Goal: Book appointment/travel/reservation

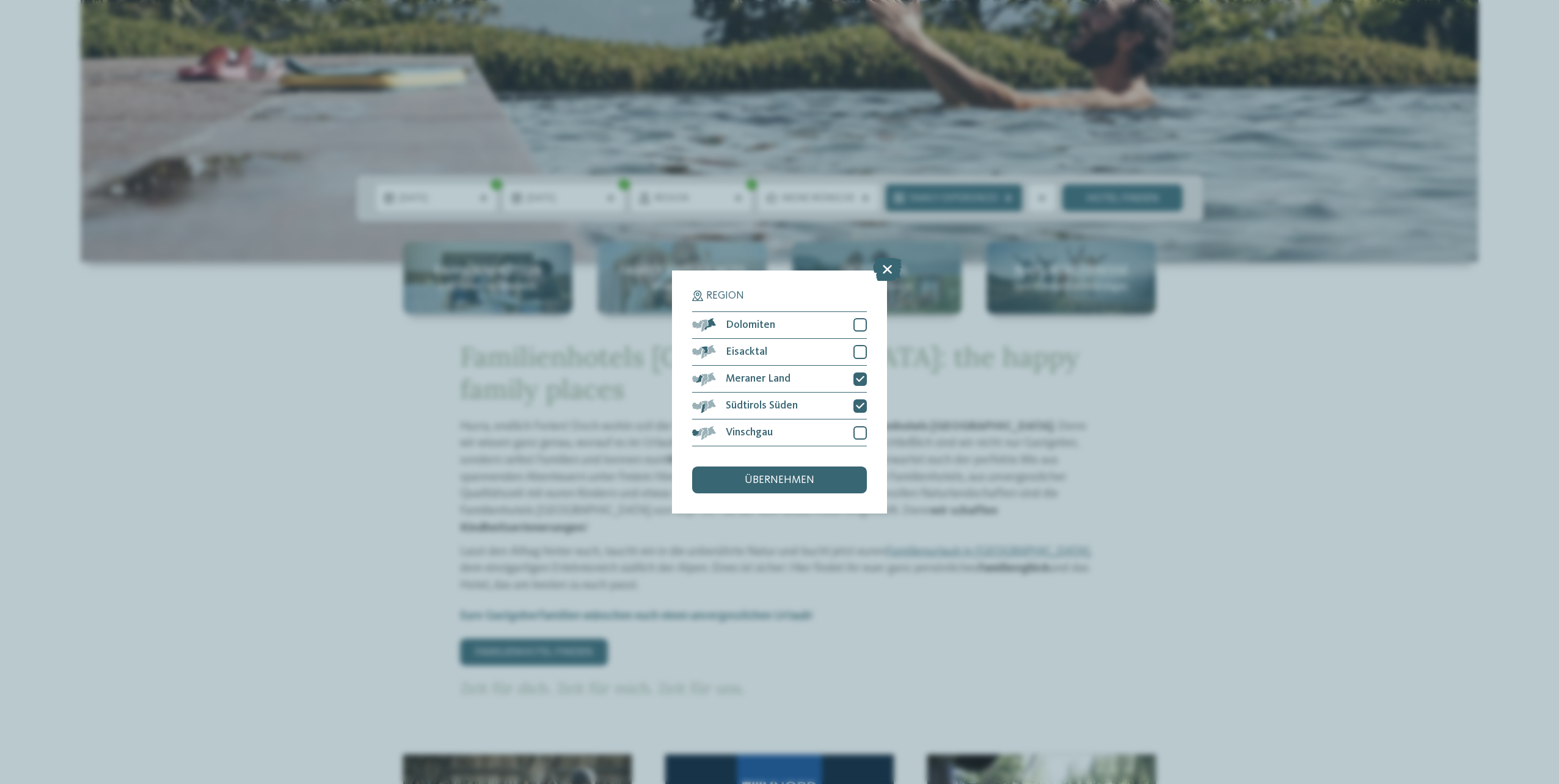
click at [807, 478] on span "übernehmen" at bounding box center [780, 480] width 70 height 11
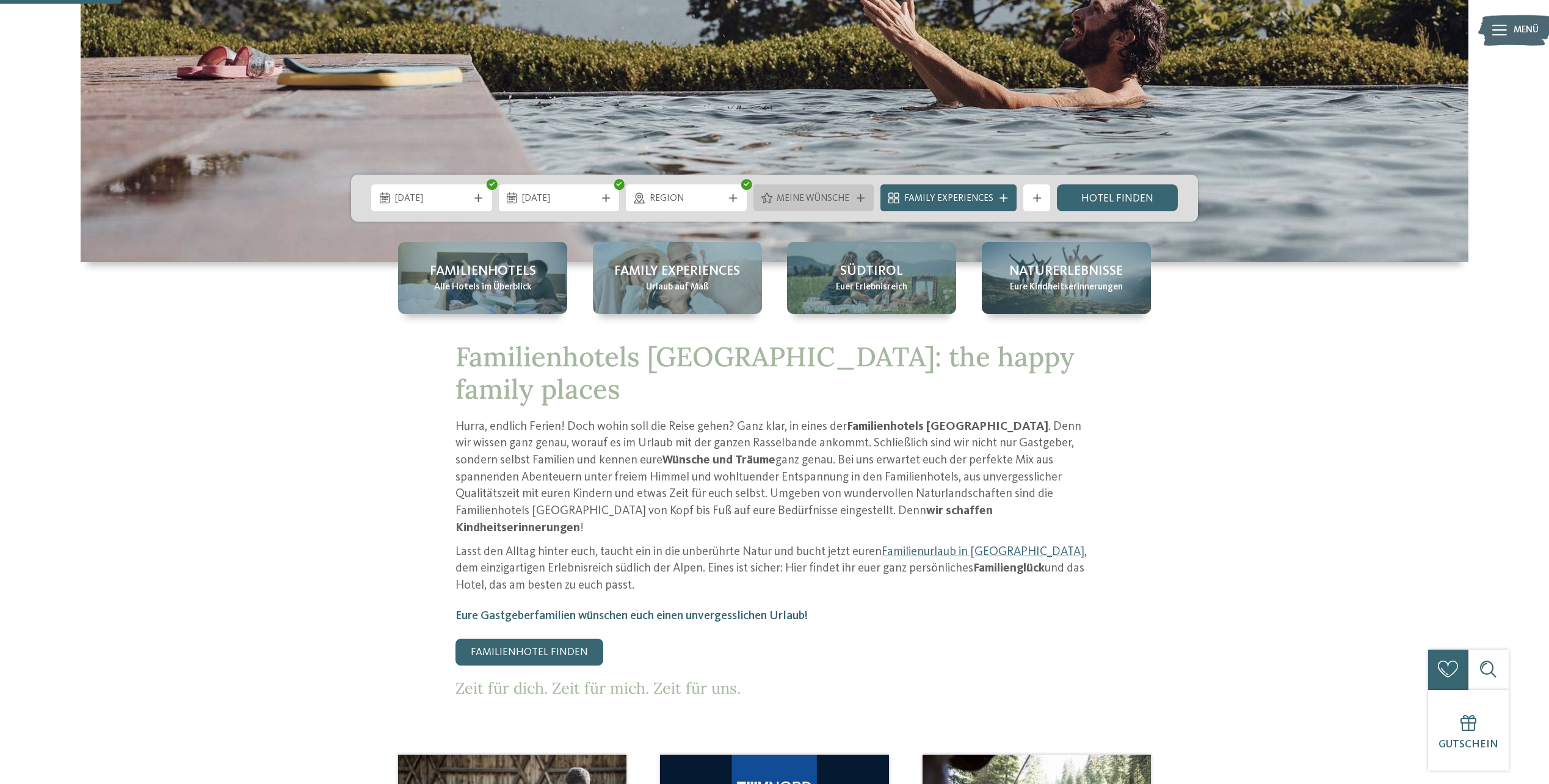
click at [856, 193] on div "Meine Wünsche" at bounding box center [814, 198] width 121 height 27
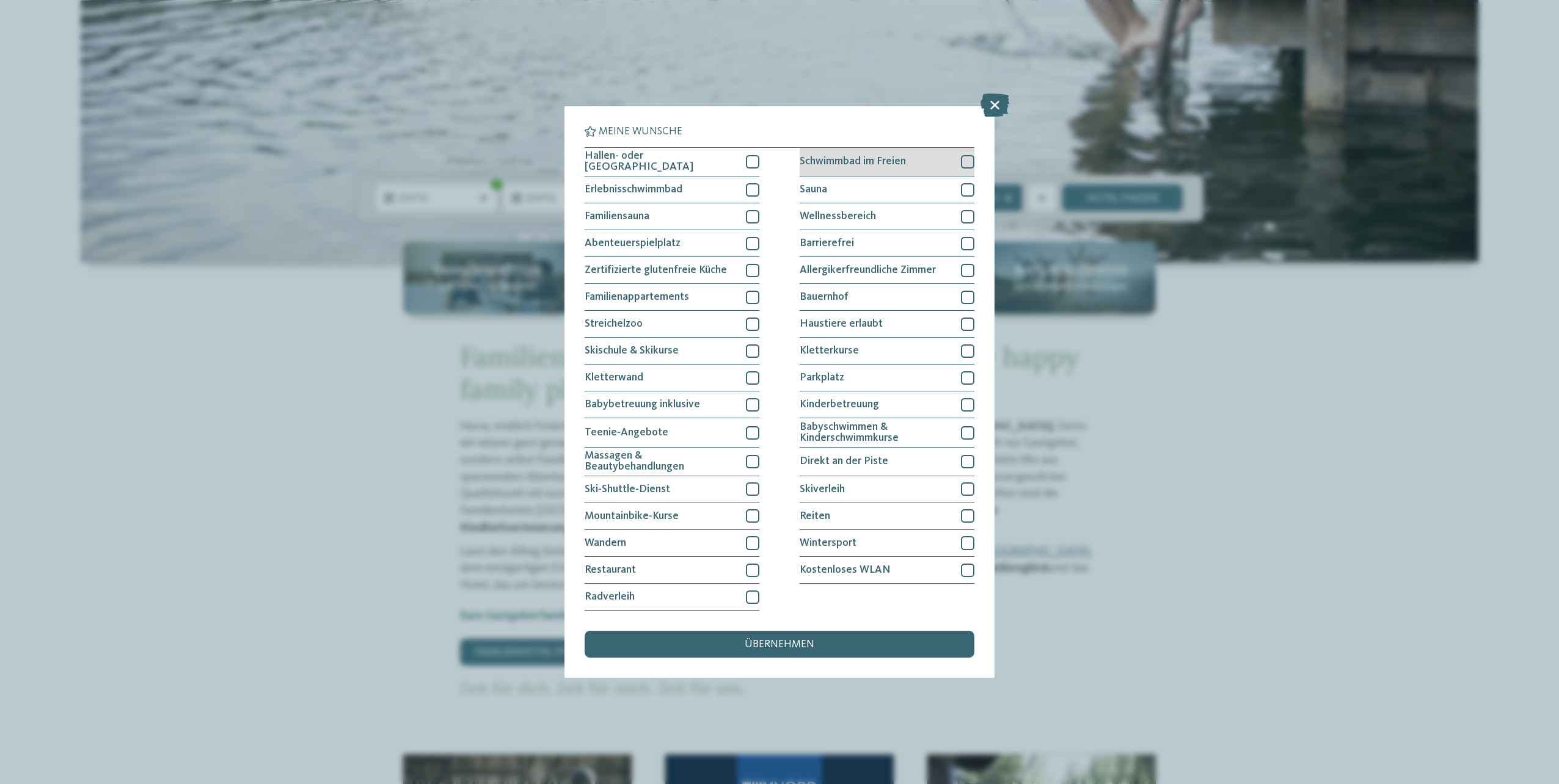
click at [867, 166] on div "Schwimmbad im Freien" at bounding box center [888, 162] width 175 height 29
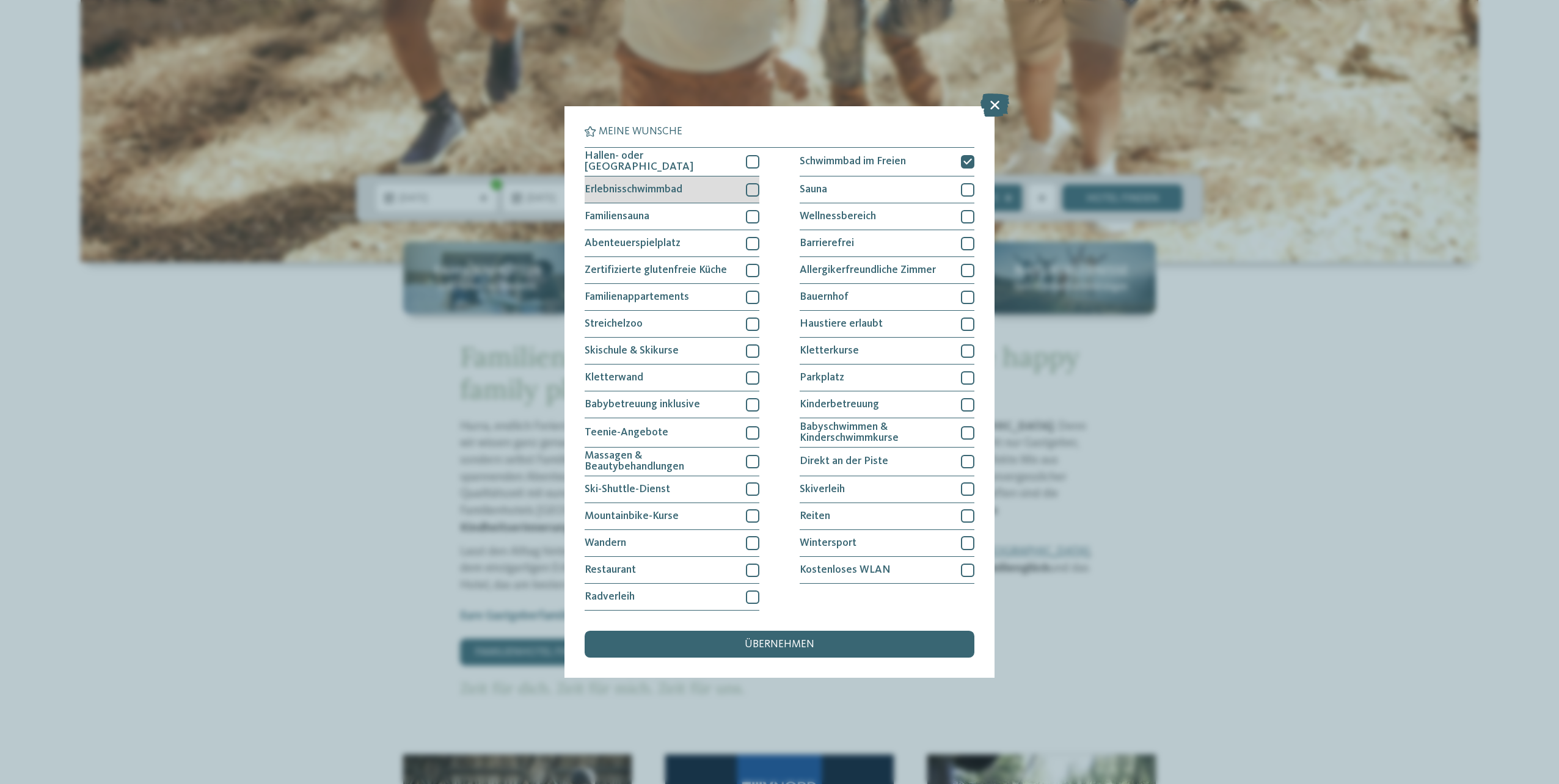
drag, startPoint x: 656, startPoint y: 186, endPoint x: 664, endPoint y: 179, distance: 10.6
click at [658, 186] on span "Erlebnisschwimmbad" at bounding box center [634, 190] width 97 height 11
click at [671, 163] on span "Hallen- oder [GEOGRAPHIC_DATA]" at bounding box center [661, 161] width 152 height 21
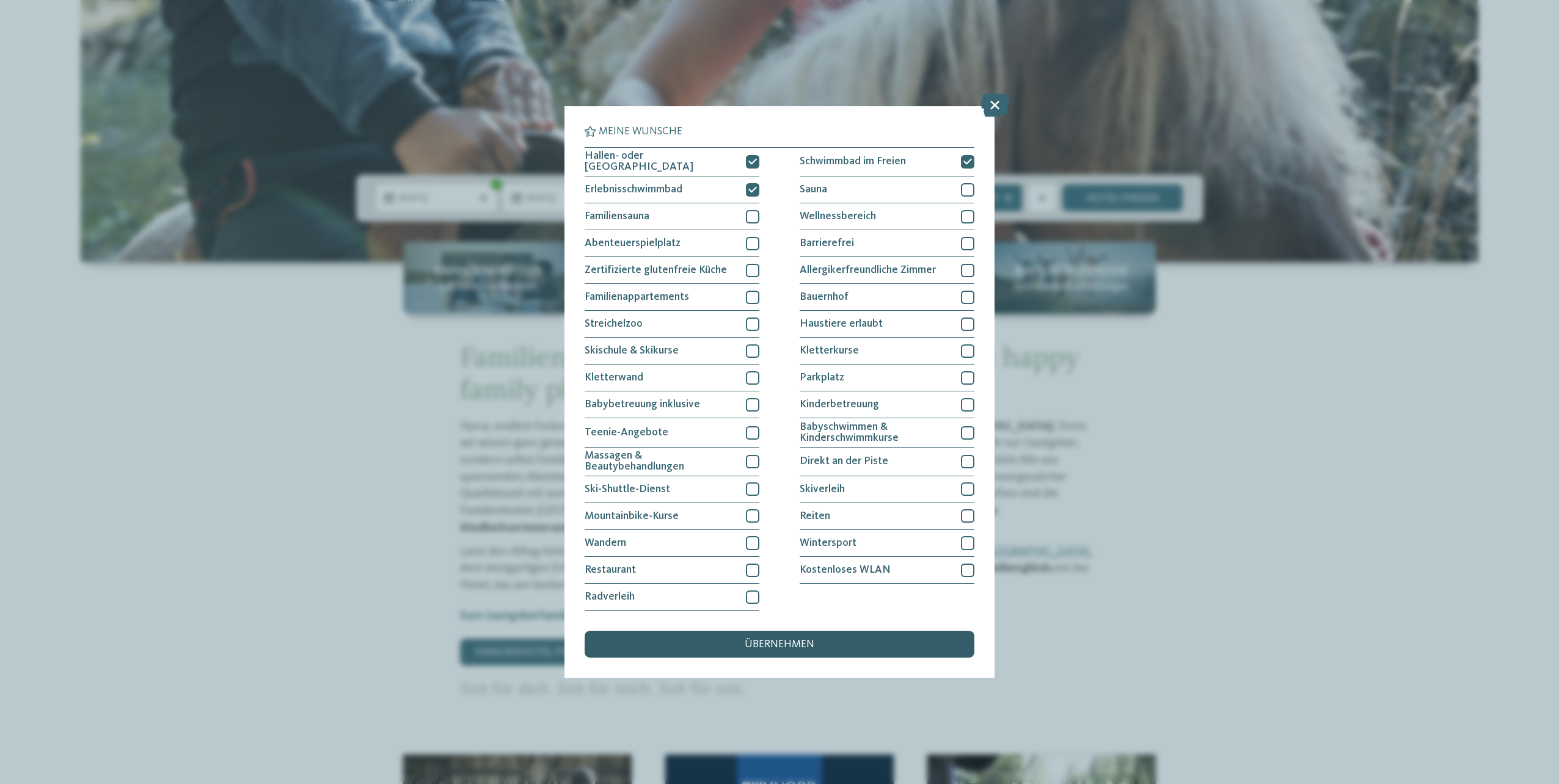
click at [764, 639] on span "übernehmen" at bounding box center [780, 644] width 70 height 11
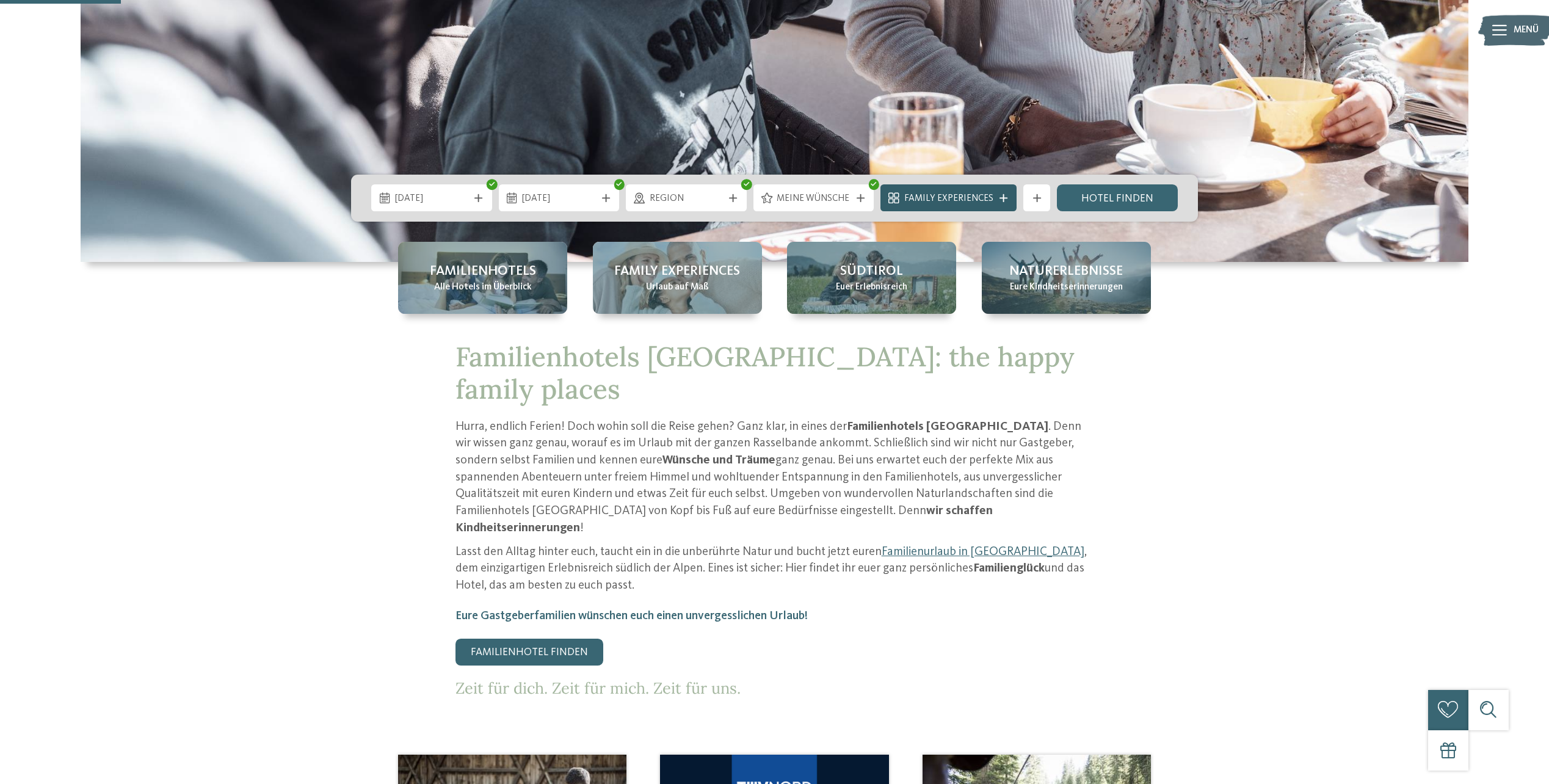
click at [959, 193] on span "Family Experiences" at bounding box center [950, 199] width 90 height 14
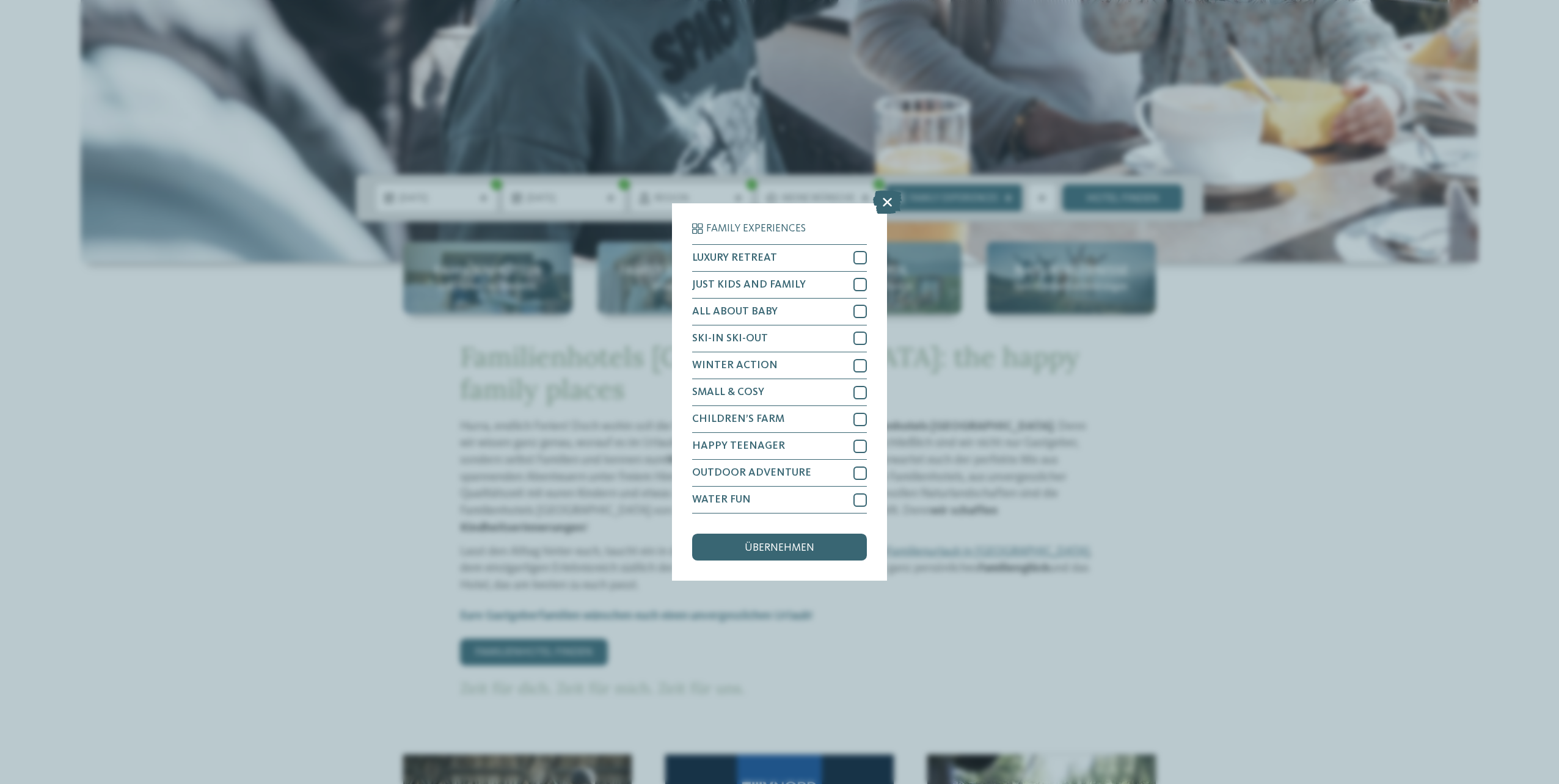
click at [1254, 419] on div "Family Experiences LUXURY RETREAT JUST KIDS AND FAMILY" at bounding box center [780, 392] width 1559 height 784
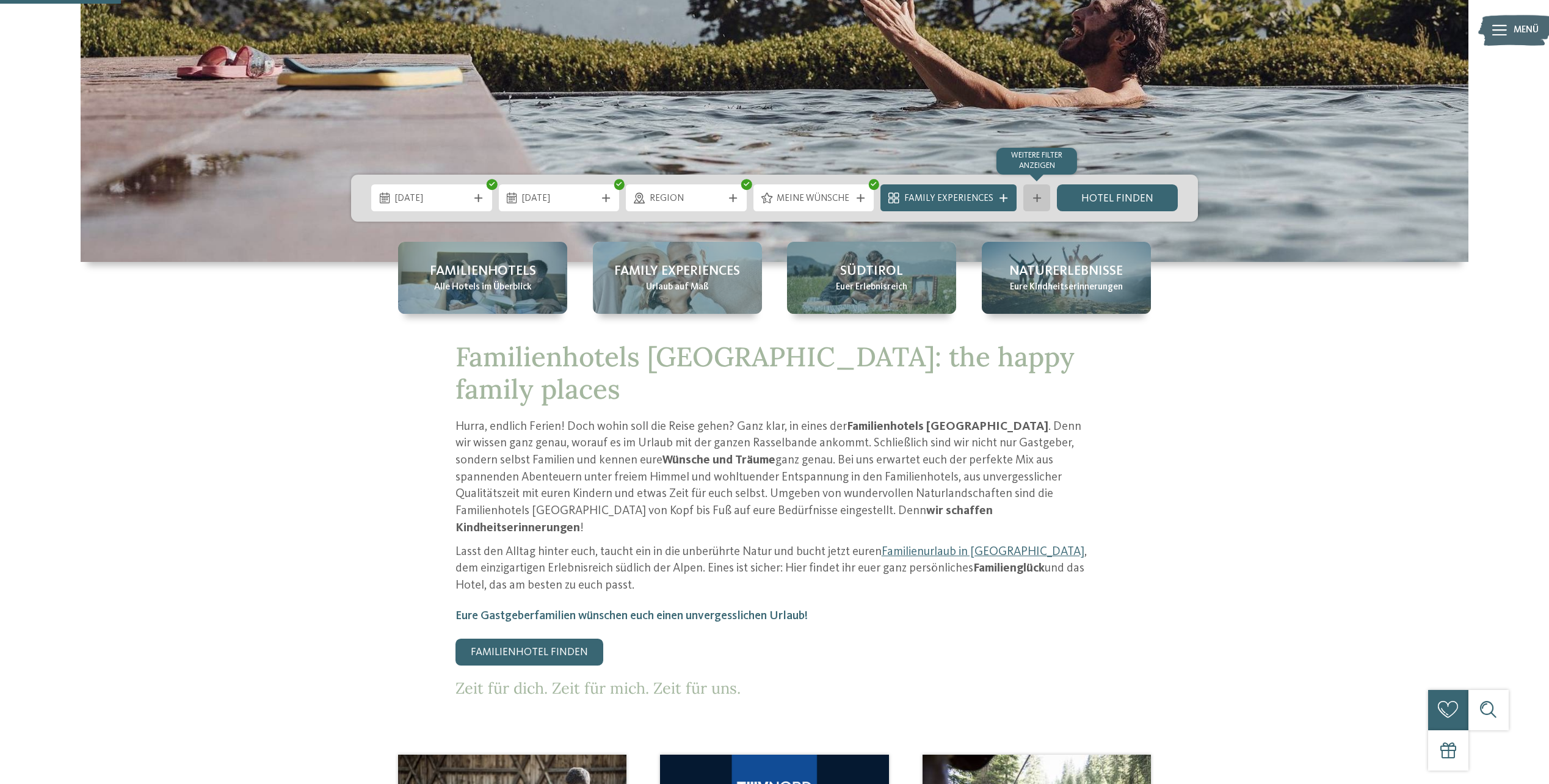
click at [1037, 197] on icon at bounding box center [1037, 198] width 8 height 8
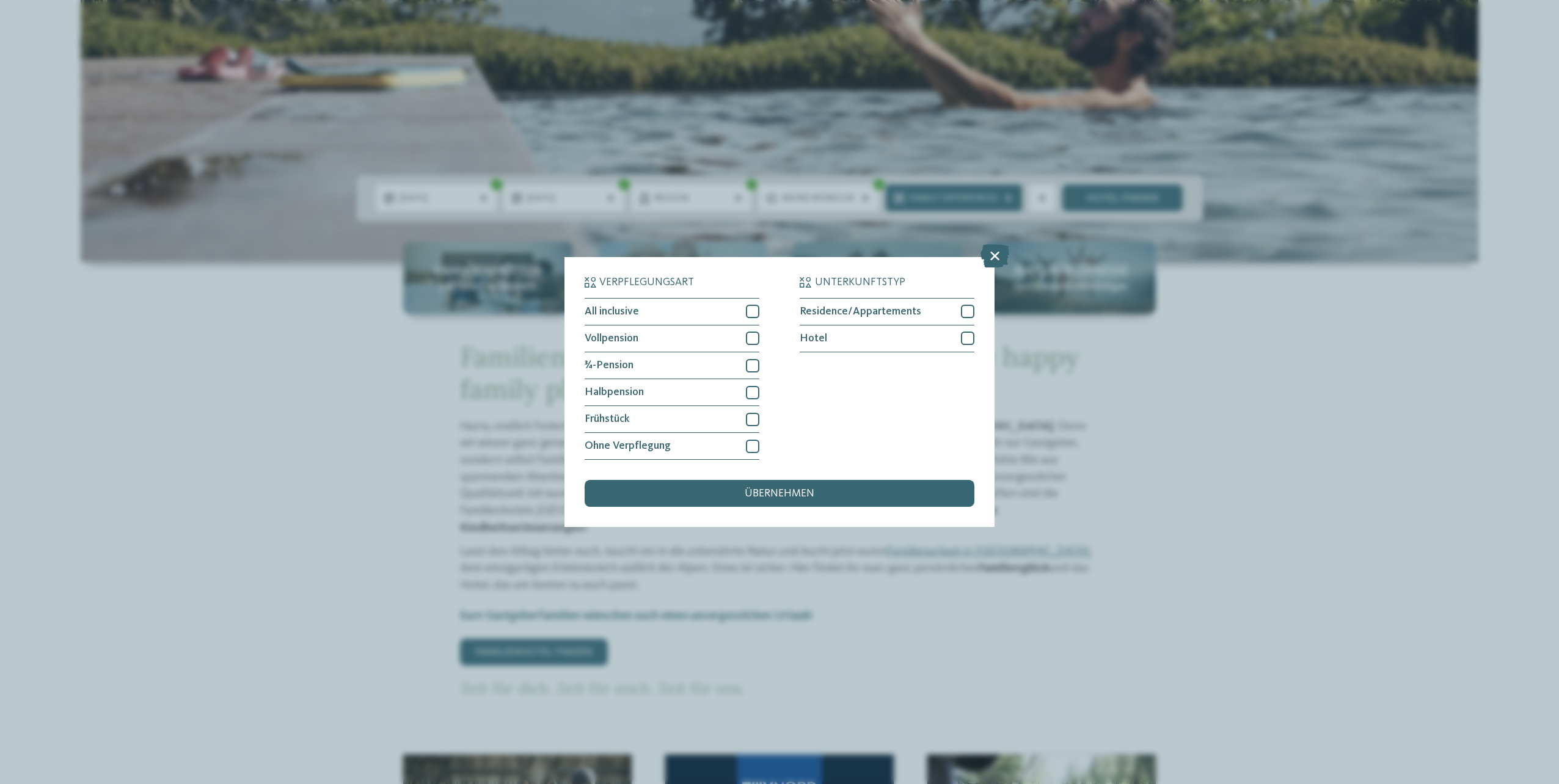
click at [773, 501] on div "übernehmen" at bounding box center [780, 493] width 389 height 27
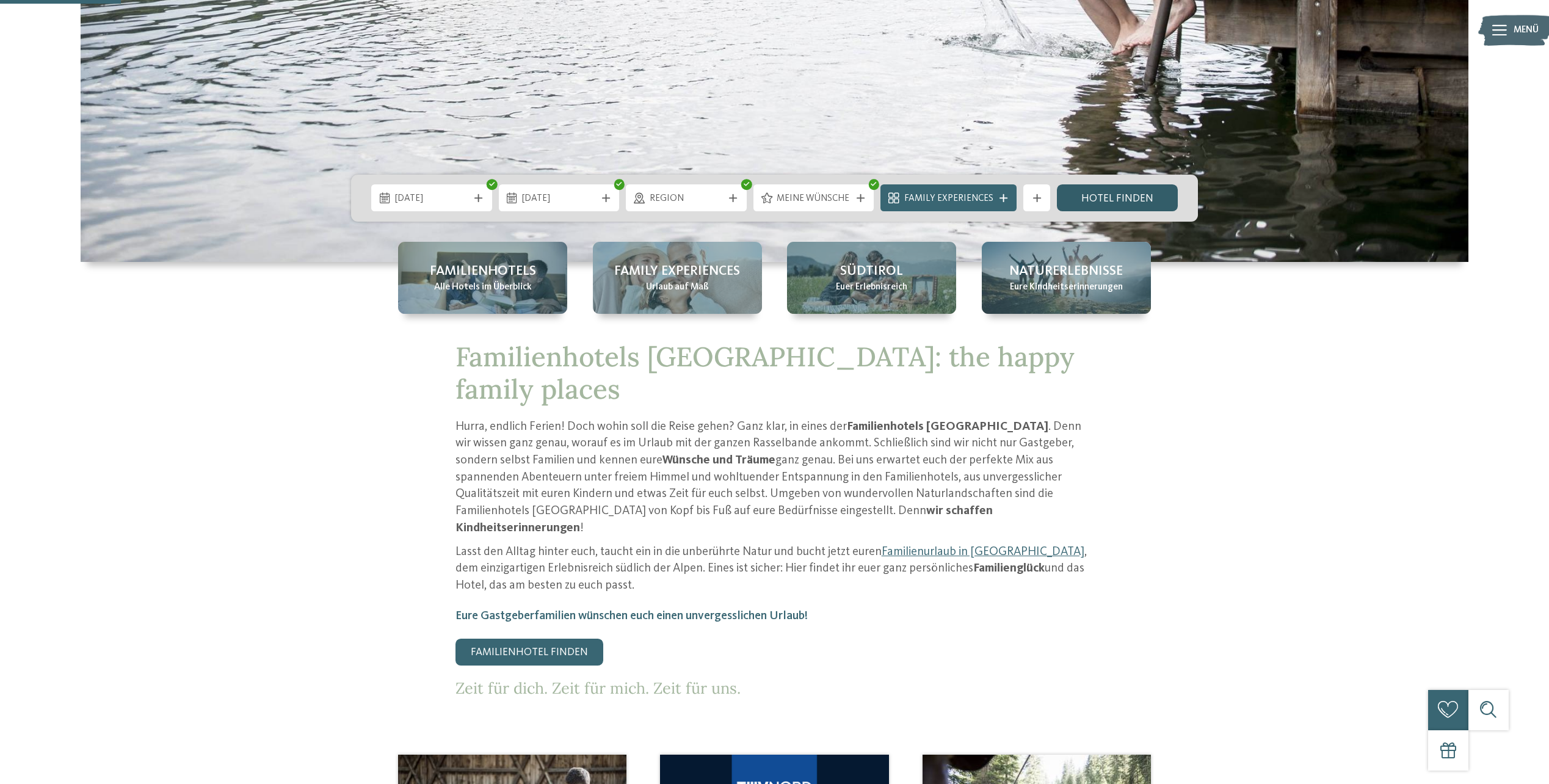
click at [1111, 204] on link "Hotel finden" at bounding box center [1118, 198] width 121 height 27
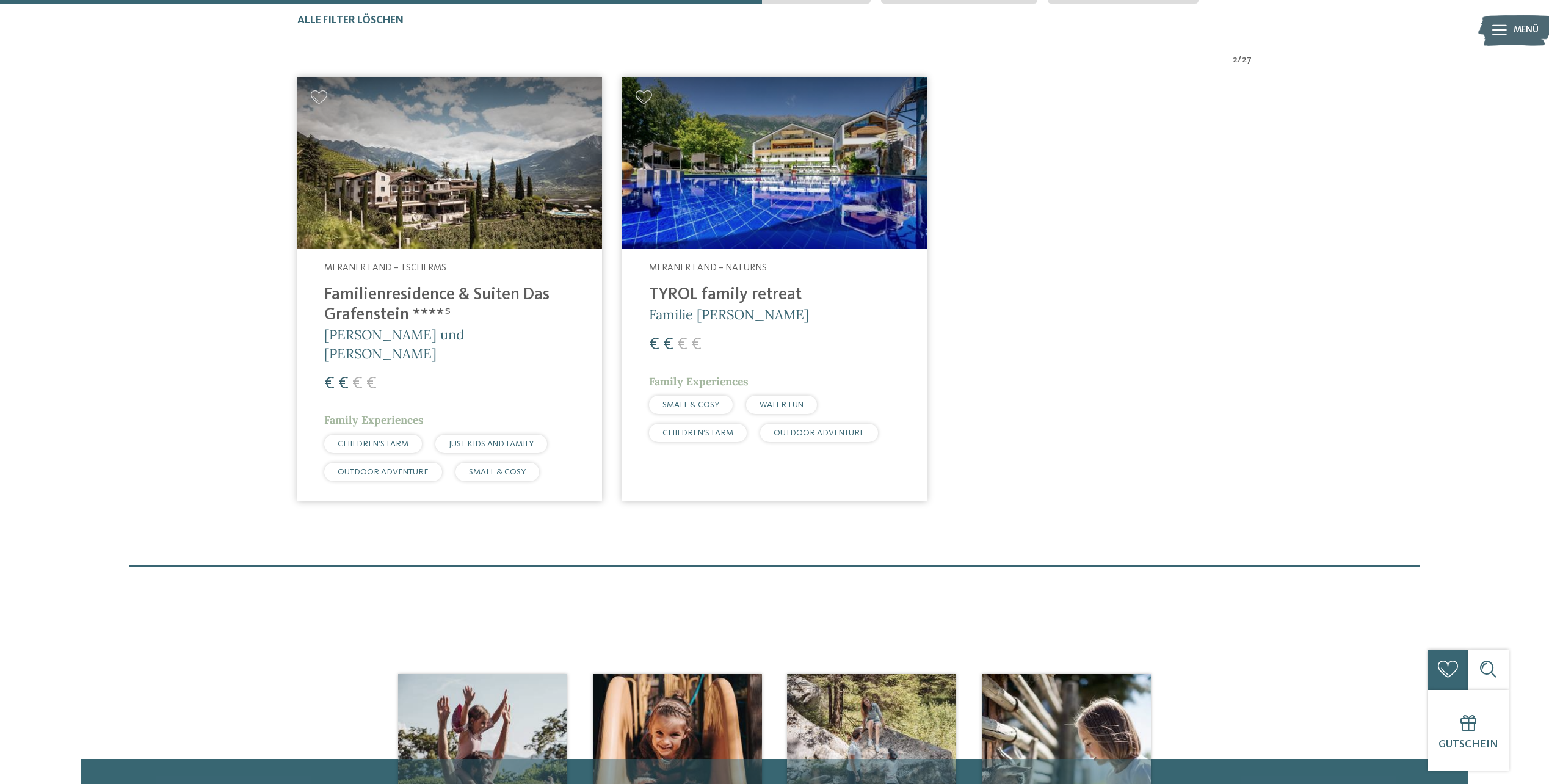
click at [741, 157] on img at bounding box center [774, 162] width 305 height 171
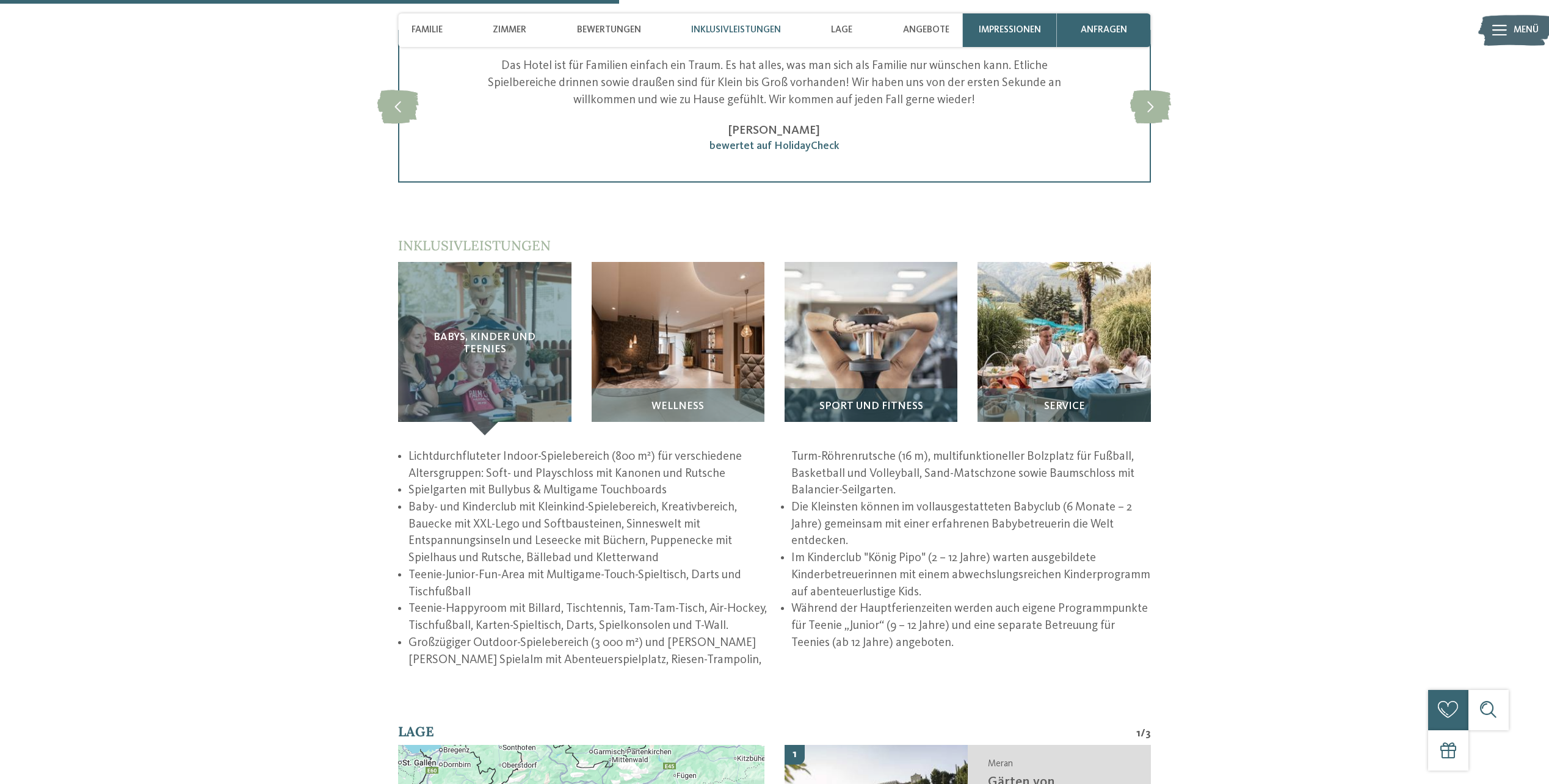
scroll to position [1832, 0]
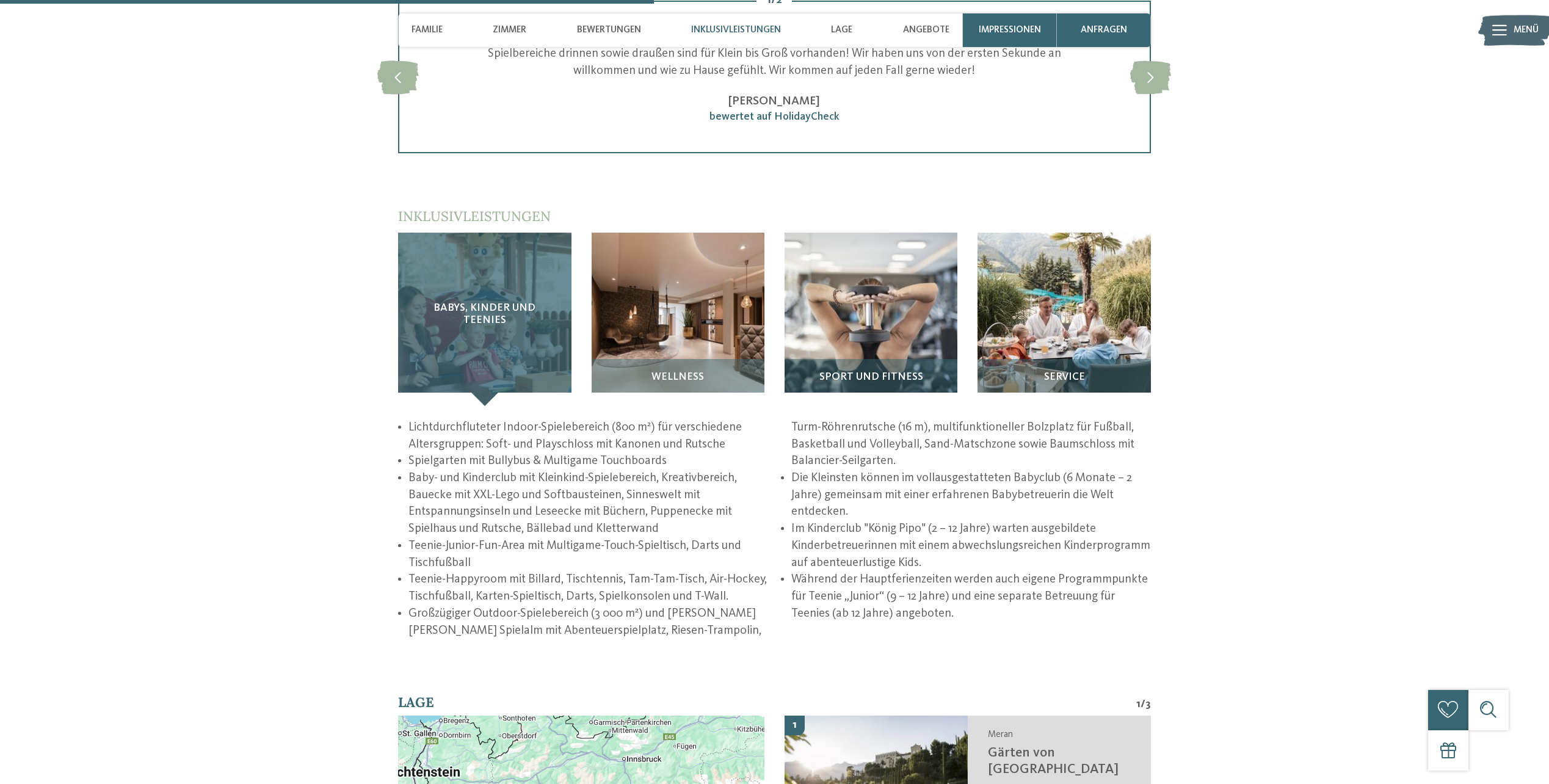
click at [504, 285] on div "Babys, Kinder und Teenies" at bounding box center [485, 319] width 173 height 173
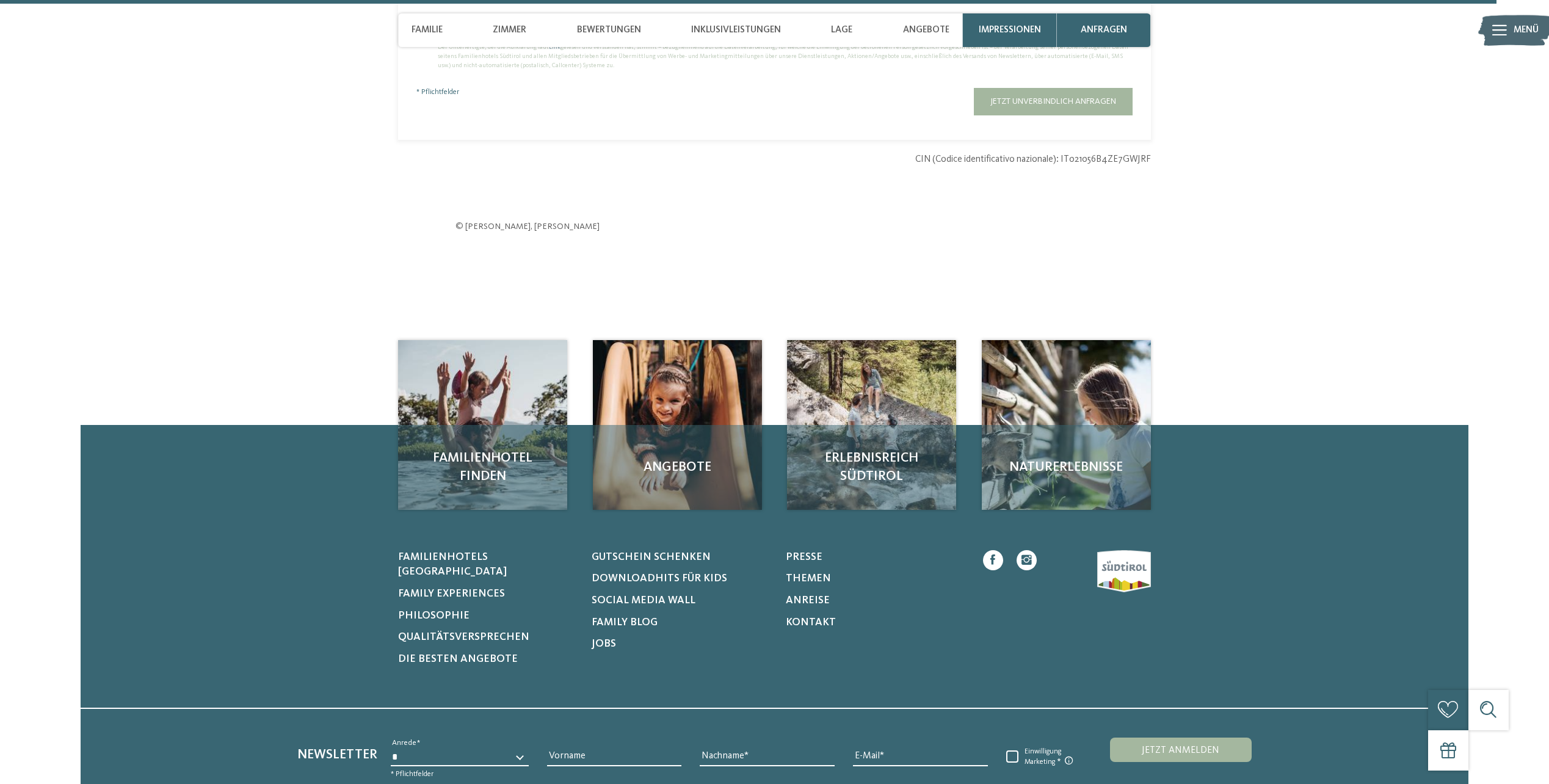
scroll to position [4213, 0]
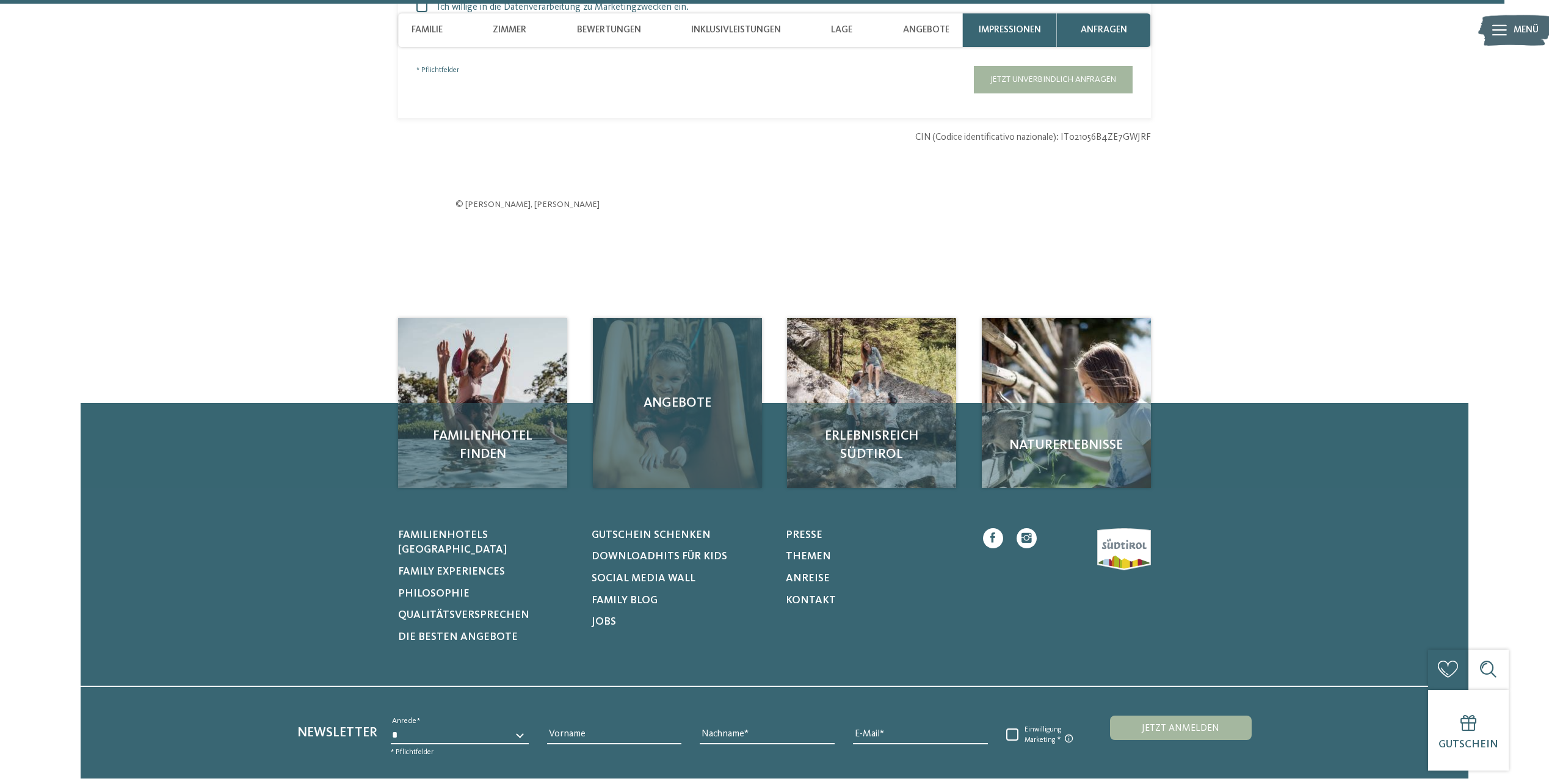
click at [670, 446] on div "Angebote" at bounding box center [677, 403] width 169 height 169
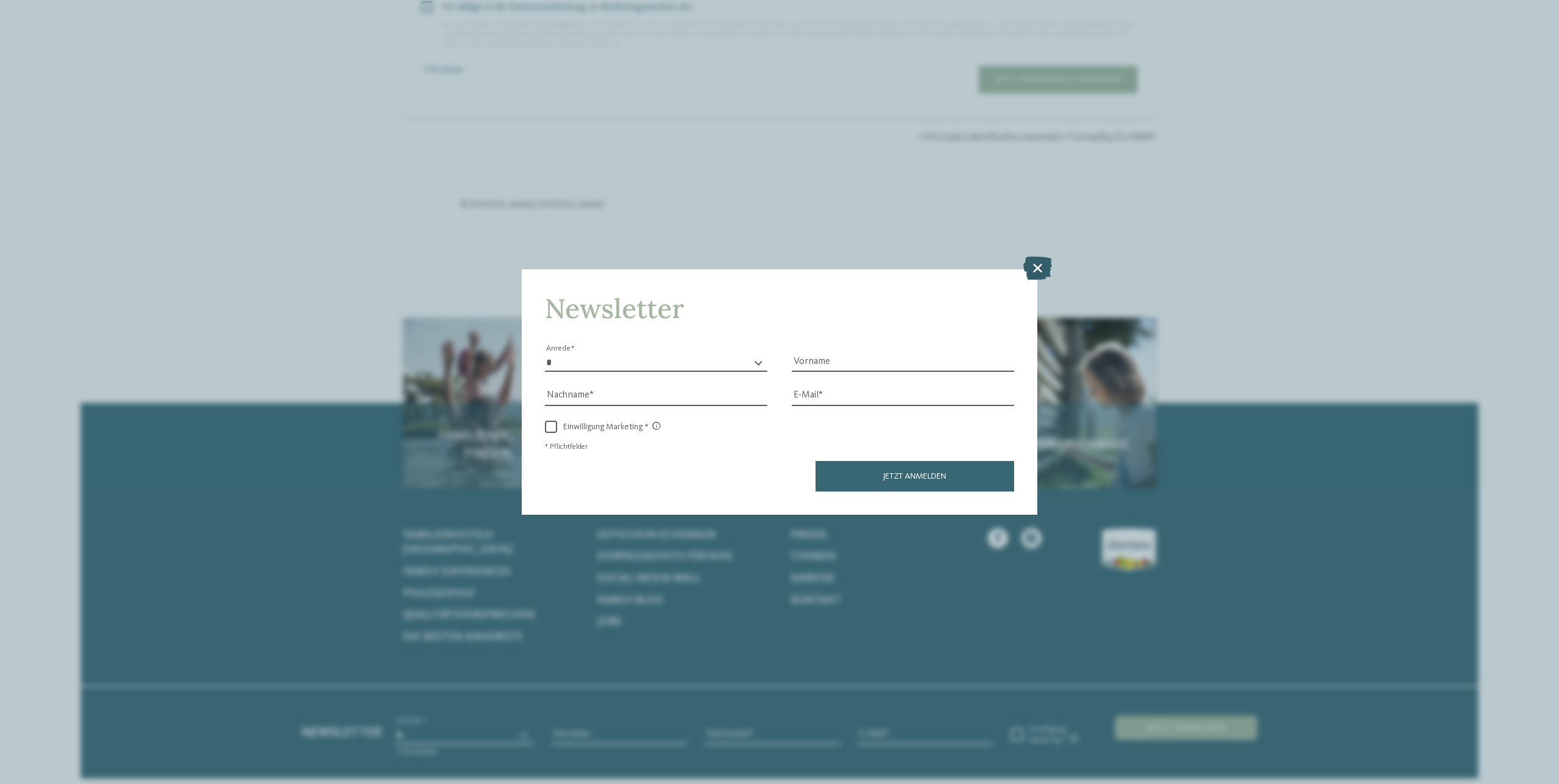
click at [1039, 261] on icon at bounding box center [1037, 268] width 29 height 23
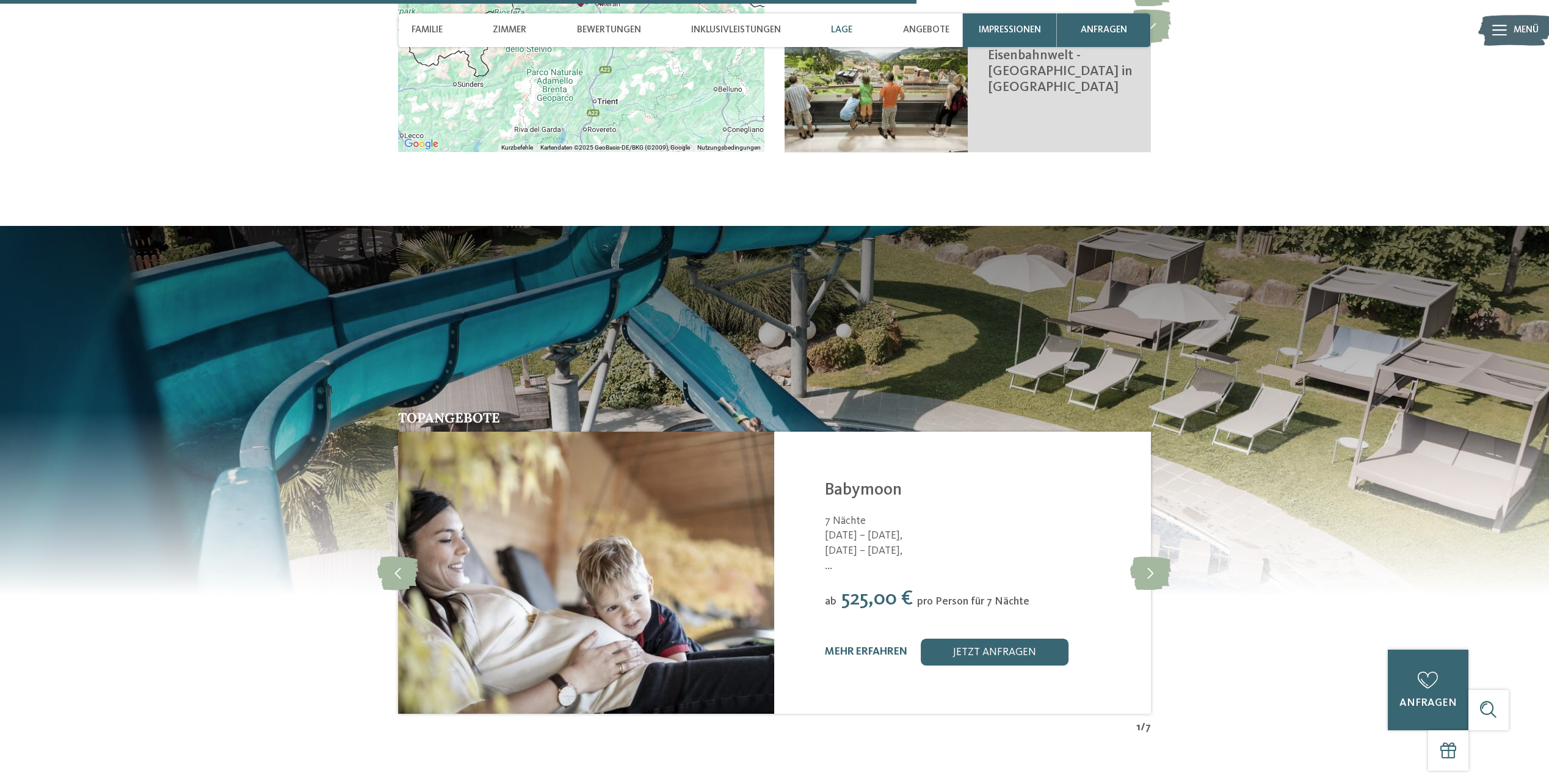
scroll to position [2567, 0]
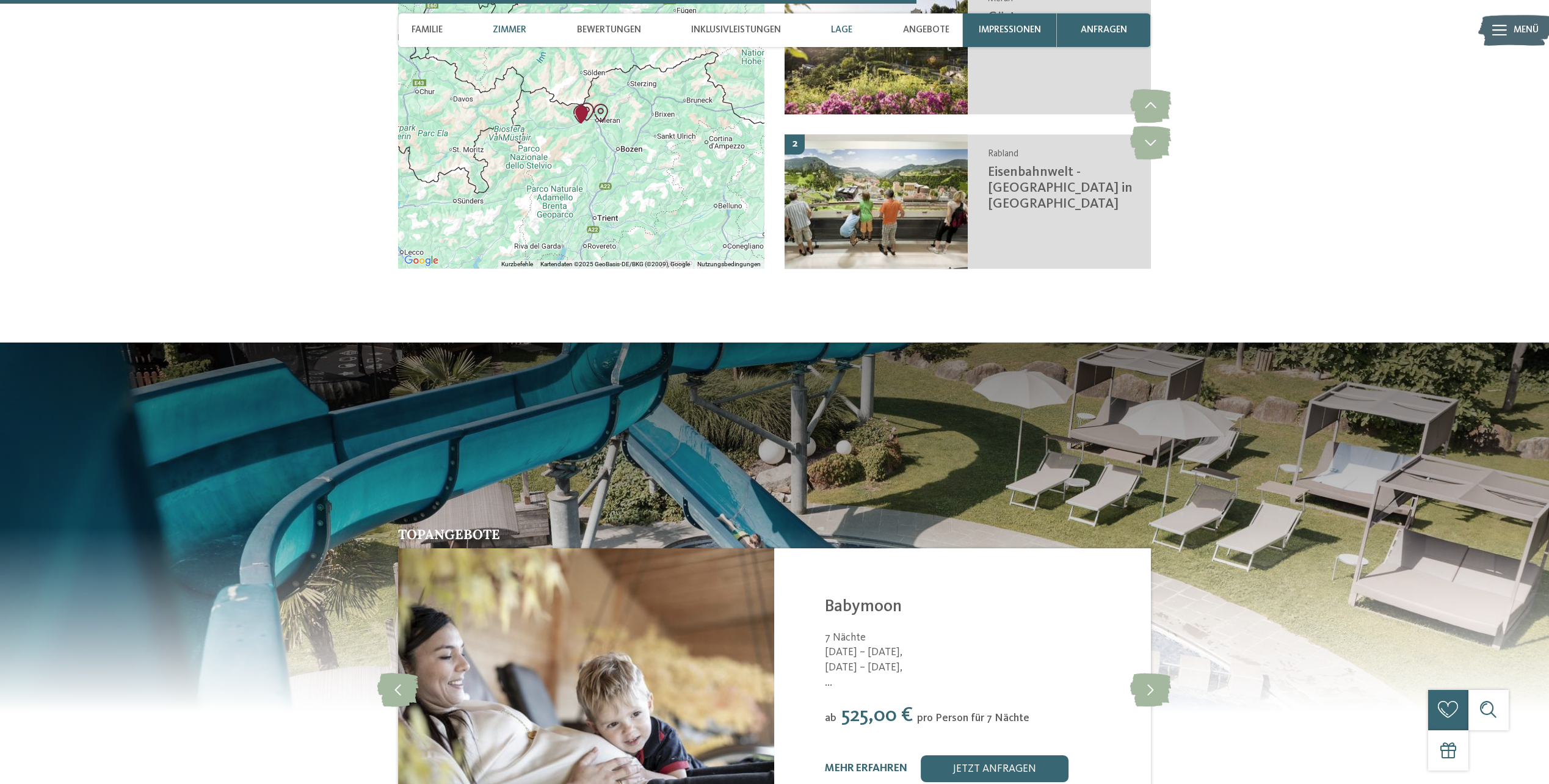
click at [523, 27] on span "Zimmer" at bounding box center [510, 29] width 34 height 11
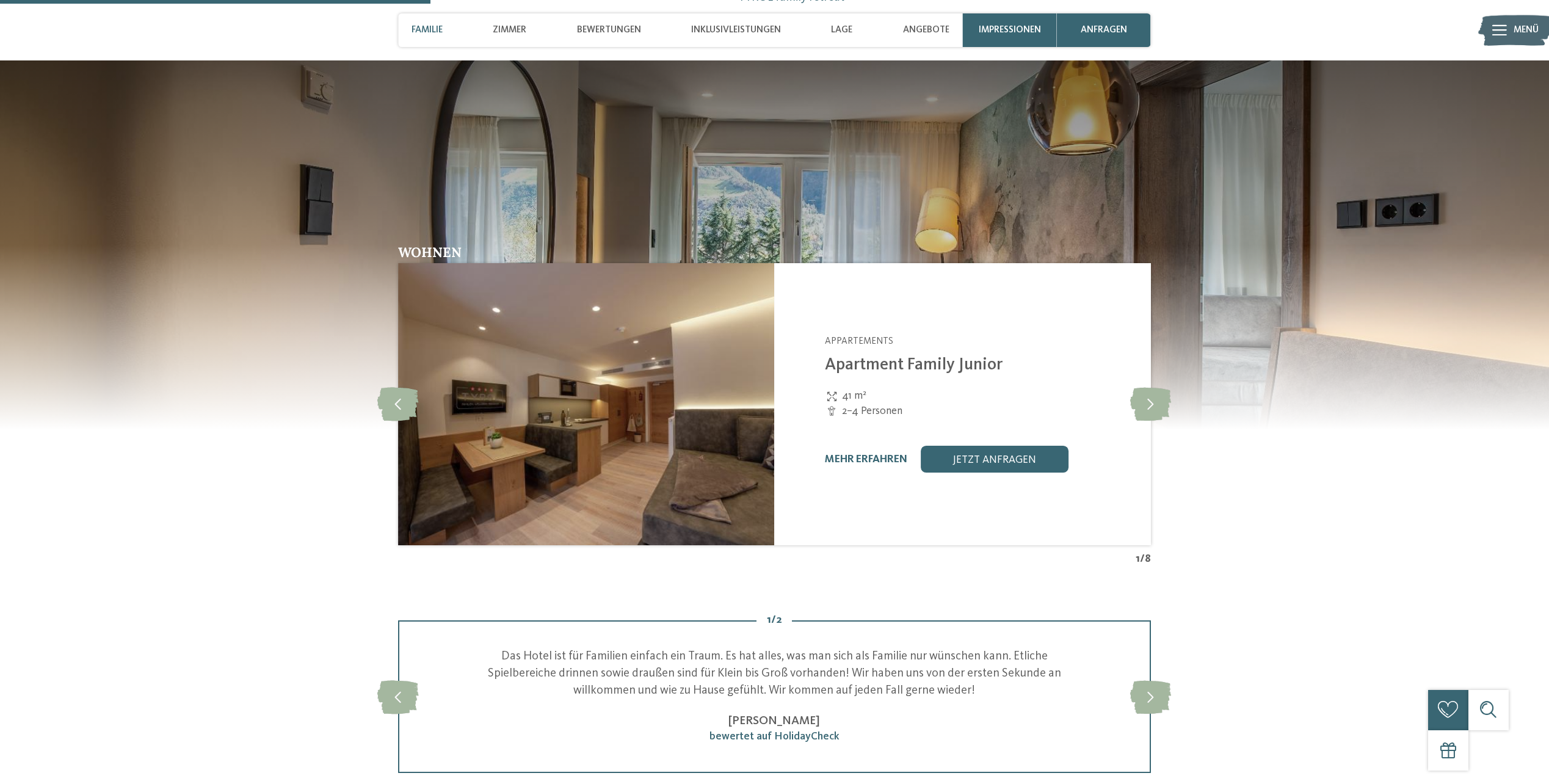
scroll to position [1205, 0]
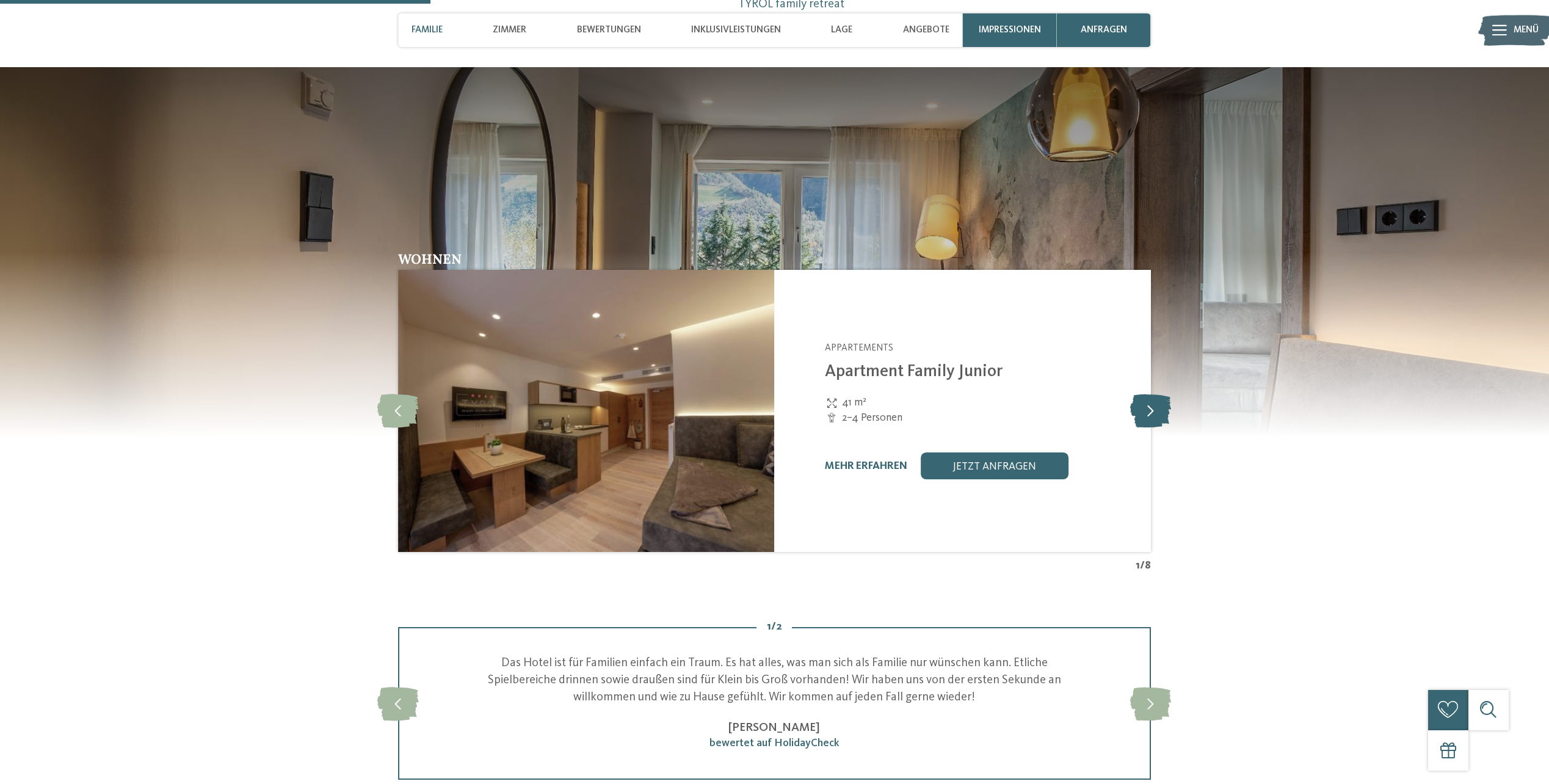
click at [1156, 407] on icon at bounding box center [1151, 410] width 41 height 34
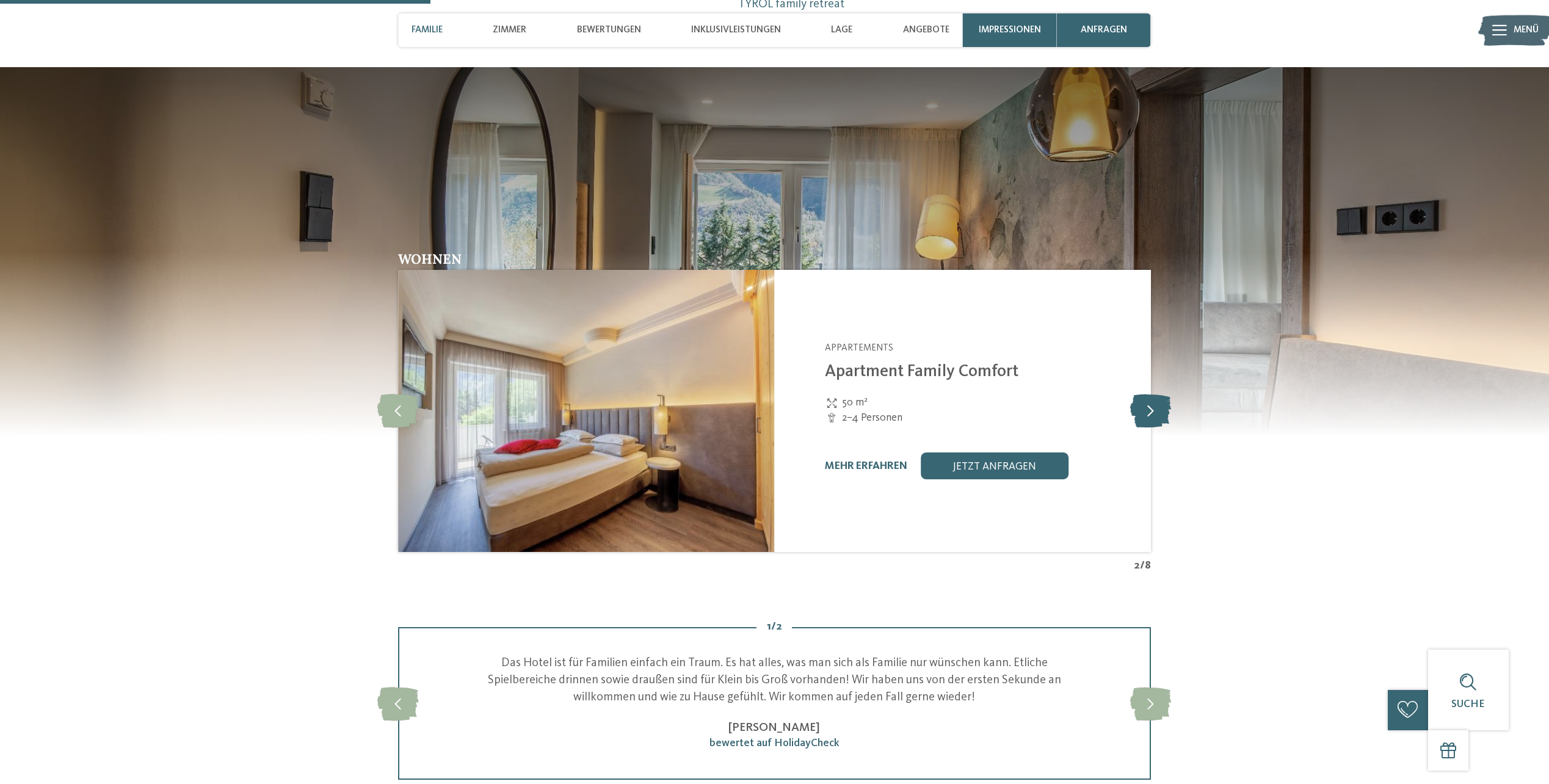
click at [1156, 407] on icon at bounding box center [1151, 410] width 41 height 34
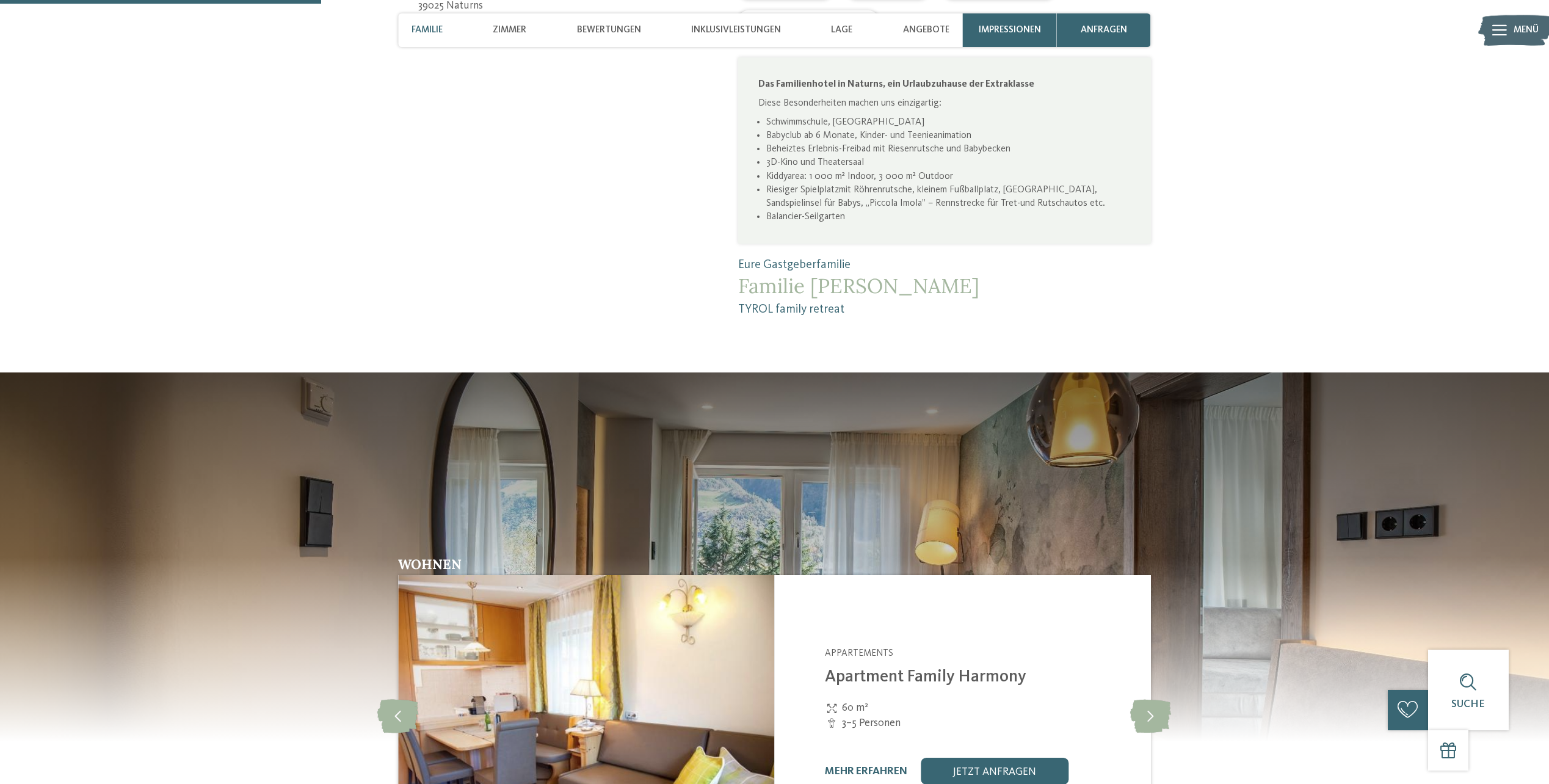
drag, startPoint x: 732, startPoint y: 27, endPoint x: 764, endPoint y: 57, distance: 43.9
click at [732, 27] on span "Inklusivleistungen" at bounding box center [737, 29] width 90 height 11
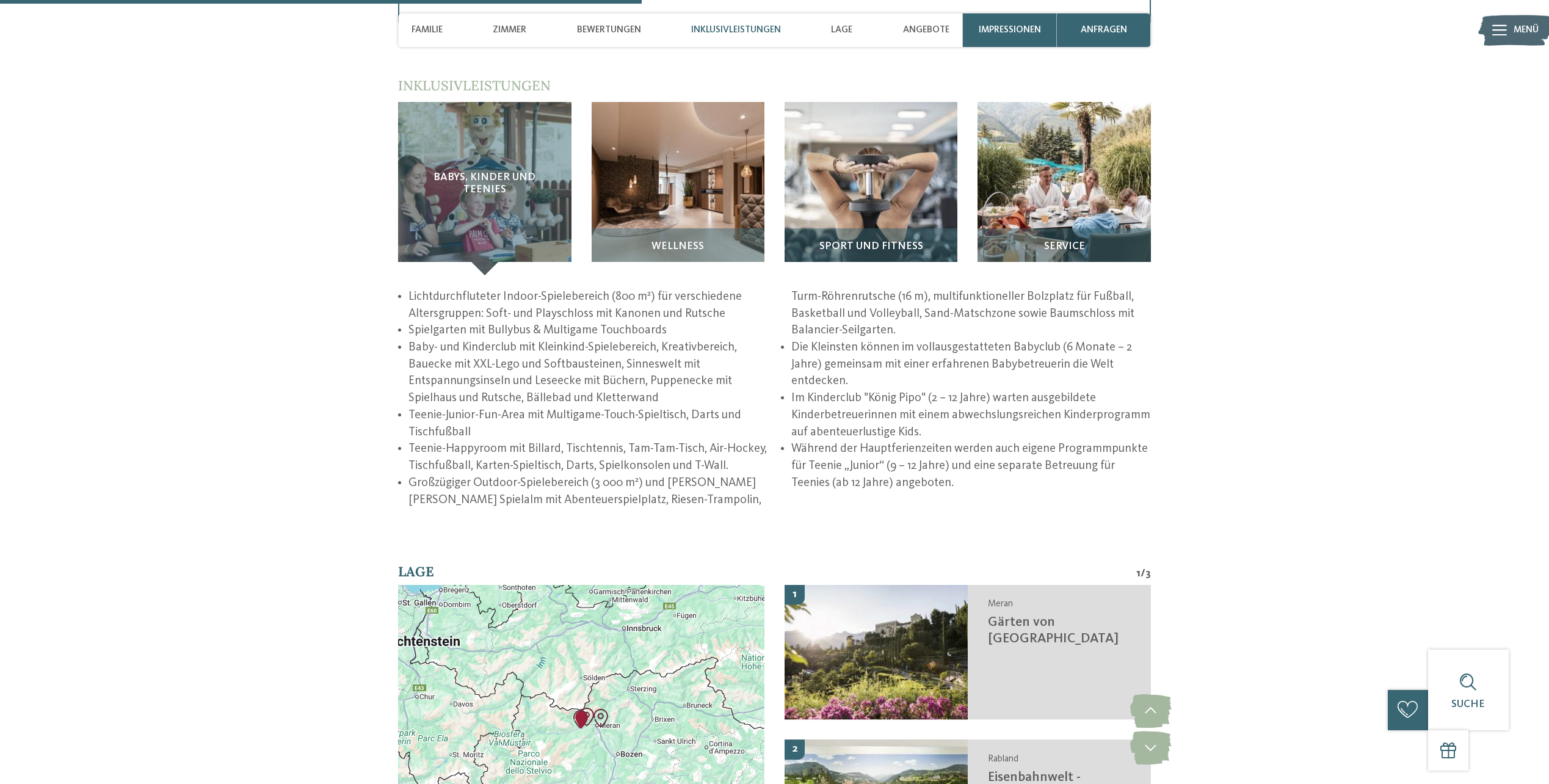
scroll to position [1972, 0]
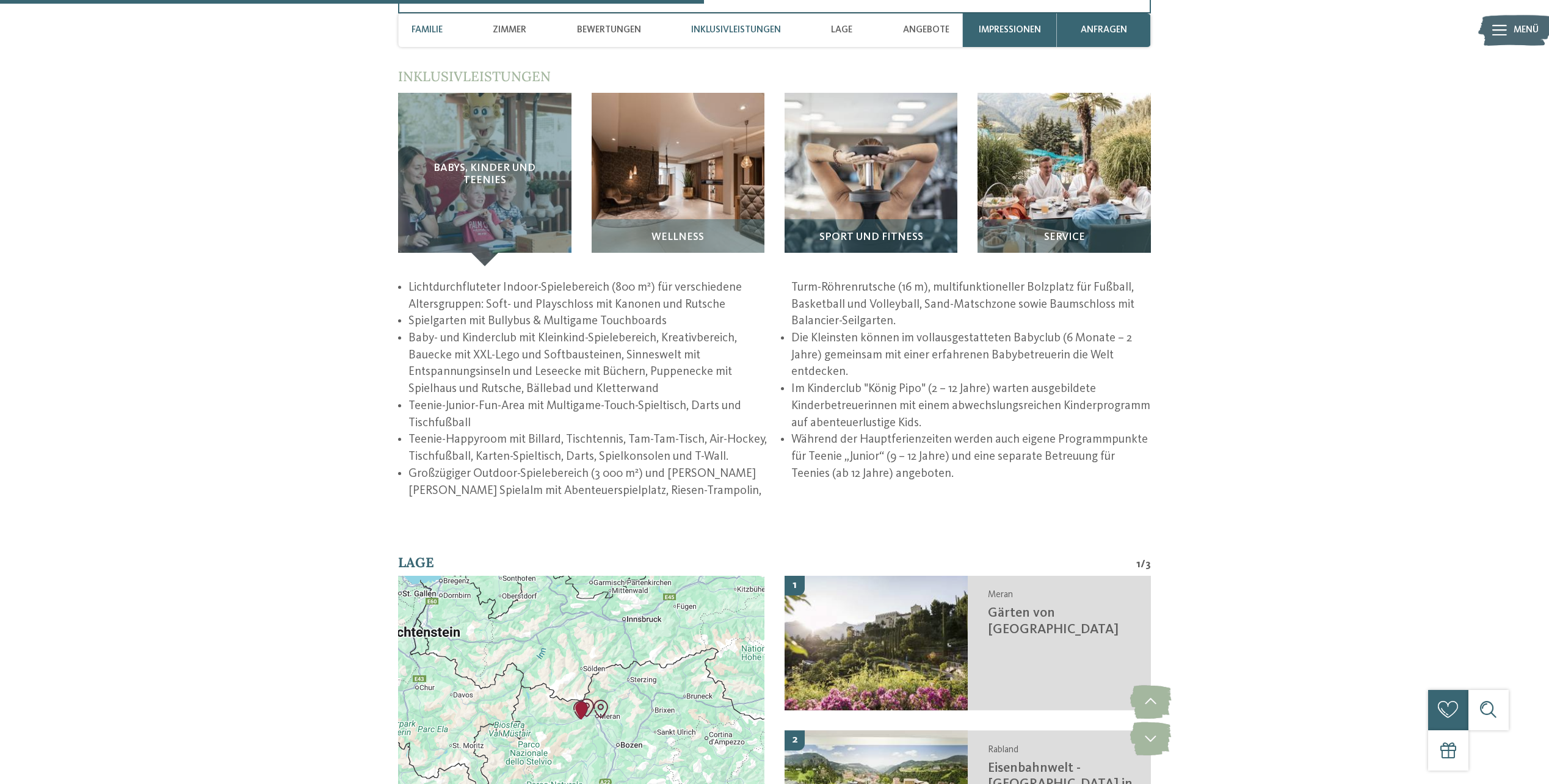
click at [434, 30] on span "Familie" at bounding box center [427, 29] width 31 height 11
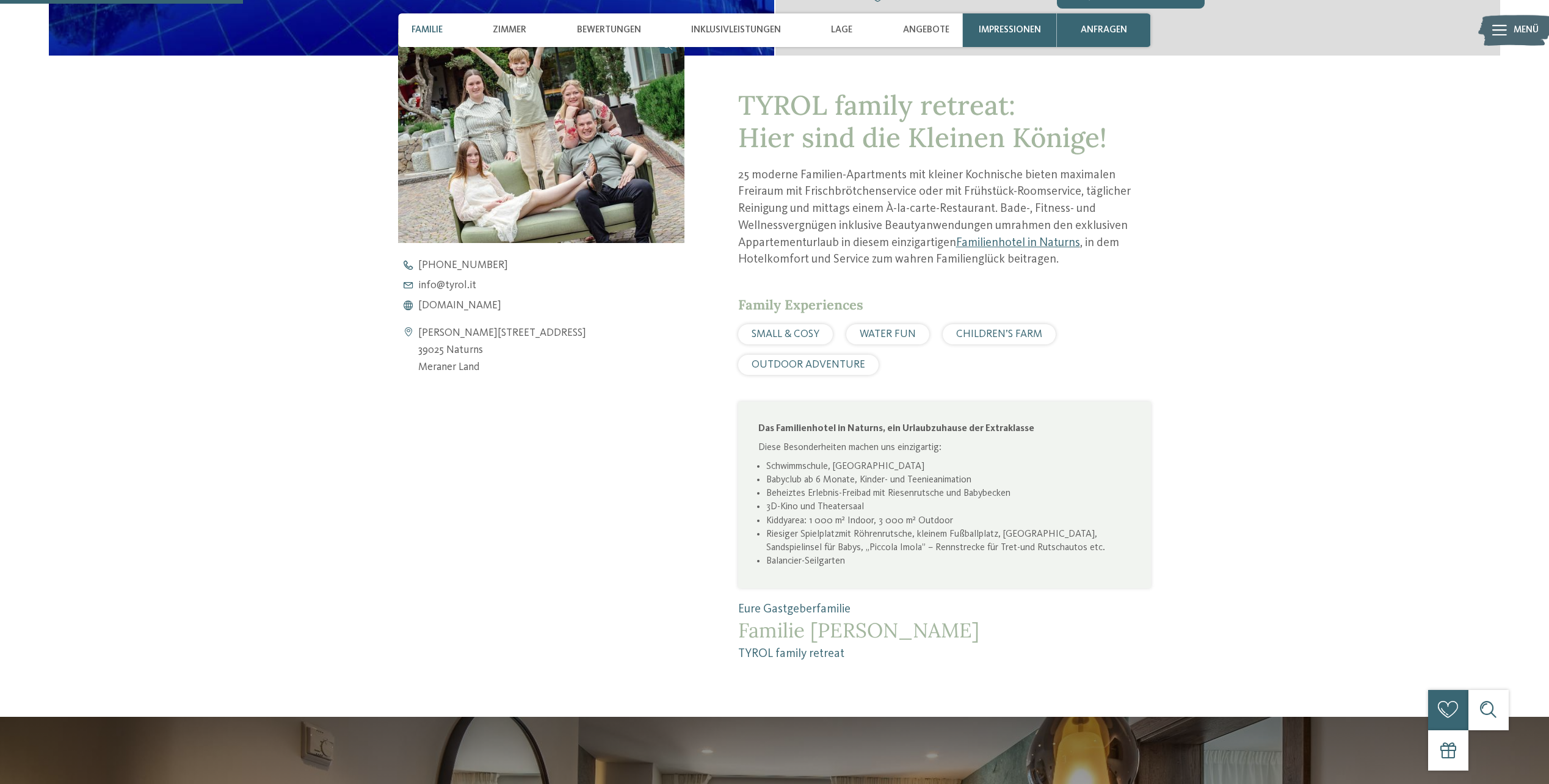
scroll to position [544, 0]
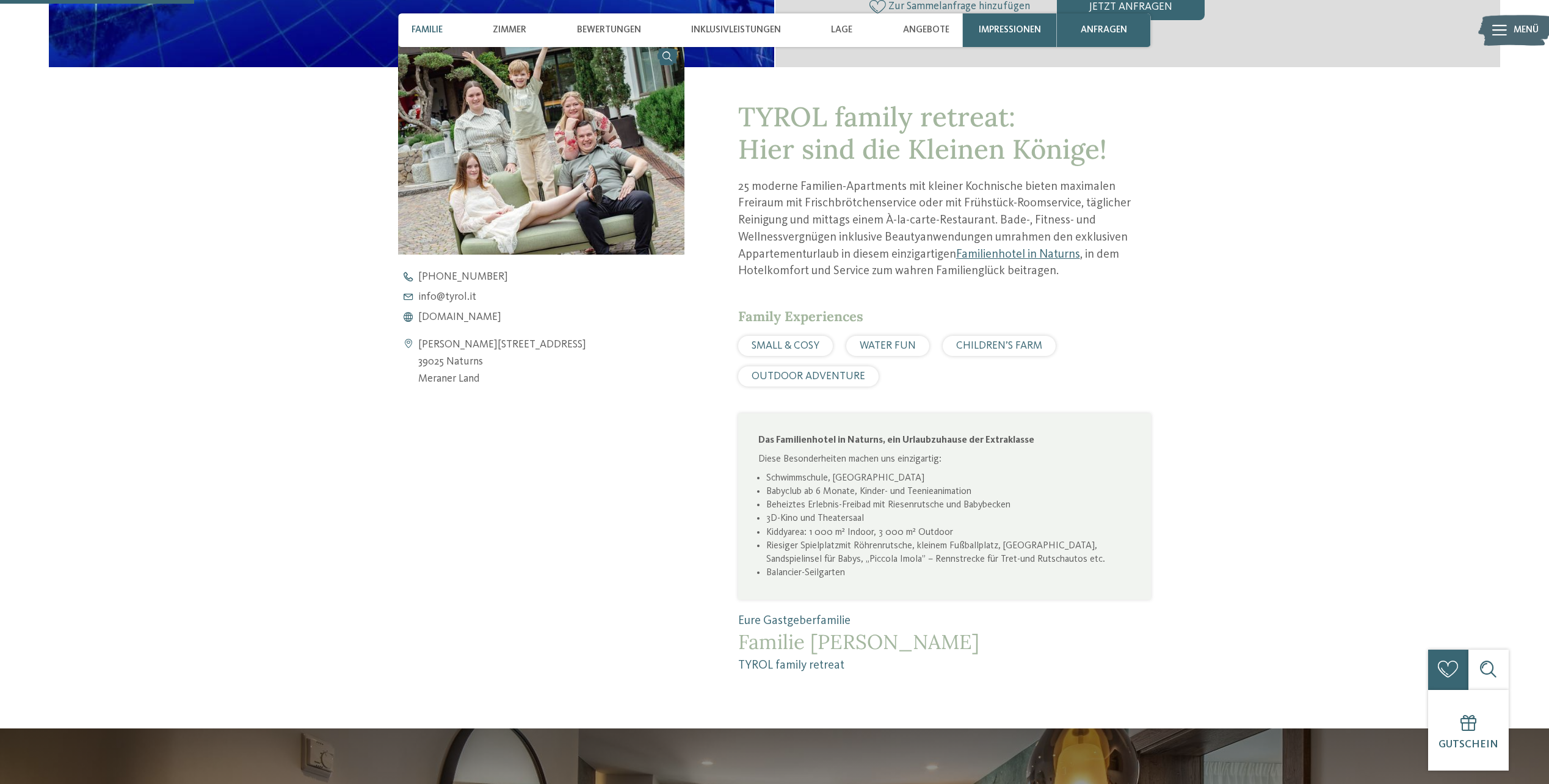
click at [896, 348] on span "WATER FUN" at bounding box center [888, 345] width 56 height 11
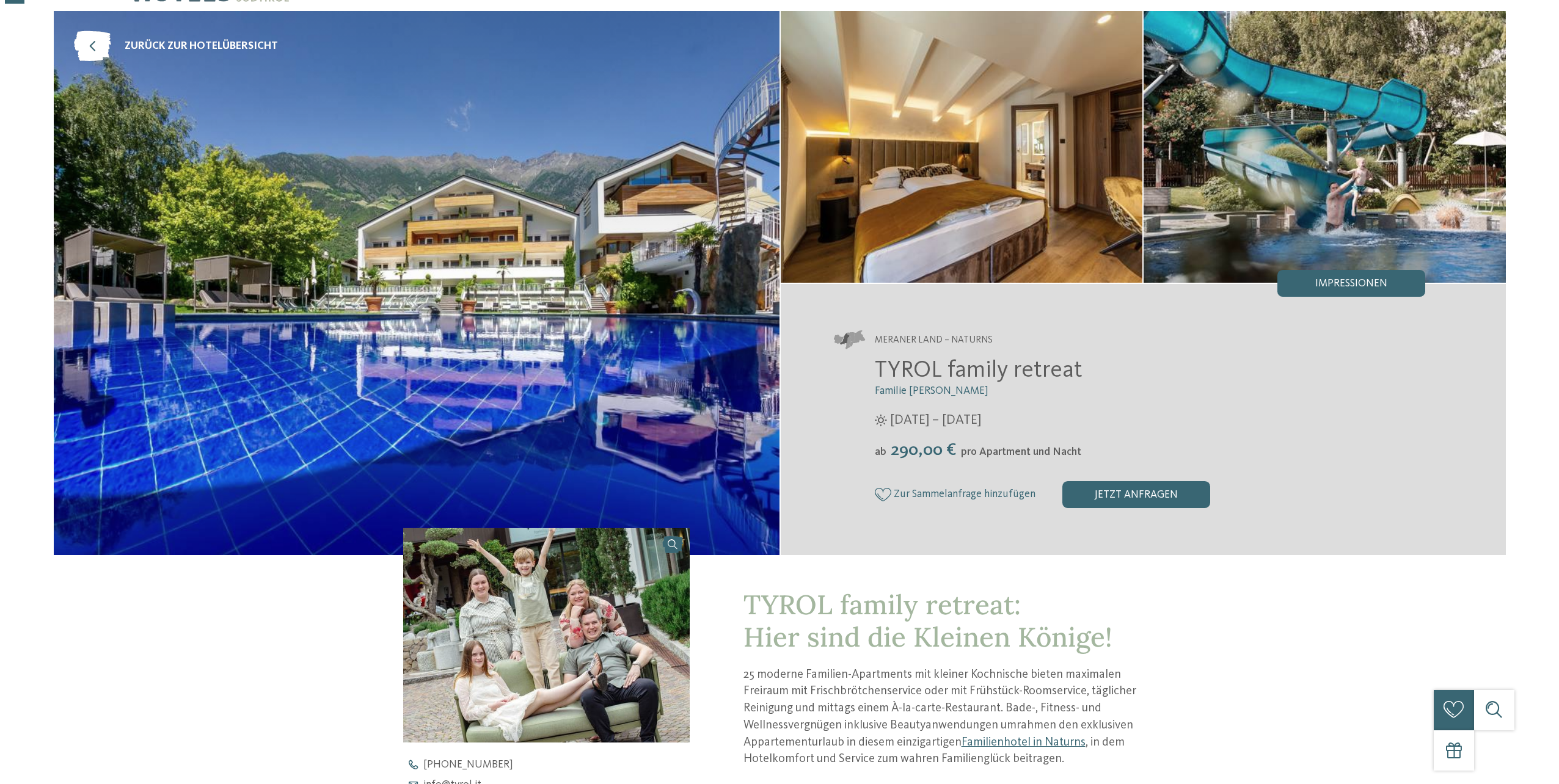
scroll to position [55, 0]
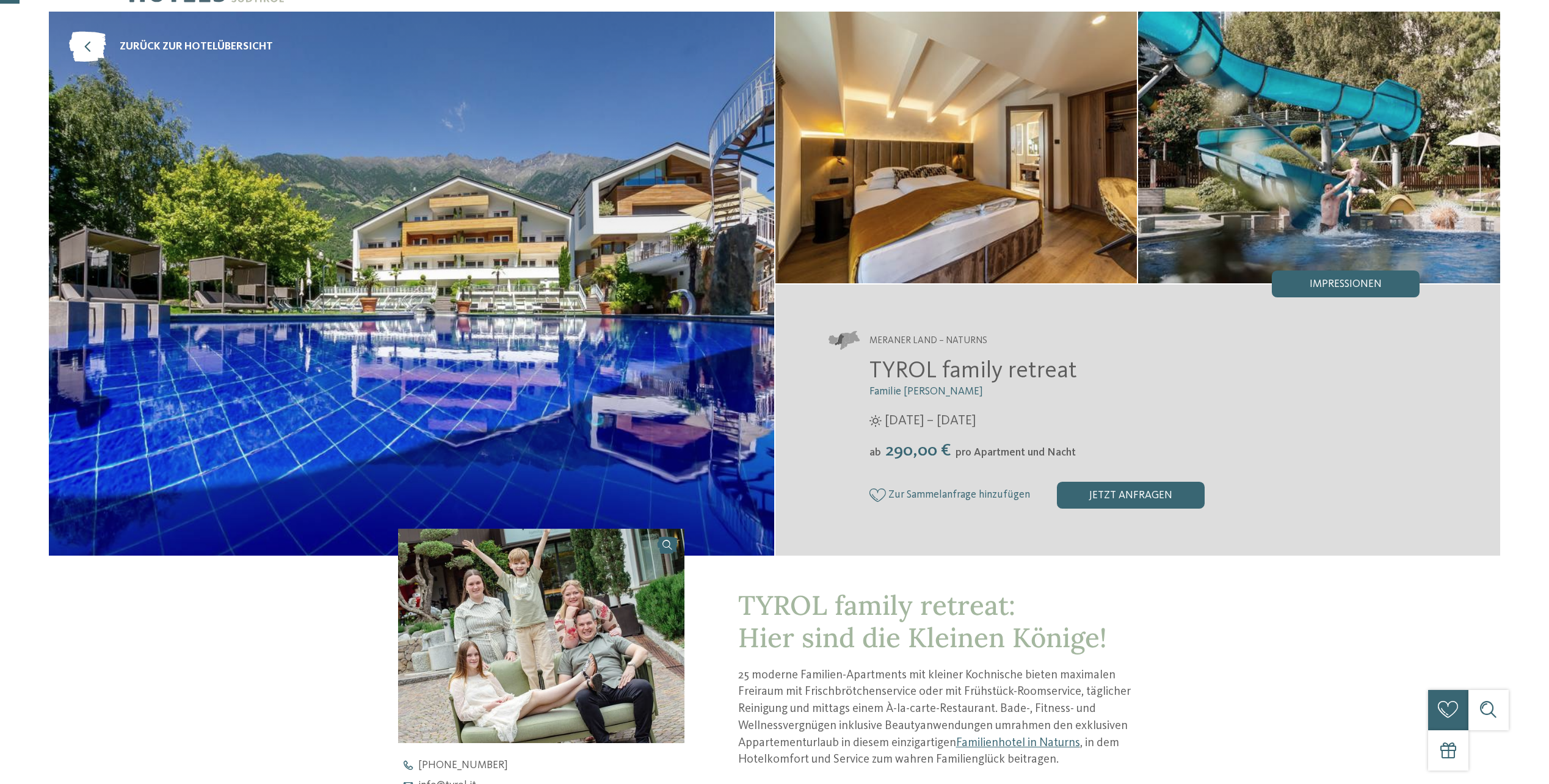
click at [980, 103] on img at bounding box center [956, 147] width 362 height 271
click at [507, 322] on img at bounding box center [412, 283] width 726 height 544
click at [1351, 281] on span "Impressionen" at bounding box center [1346, 284] width 72 height 11
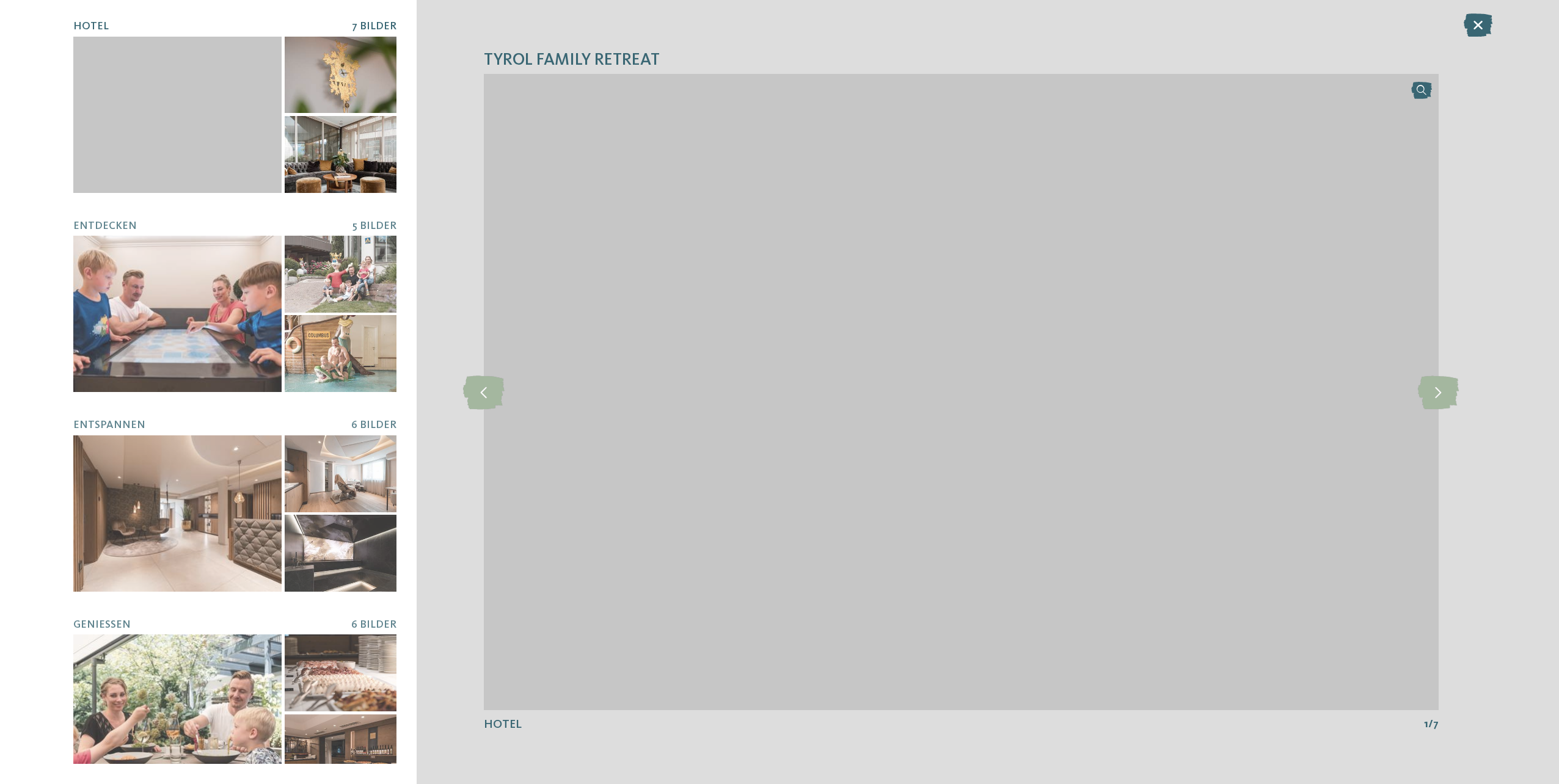
scroll to position [61, 0]
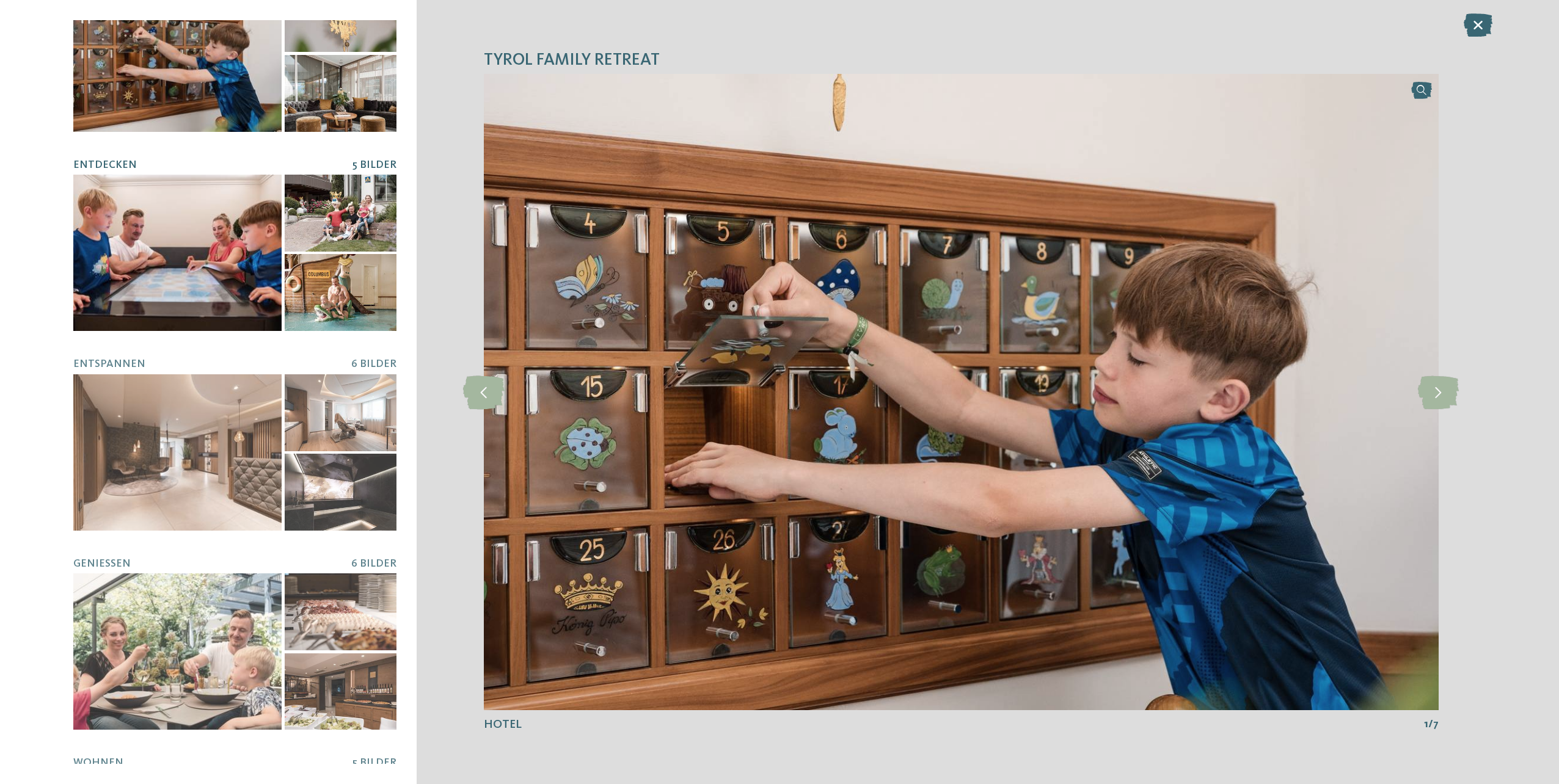
click at [212, 245] on div at bounding box center [177, 253] width 208 height 157
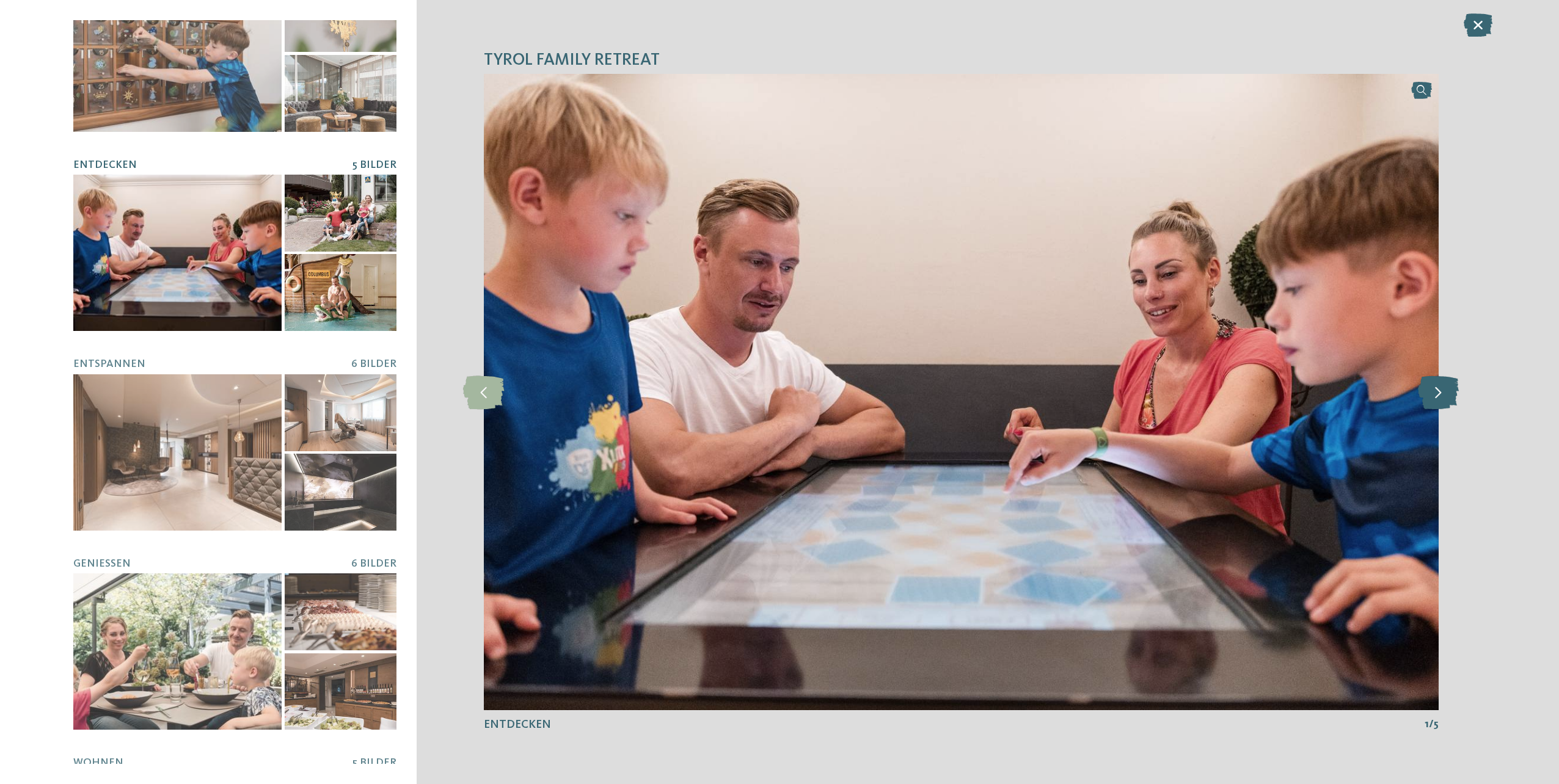
click at [1439, 400] on icon at bounding box center [1438, 391] width 41 height 34
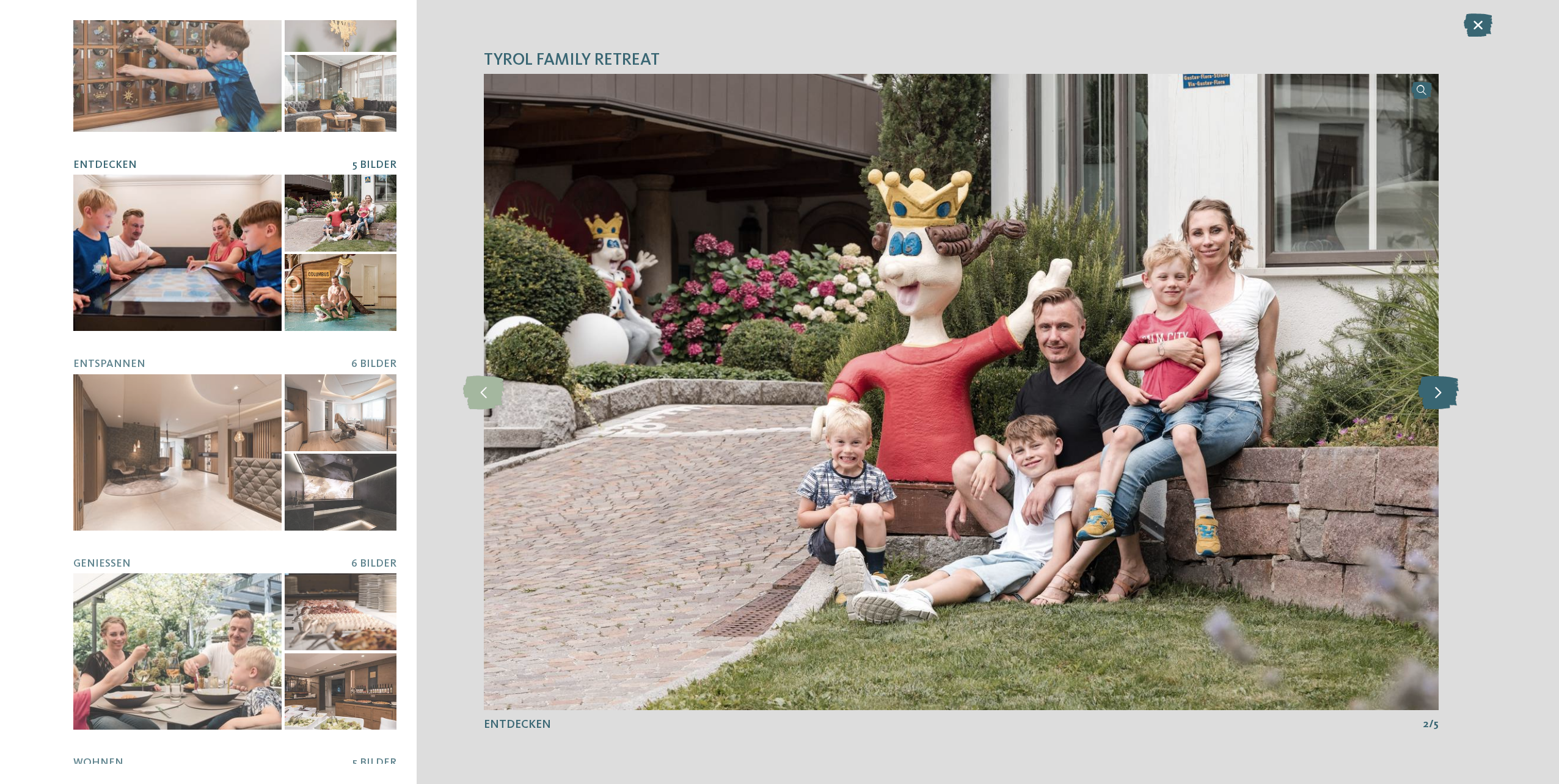
click at [1424, 398] on icon at bounding box center [1438, 391] width 41 height 34
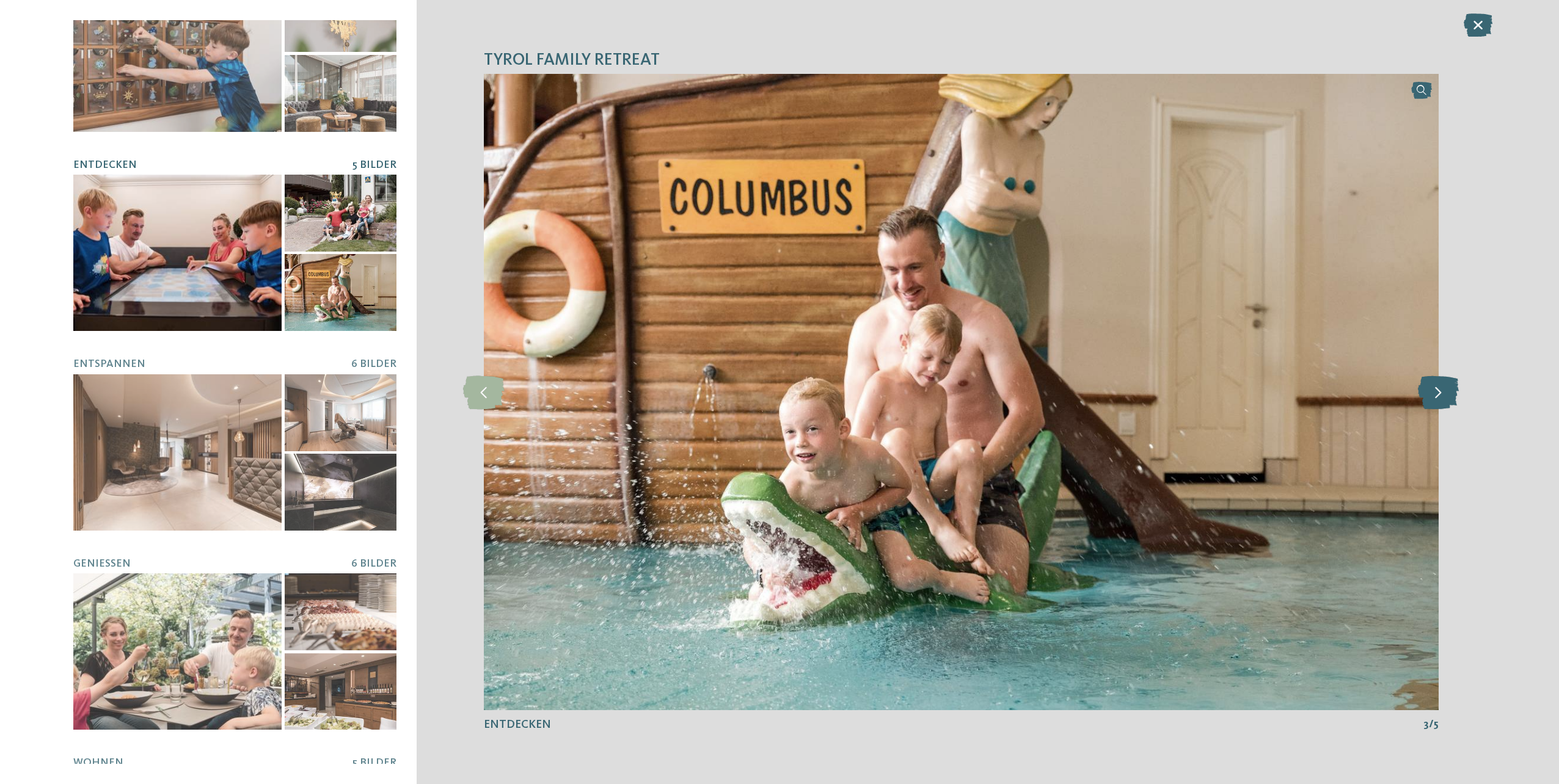
click at [1424, 398] on icon at bounding box center [1438, 391] width 41 height 34
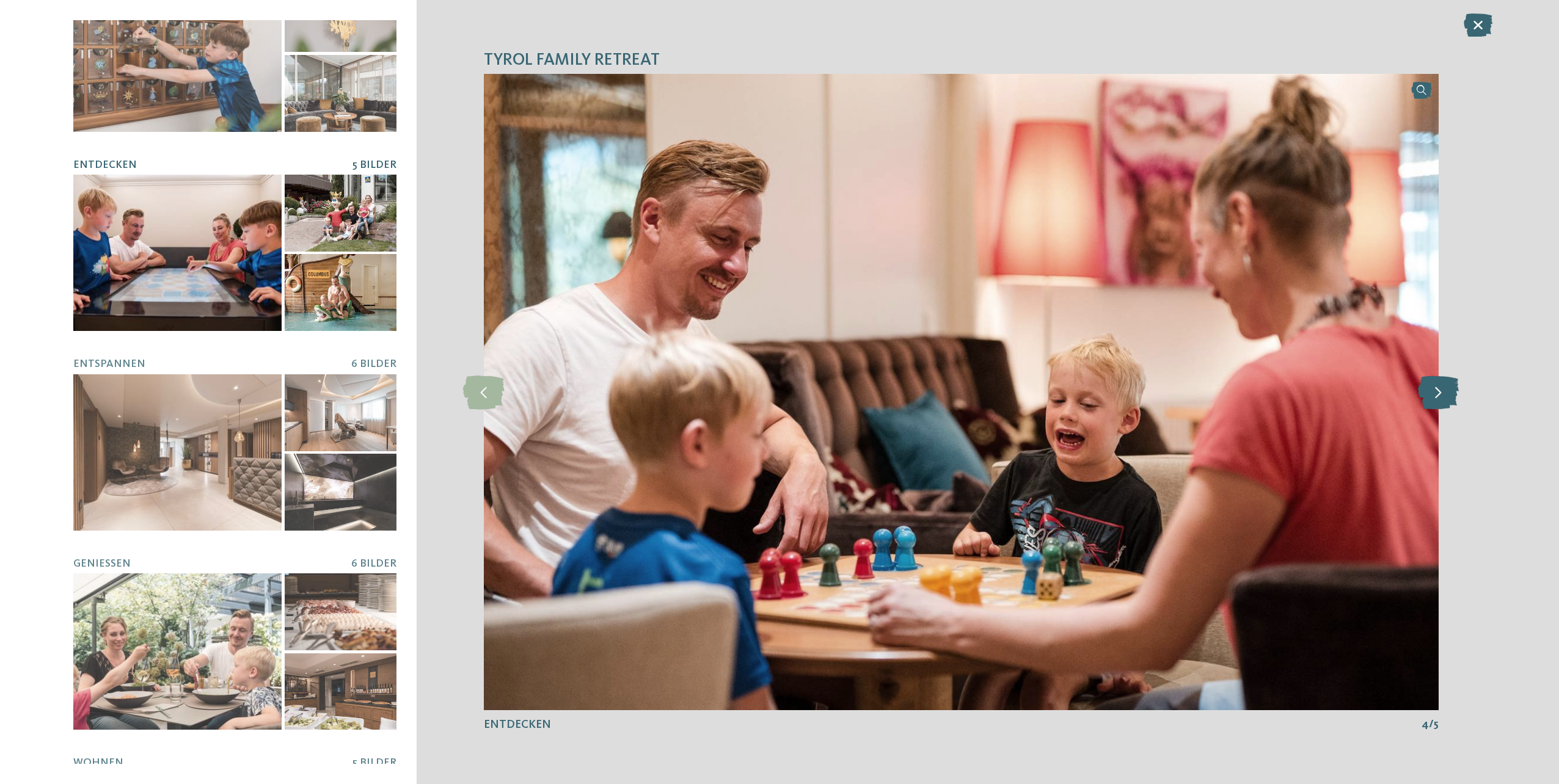
click at [1424, 402] on icon at bounding box center [1438, 391] width 41 height 34
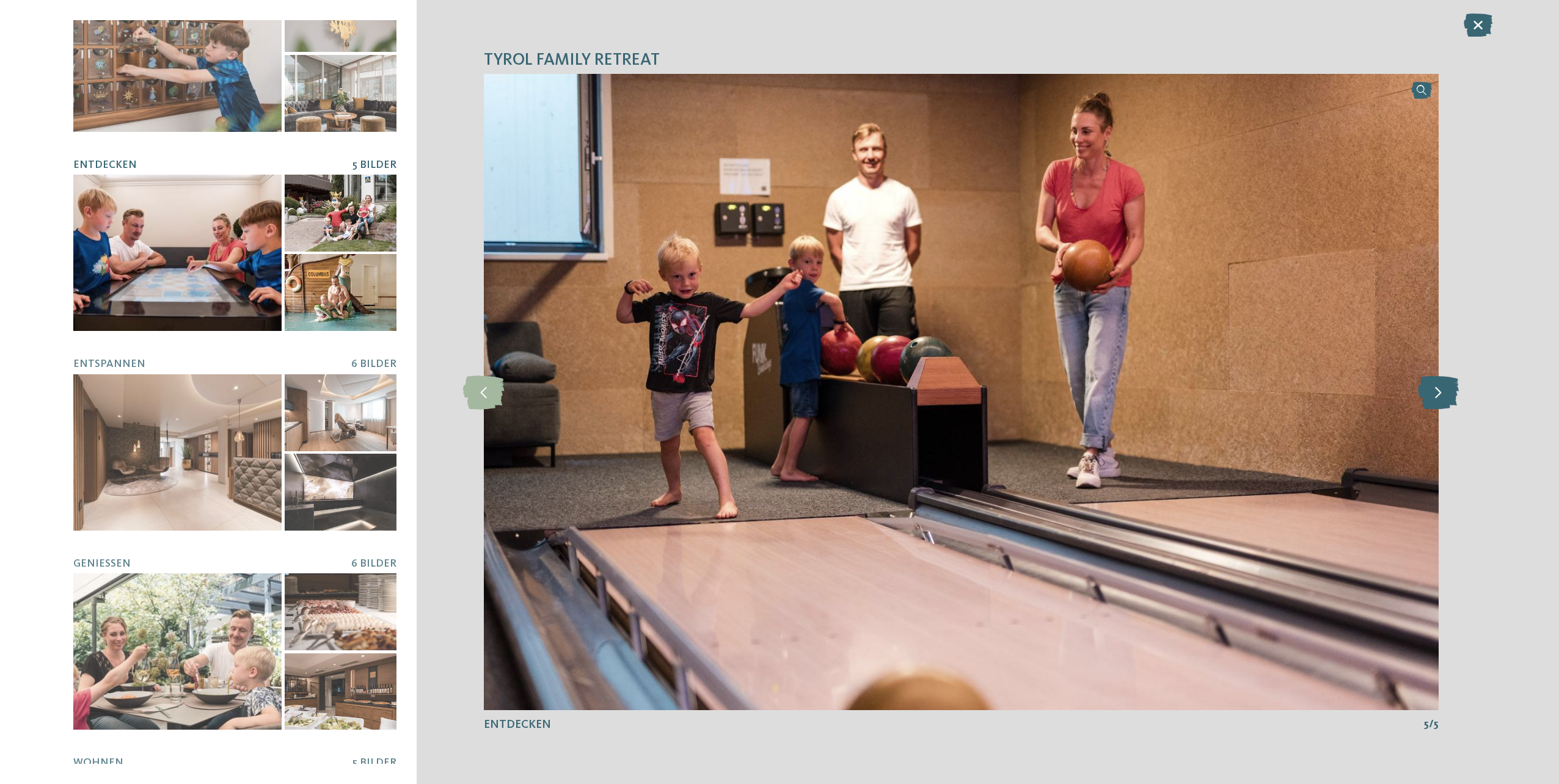
click at [1424, 402] on icon at bounding box center [1438, 391] width 41 height 34
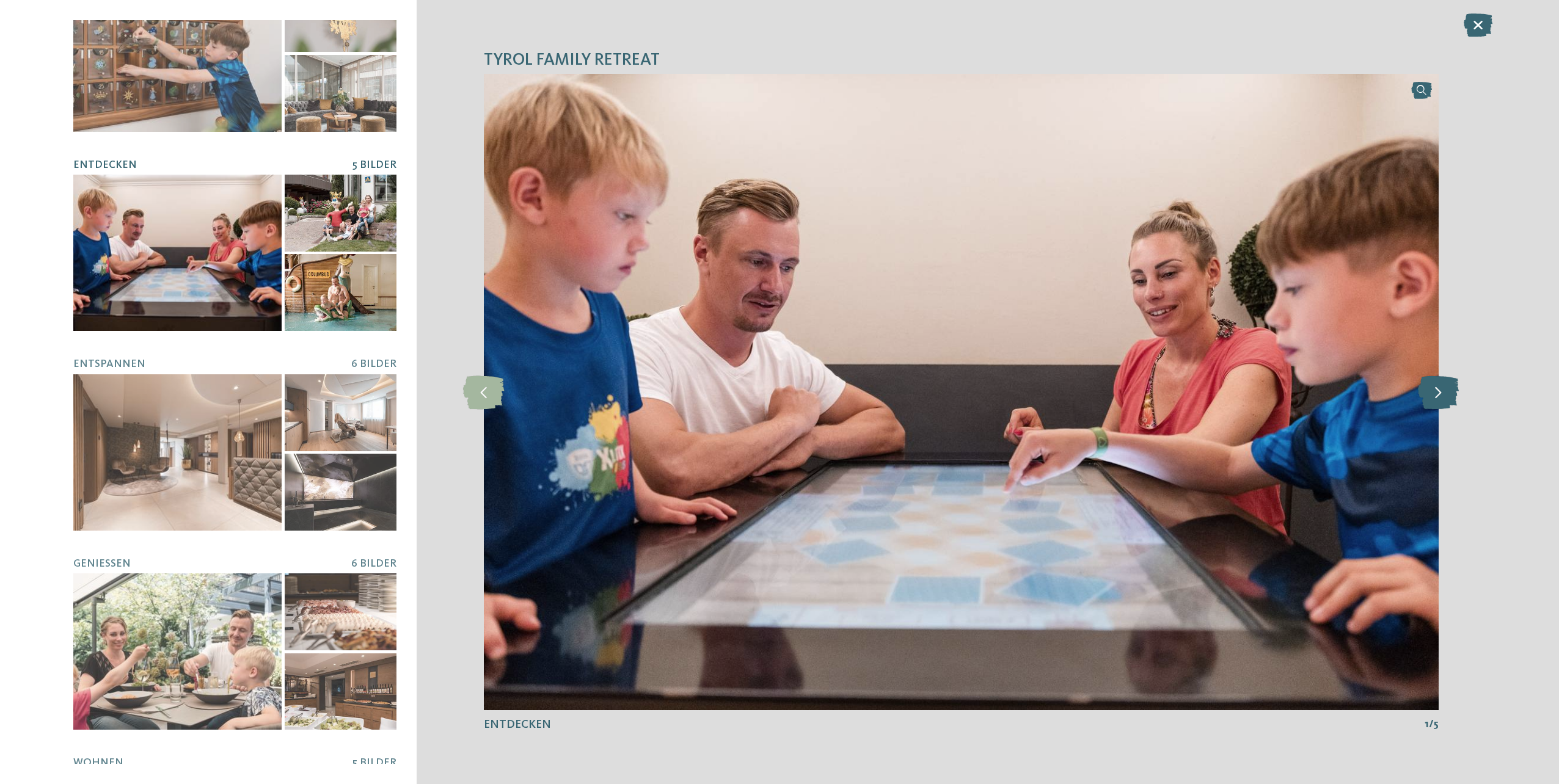
click at [1424, 402] on icon at bounding box center [1438, 391] width 41 height 34
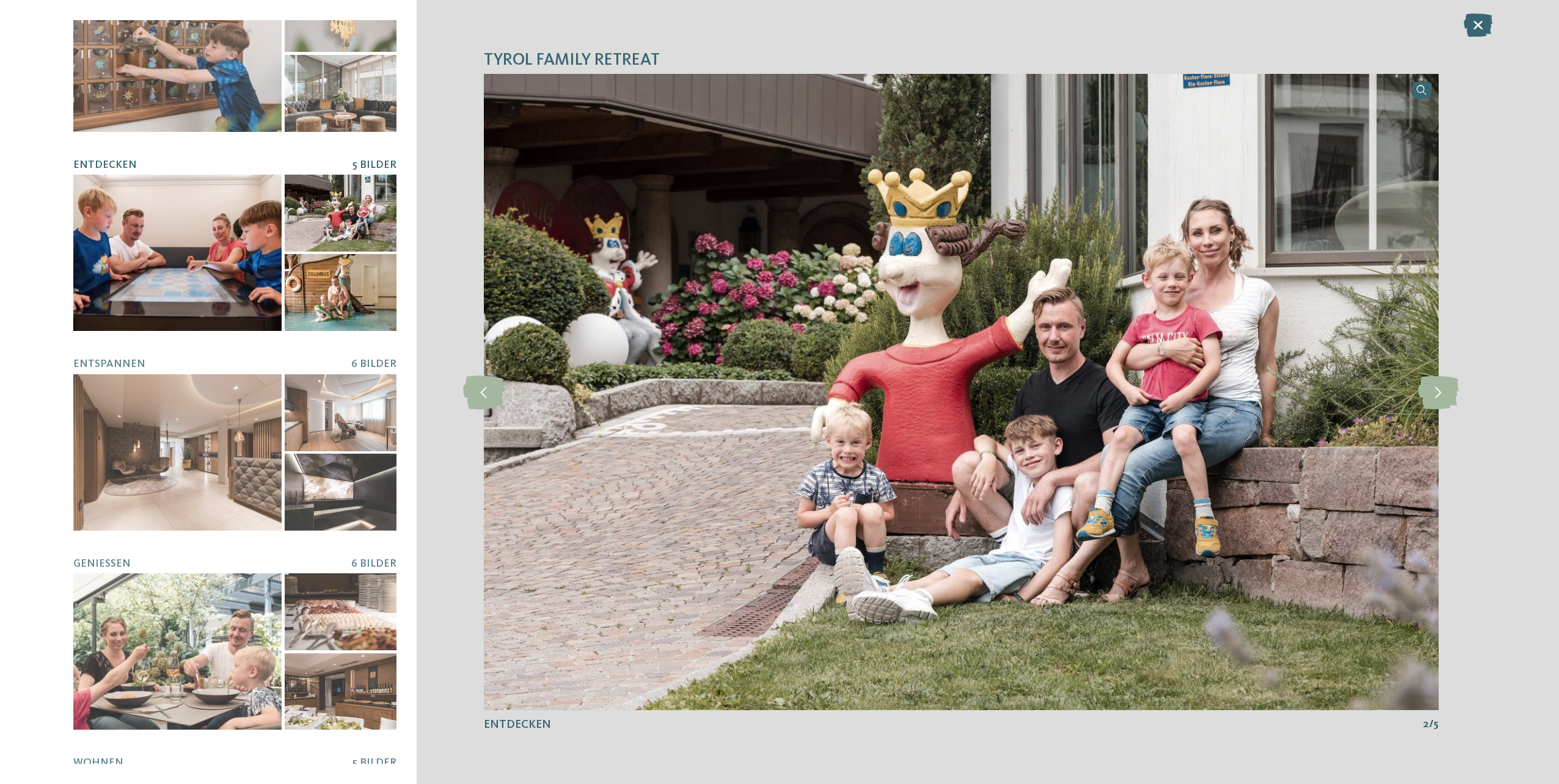
scroll to position [0, 0]
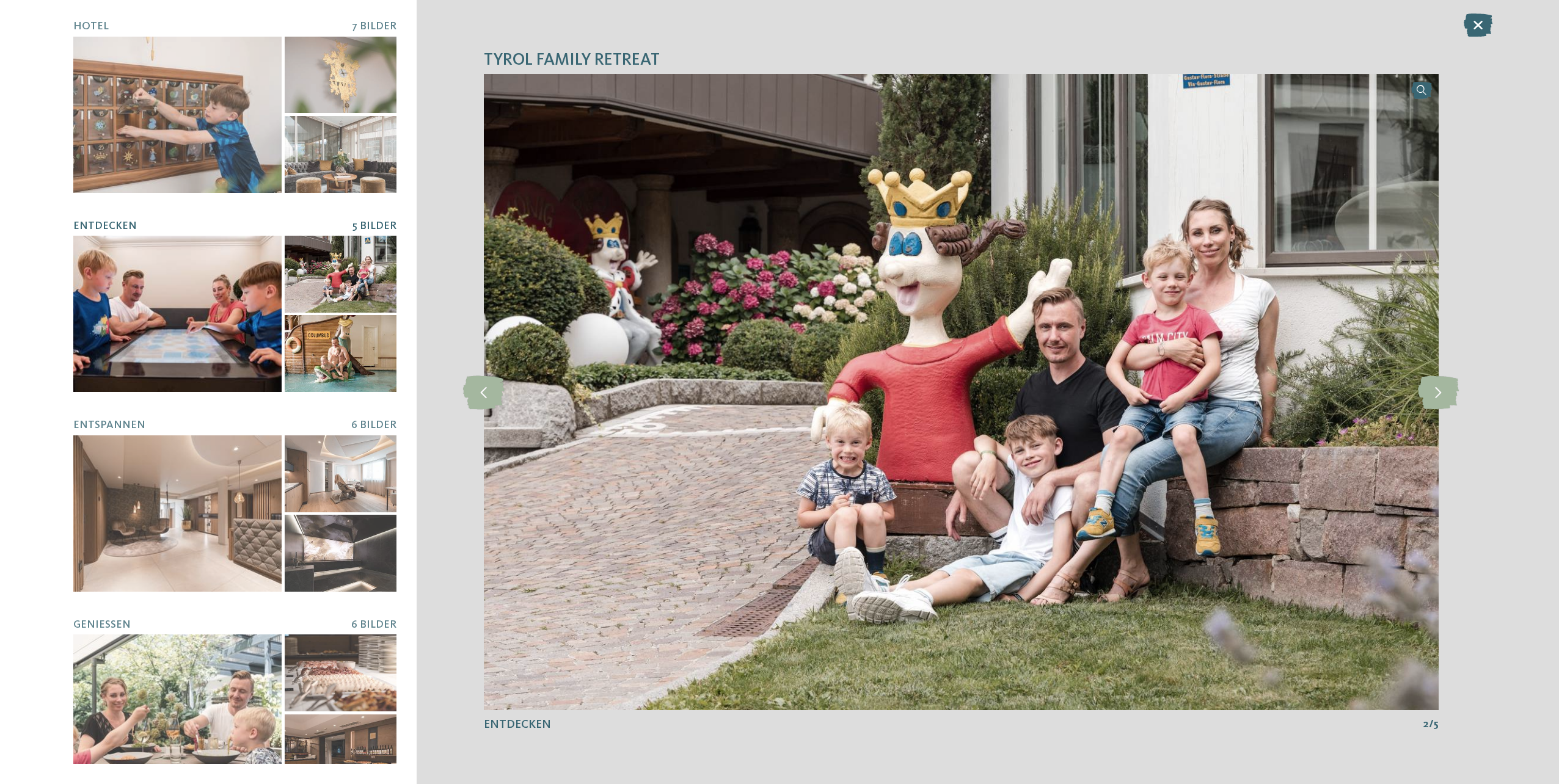
drag, startPoint x: 162, startPoint y: 125, endPoint x: 154, endPoint y: 196, distance: 71.4
click at [154, 196] on div "Hotel 7 Bilder" at bounding box center [234, 392] width 322 height 744
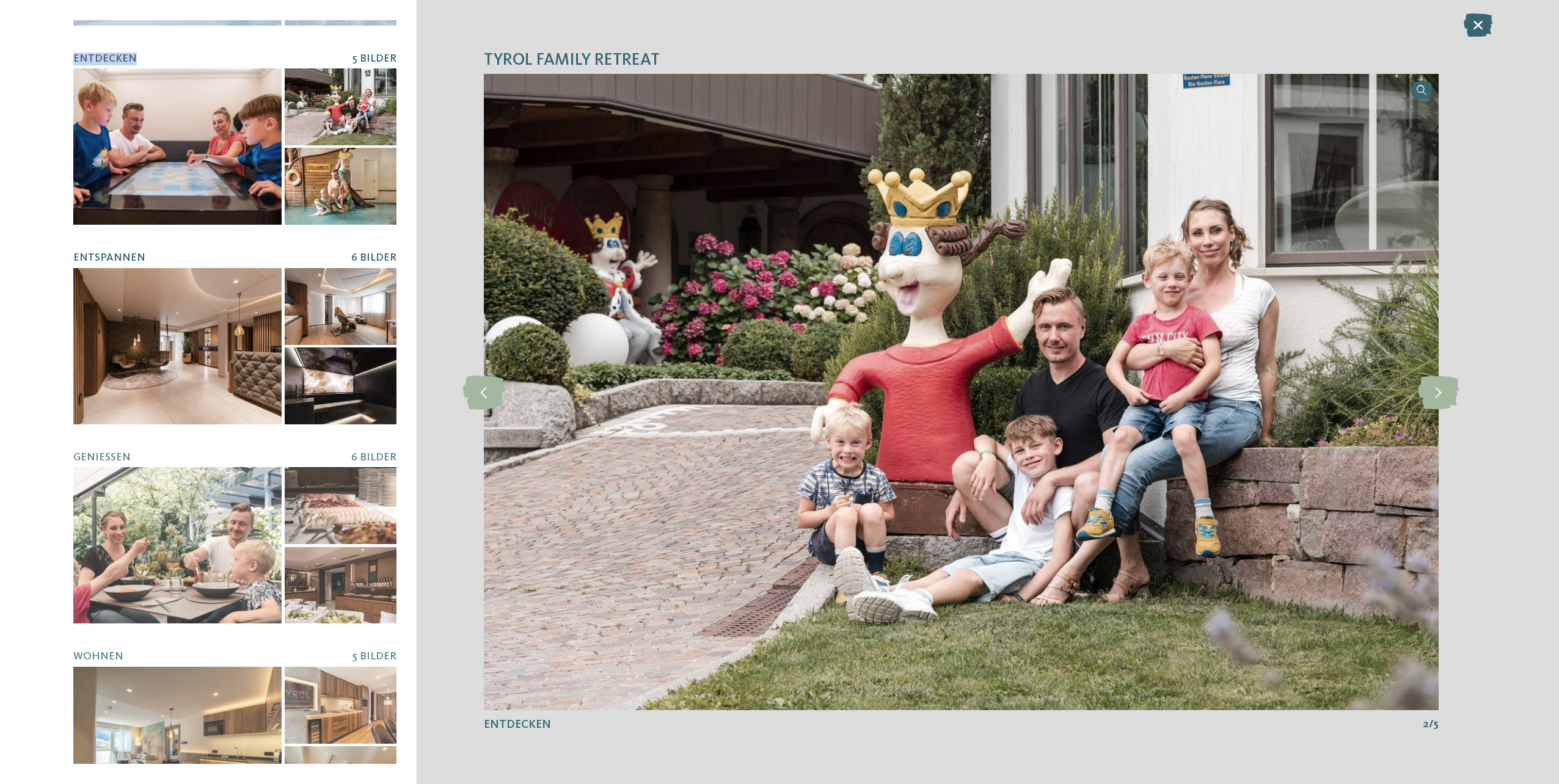
scroll to position [212, 0]
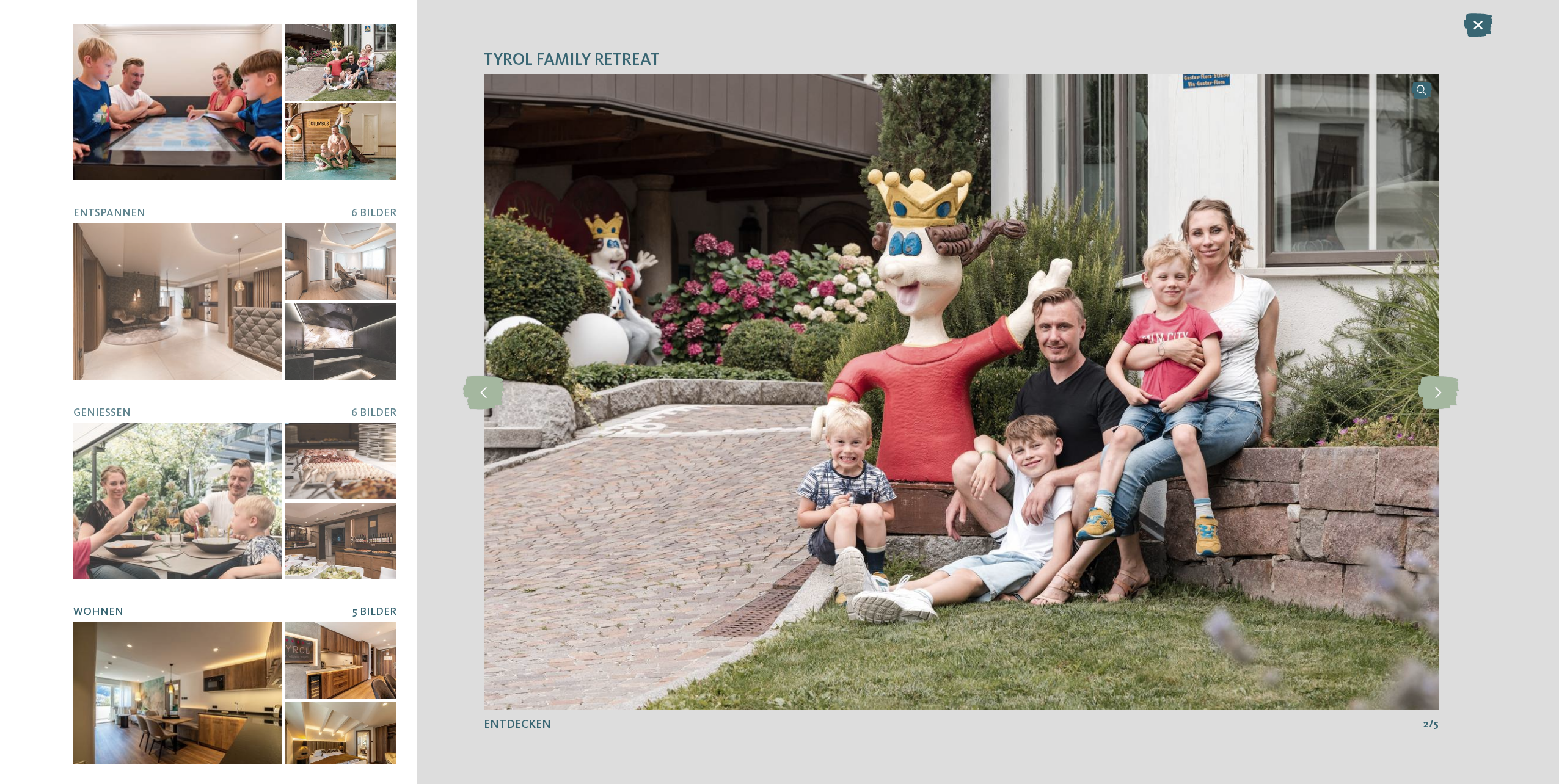
click at [301, 640] on div at bounding box center [341, 660] width 112 height 77
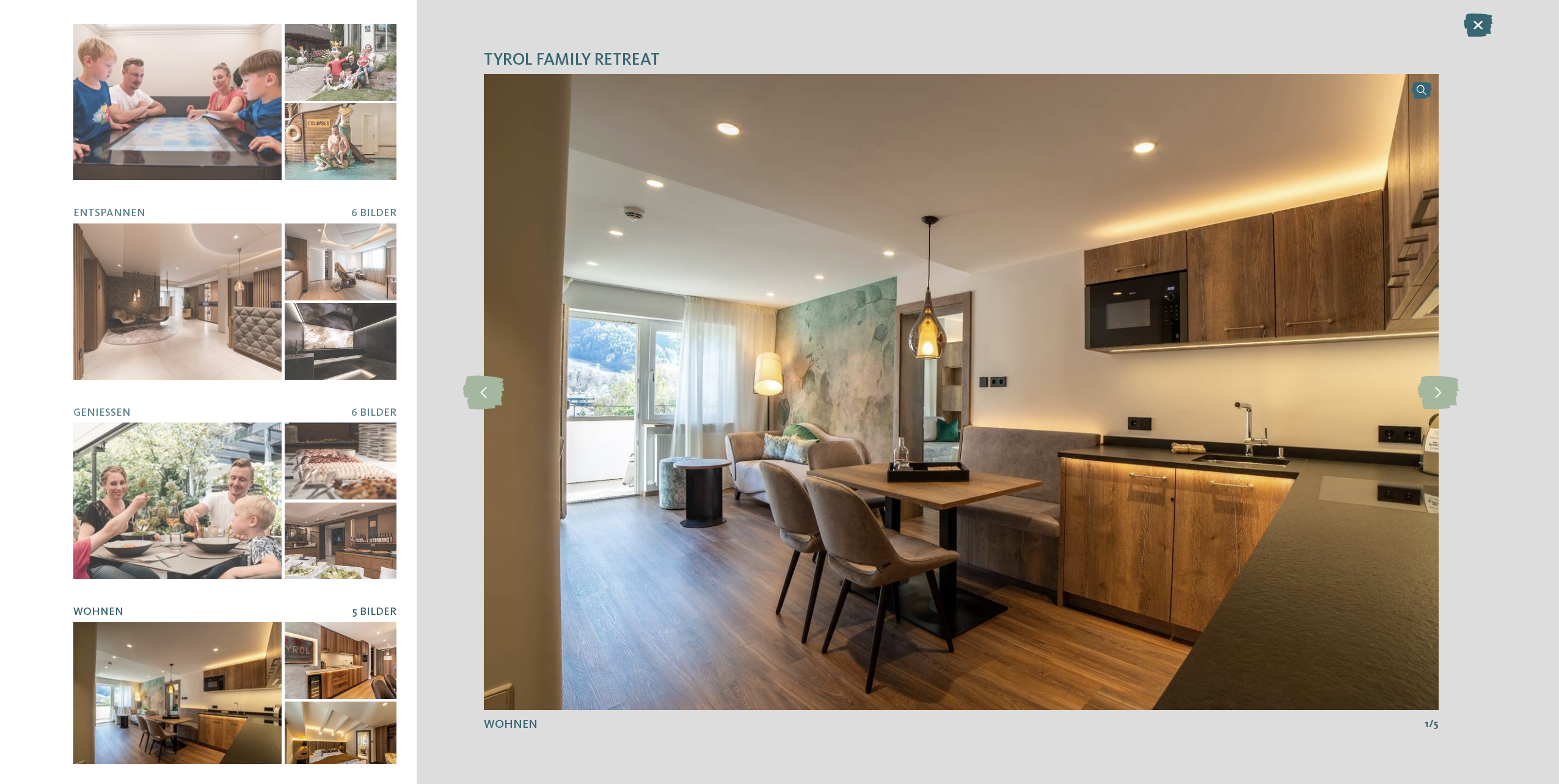
click at [1470, 411] on div "TYROL family retreat slide 1 of 7" at bounding box center [961, 392] width 1089 height 784
click at [1449, 399] on icon at bounding box center [1438, 391] width 41 height 34
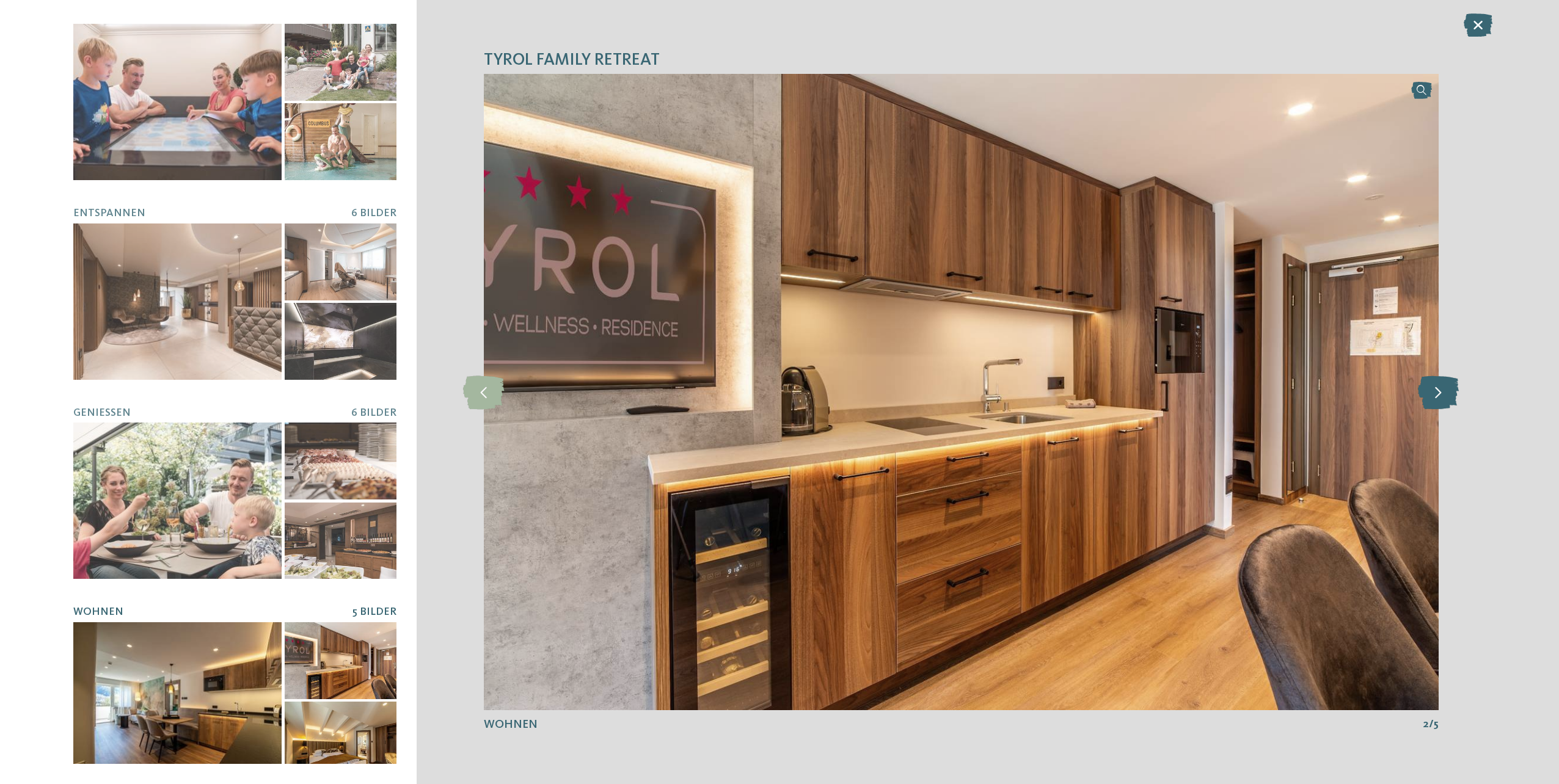
click at [1448, 399] on icon at bounding box center [1438, 391] width 41 height 34
click at [1448, 400] on icon at bounding box center [1438, 391] width 41 height 34
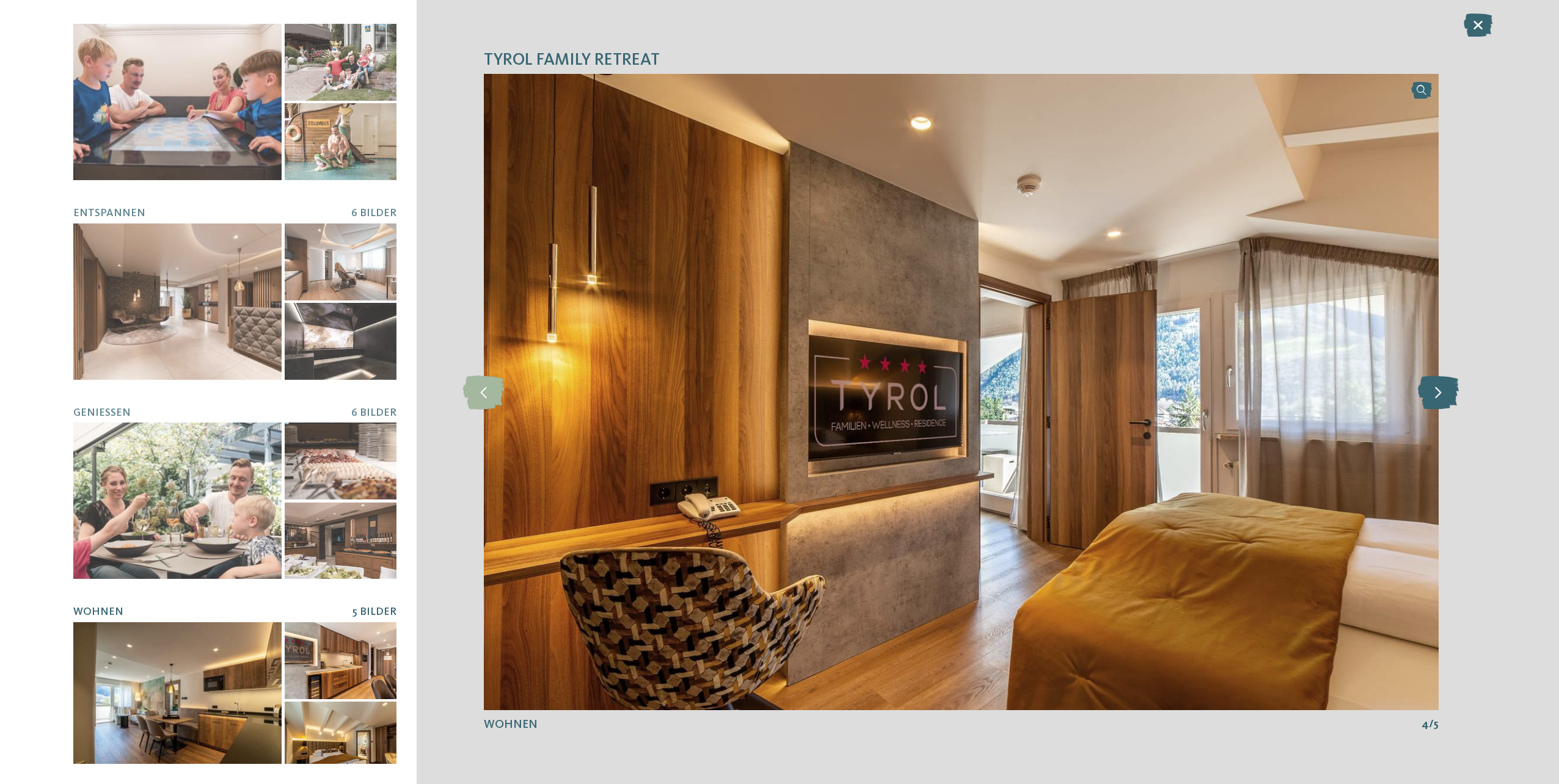
click at [1441, 403] on icon at bounding box center [1438, 391] width 41 height 34
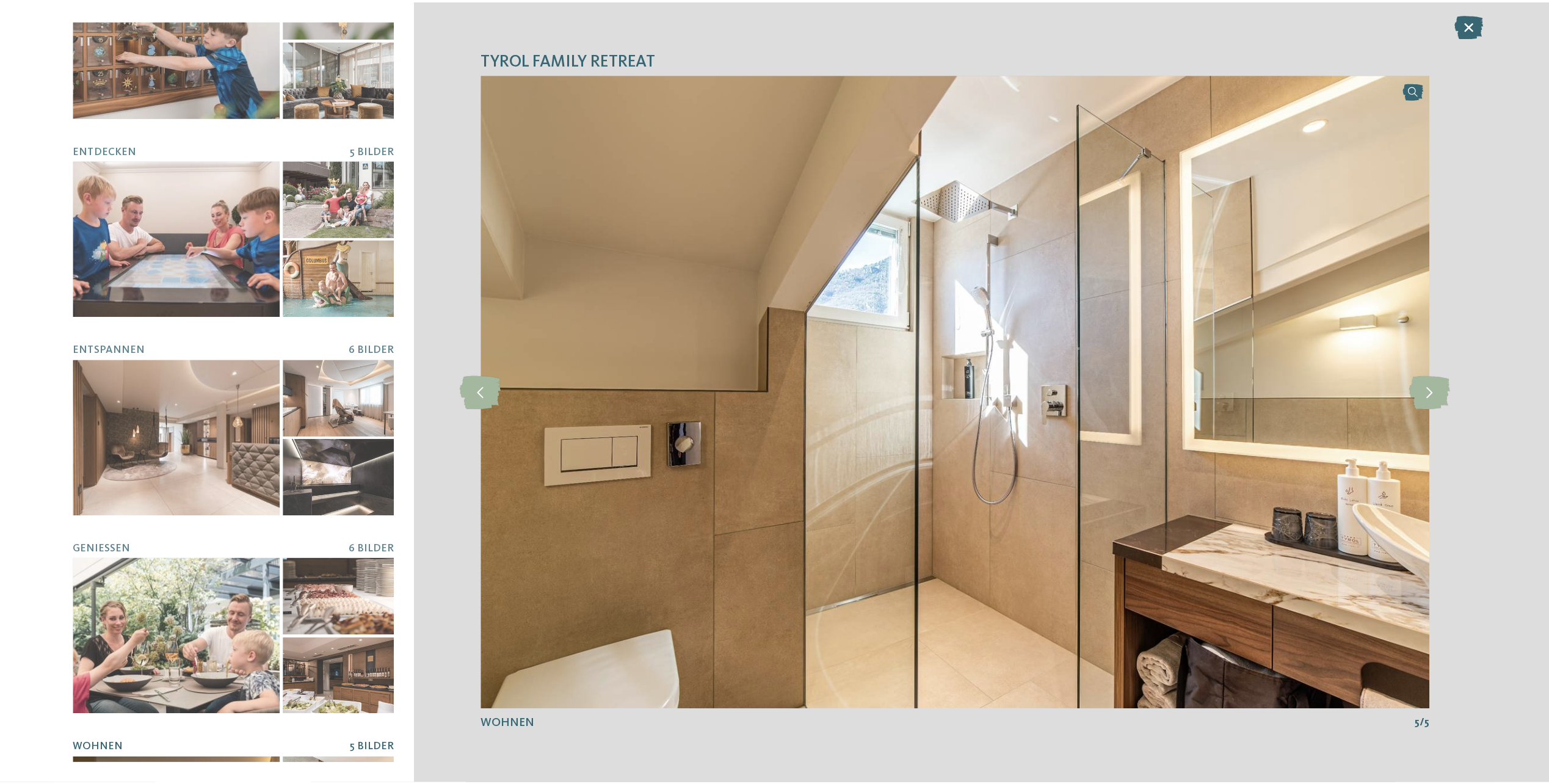
scroll to position [0, 0]
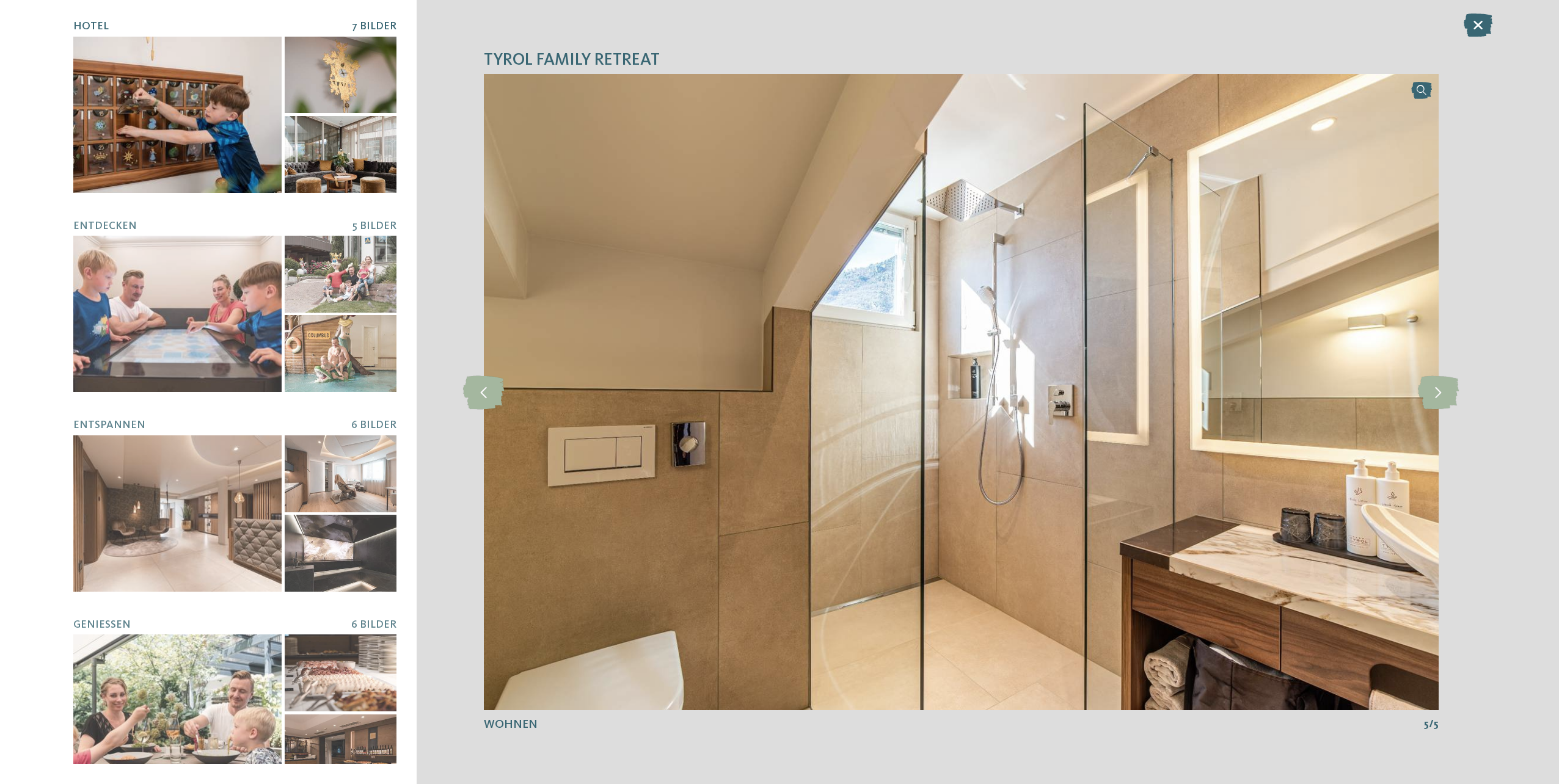
click at [222, 91] on div at bounding box center [177, 115] width 208 height 157
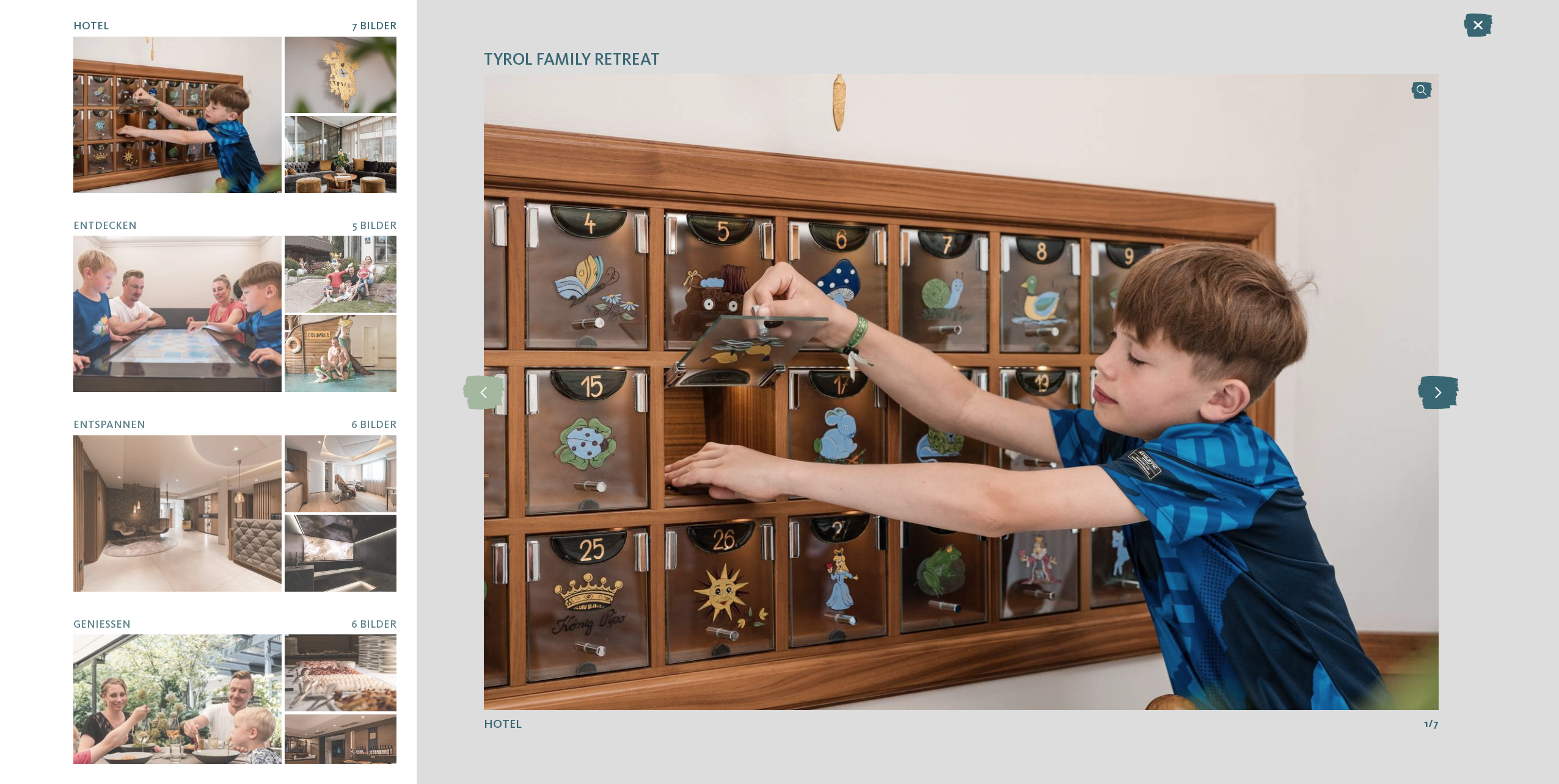
click at [1434, 399] on icon at bounding box center [1438, 391] width 41 height 34
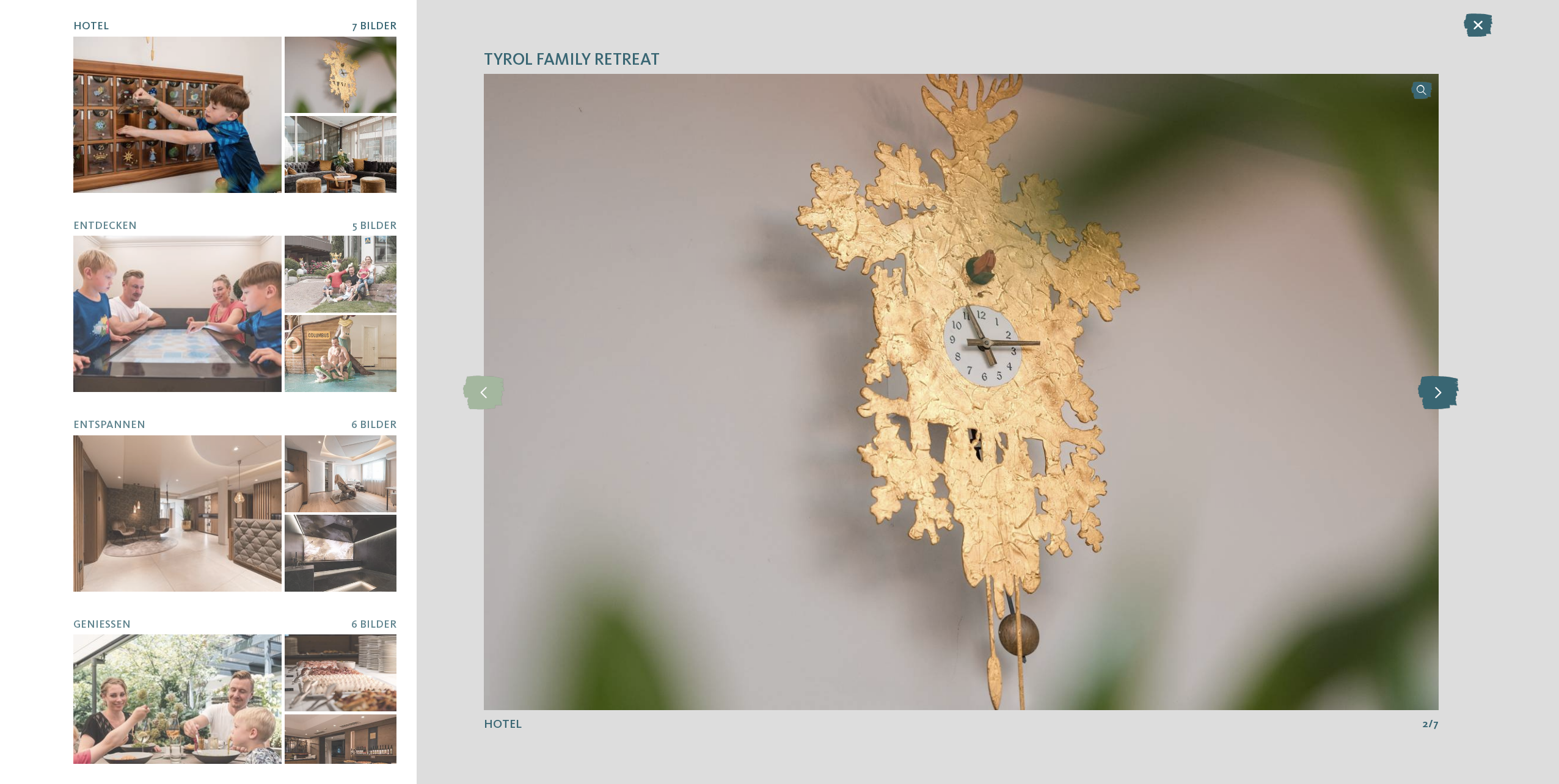
click at [1434, 401] on icon at bounding box center [1438, 391] width 41 height 34
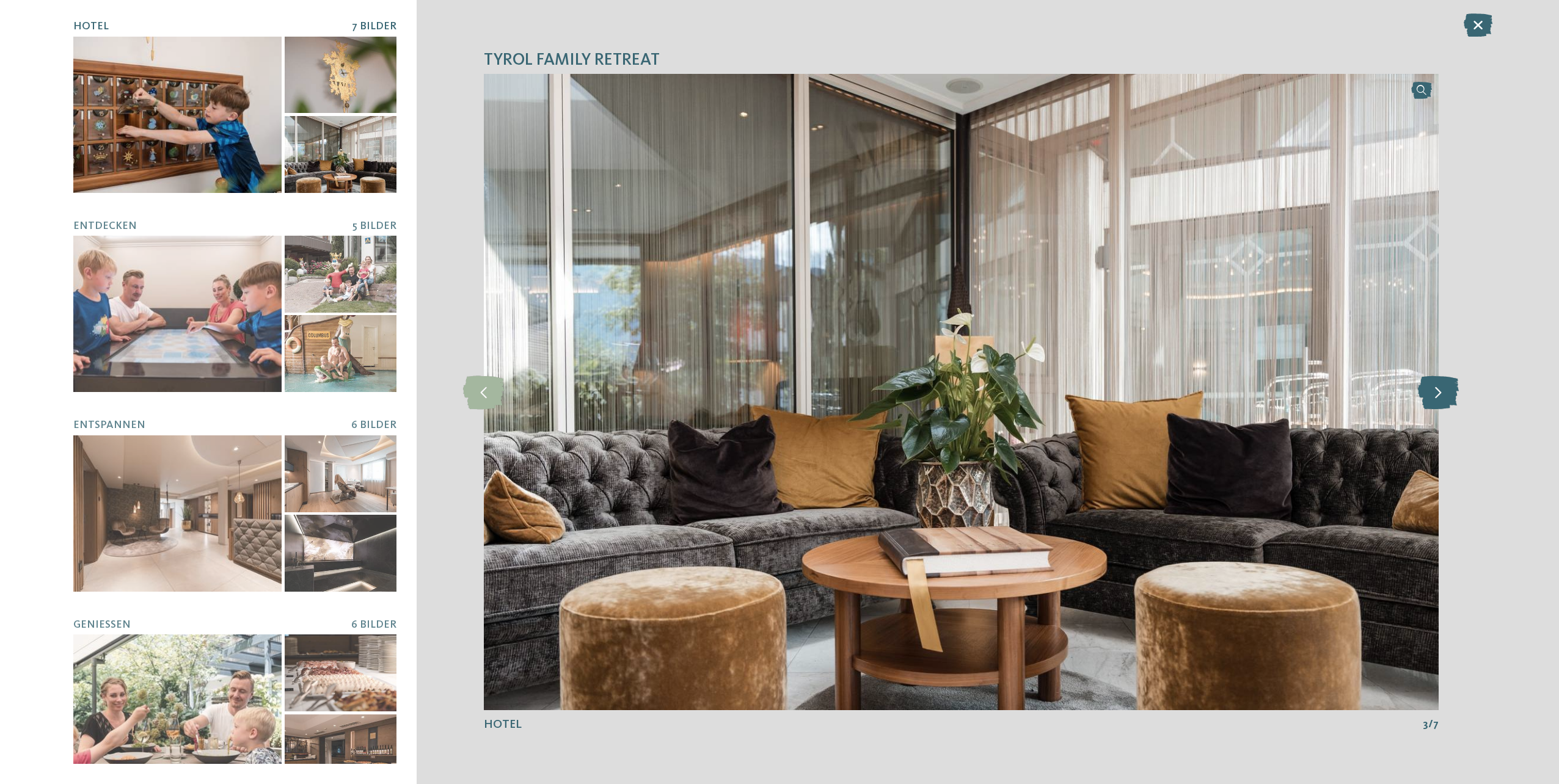
click at [1434, 401] on icon at bounding box center [1438, 391] width 41 height 34
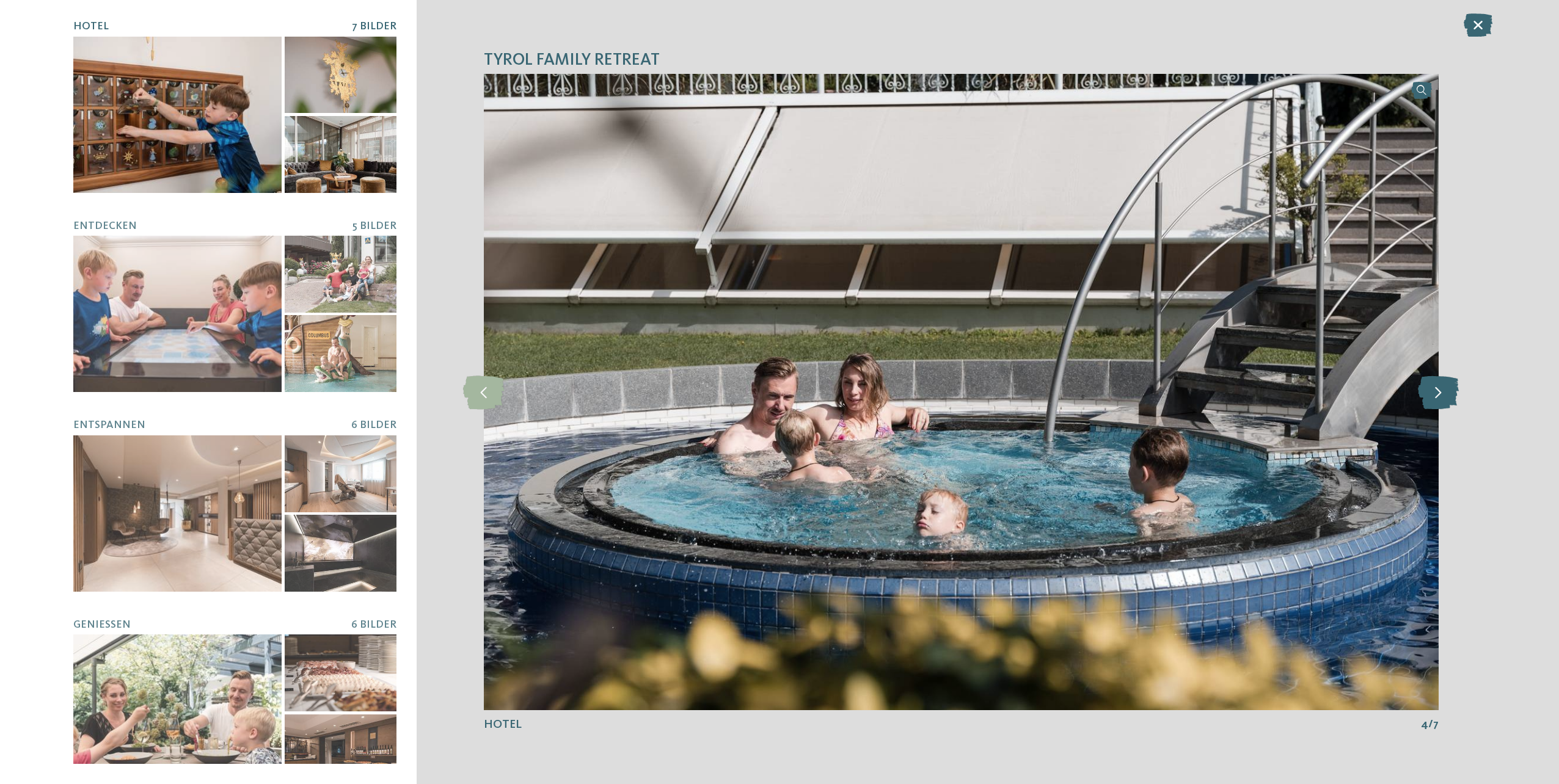
click at [1434, 402] on icon at bounding box center [1438, 391] width 41 height 34
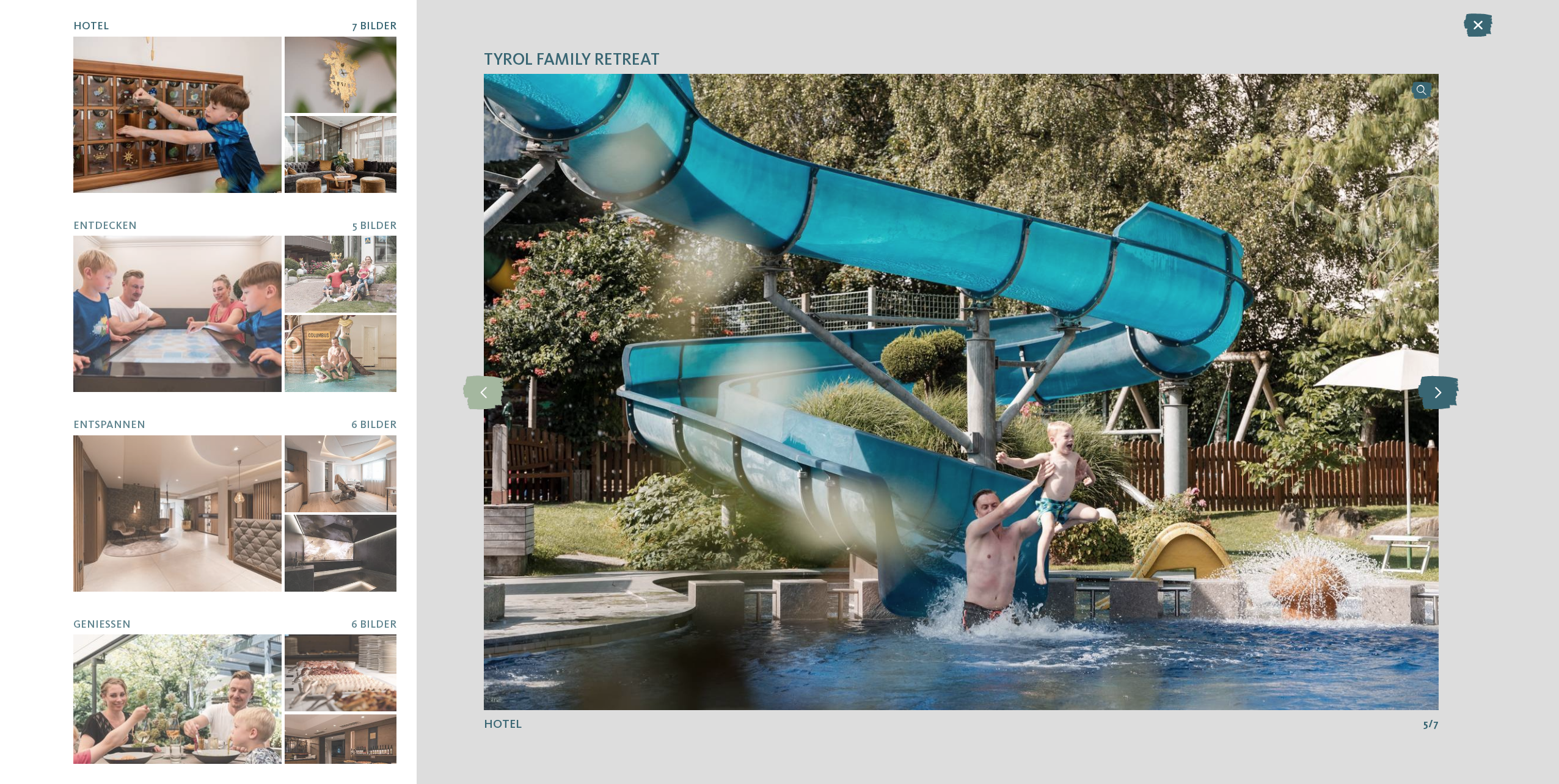
click at [1434, 402] on icon at bounding box center [1438, 391] width 41 height 34
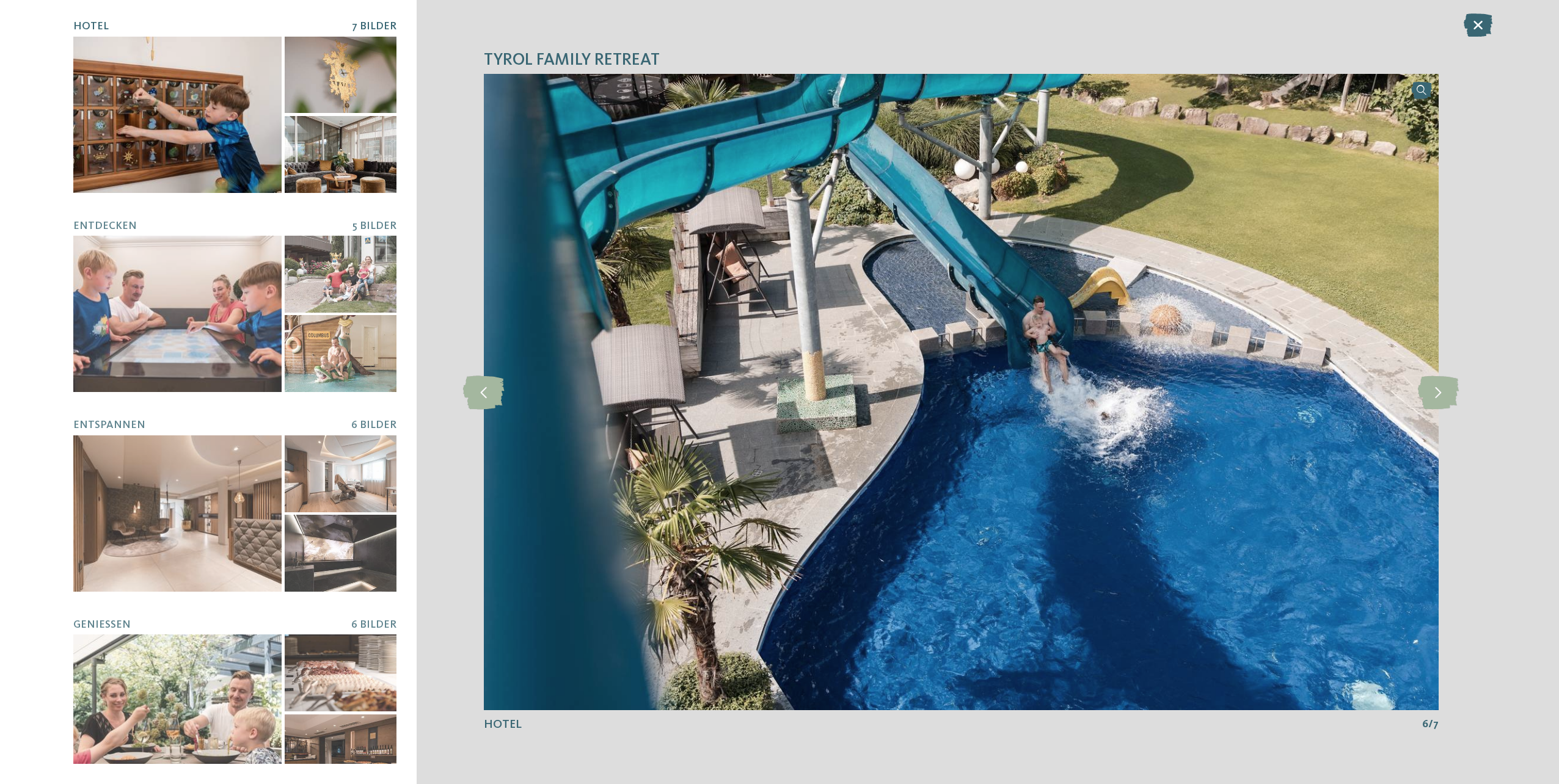
click at [1442, 417] on div "TYROL family retreat slide 6 of 7" at bounding box center [961, 392] width 1089 height 784
click at [1434, 405] on icon at bounding box center [1438, 391] width 41 height 34
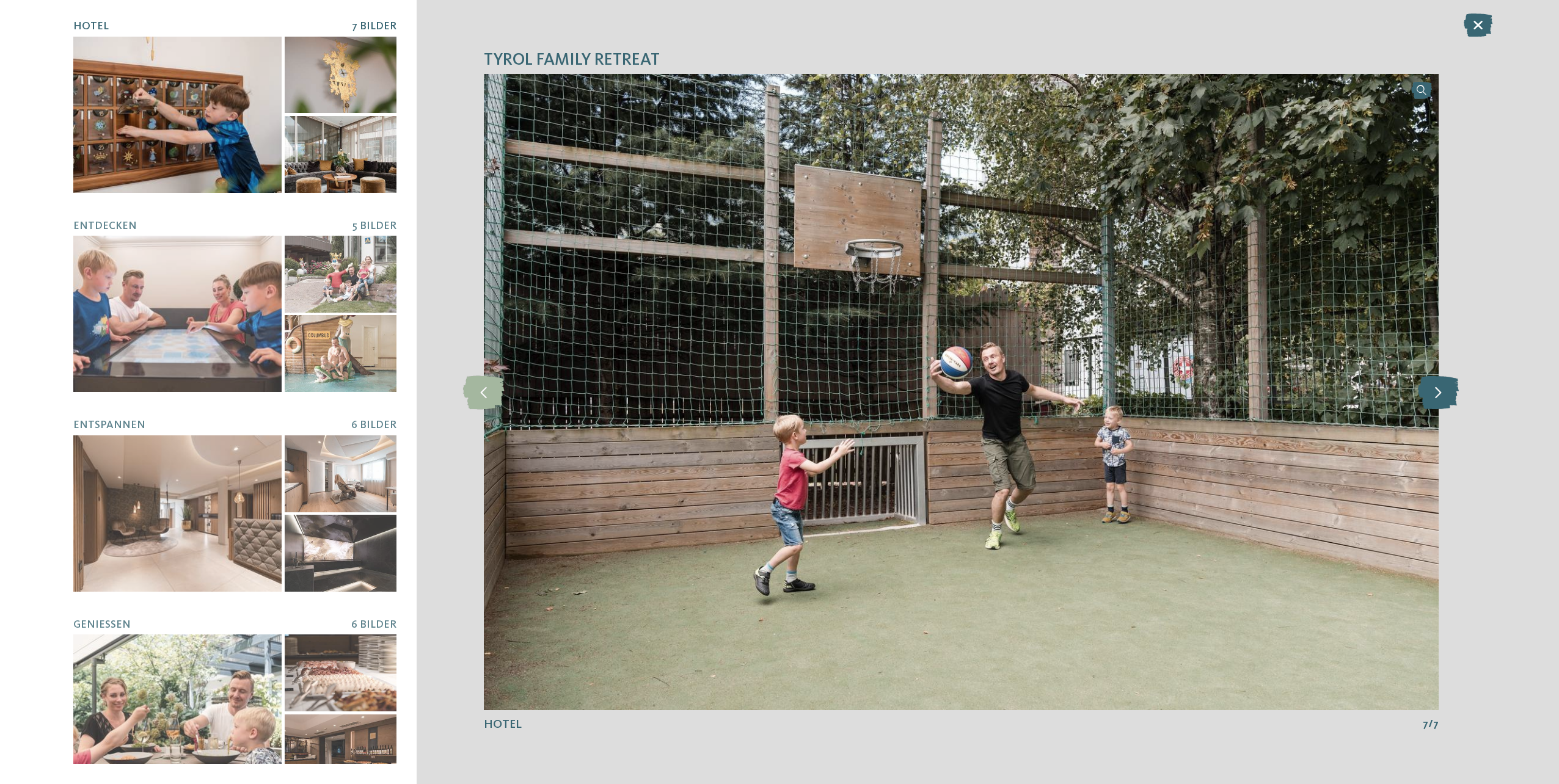
click at [1434, 401] on icon at bounding box center [1438, 391] width 41 height 34
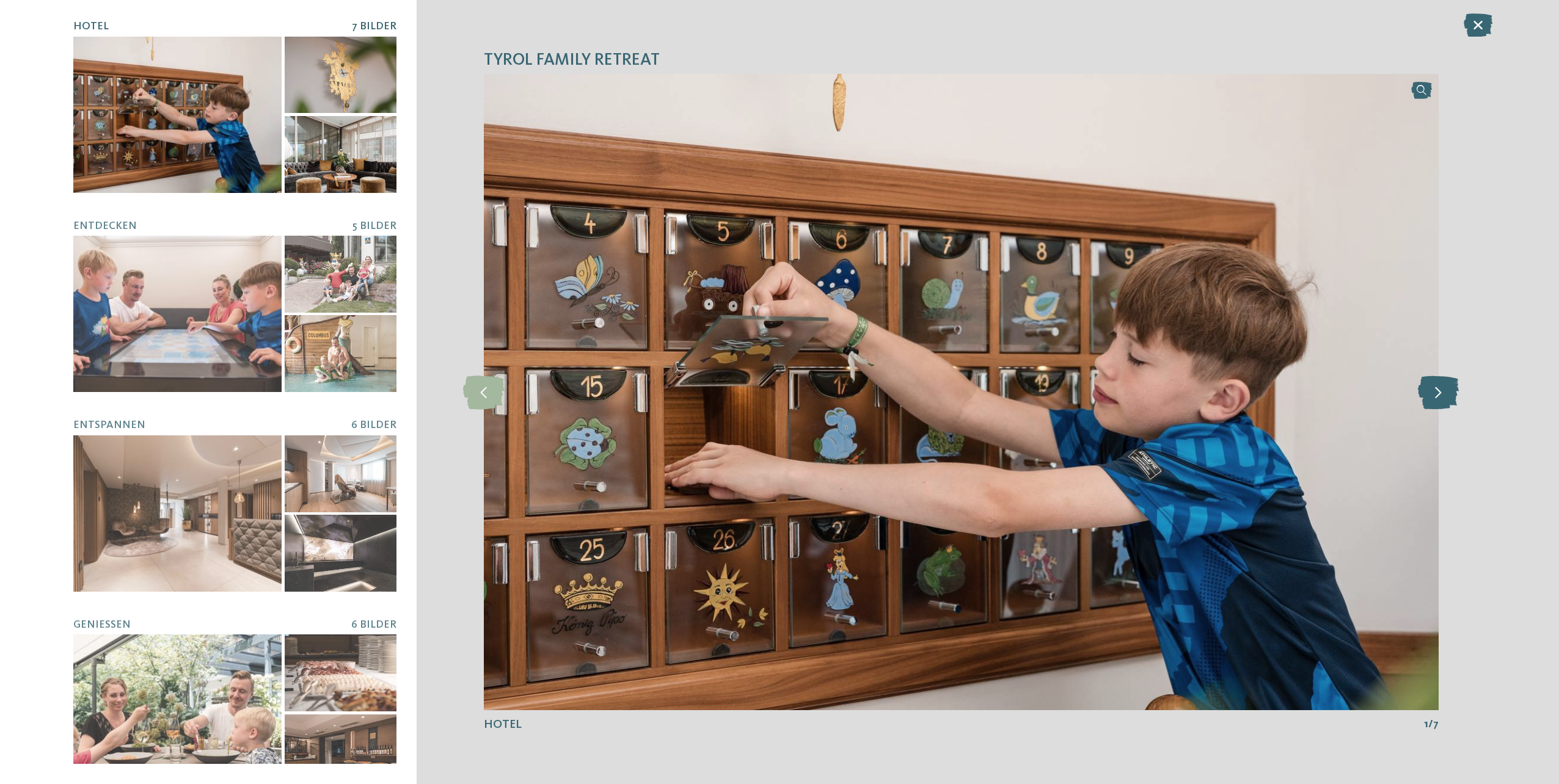
click at [1434, 401] on icon at bounding box center [1438, 391] width 41 height 34
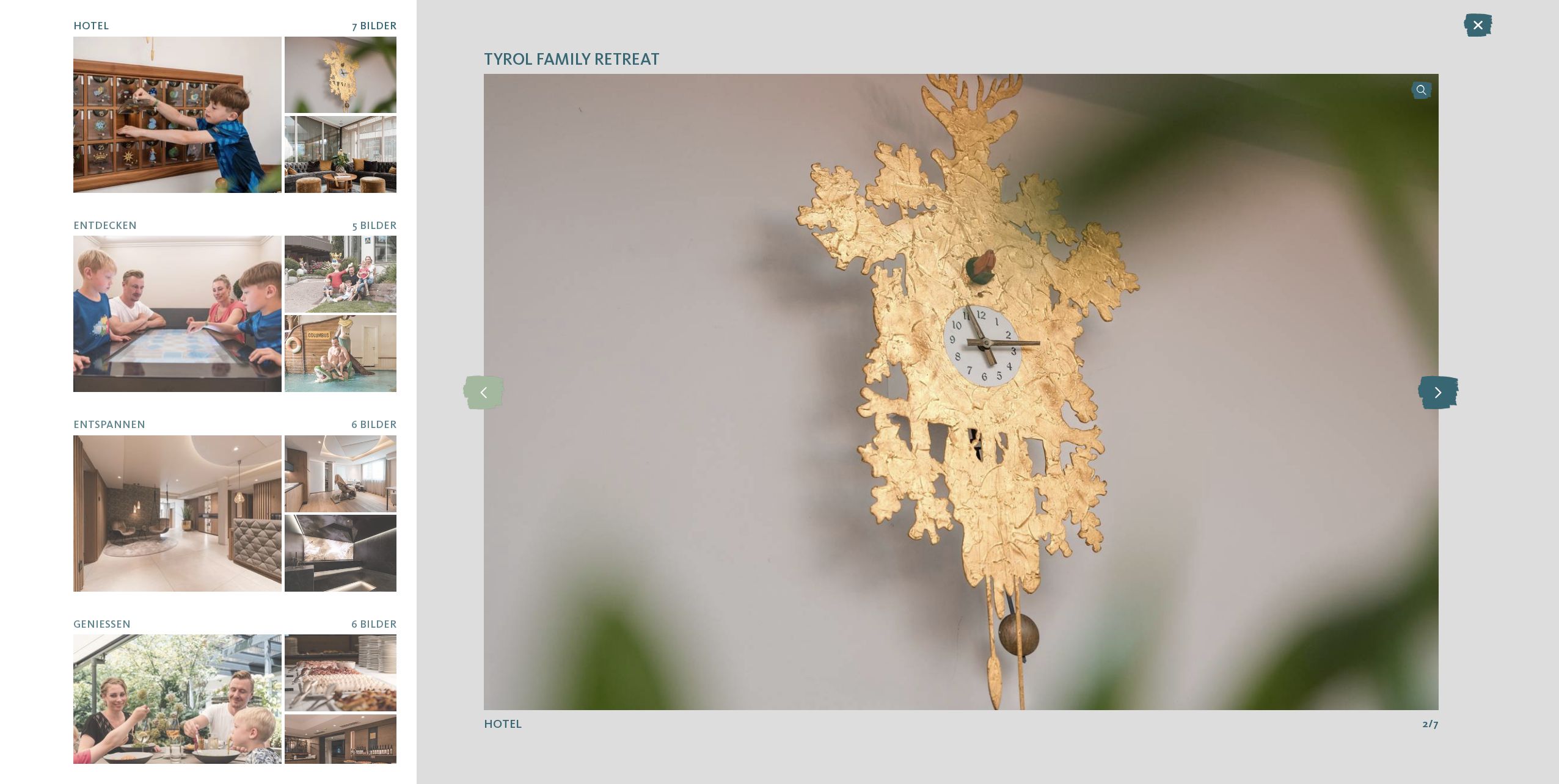
click at [1434, 401] on icon at bounding box center [1438, 391] width 41 height 34
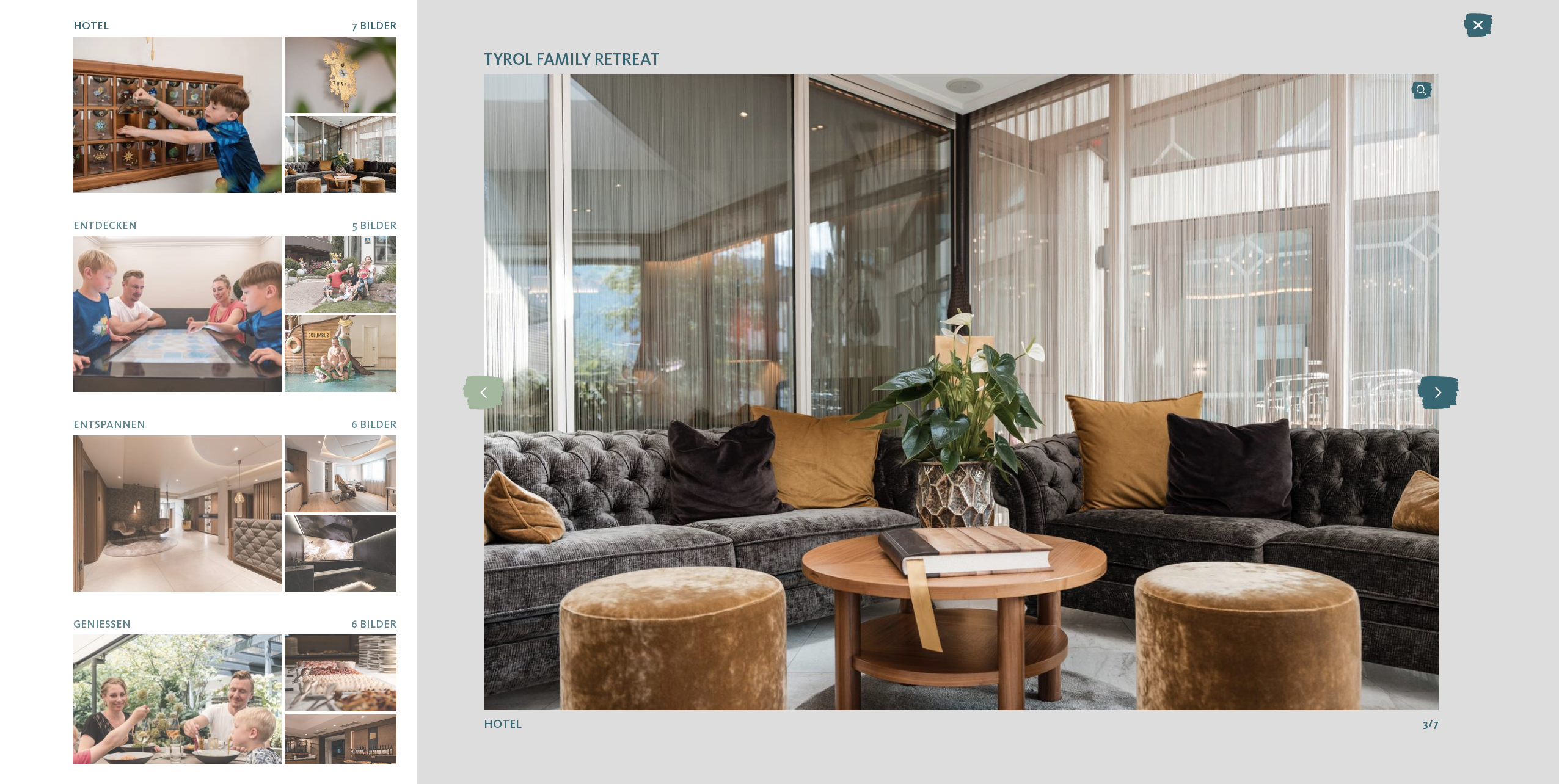
click at [1434, 401] on icon at bounding box center [1438, 391] width 41 height 34
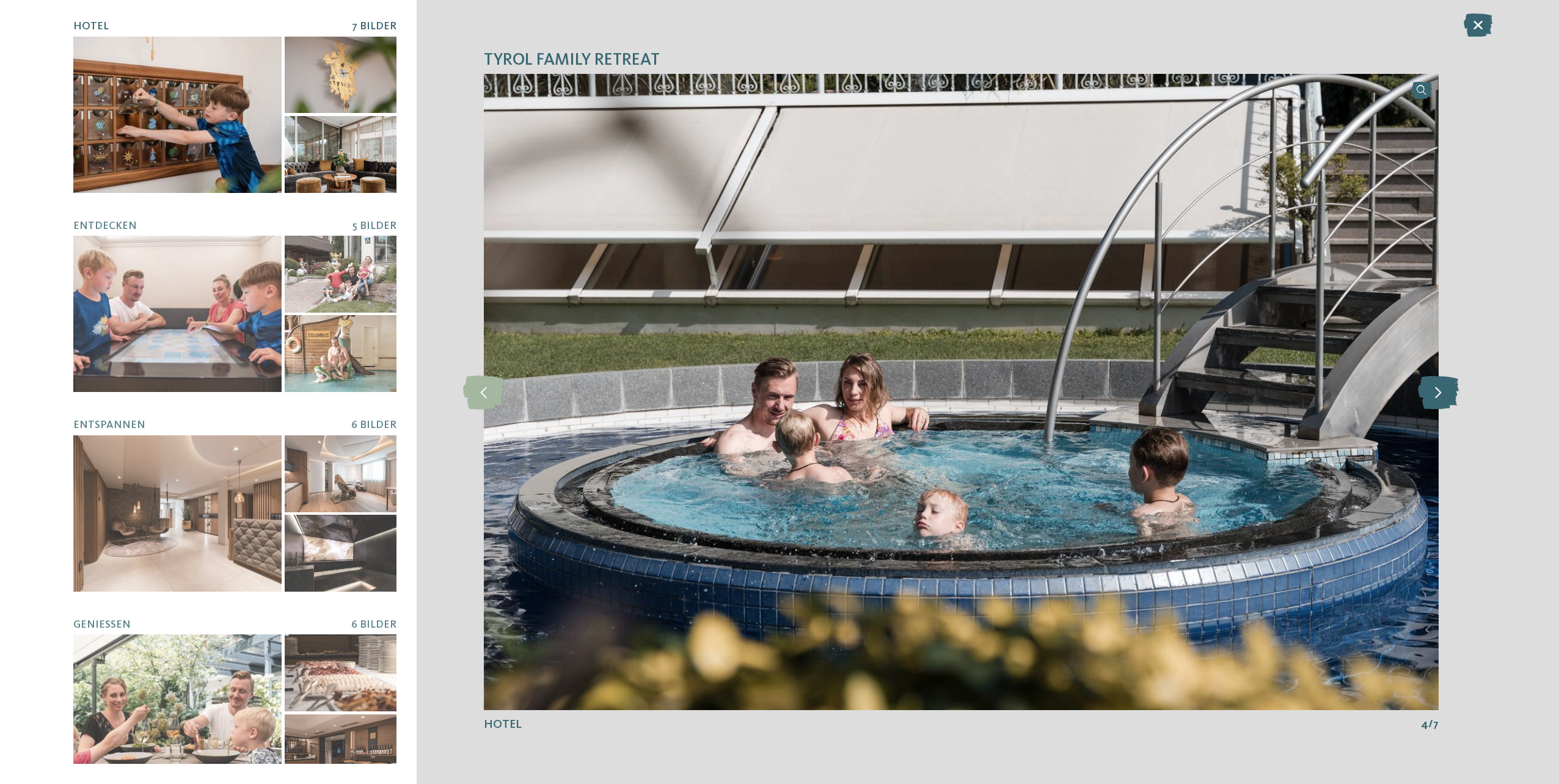
click at [1434, 401] on icon at bounding box center [1438, 391] width 41 height 34
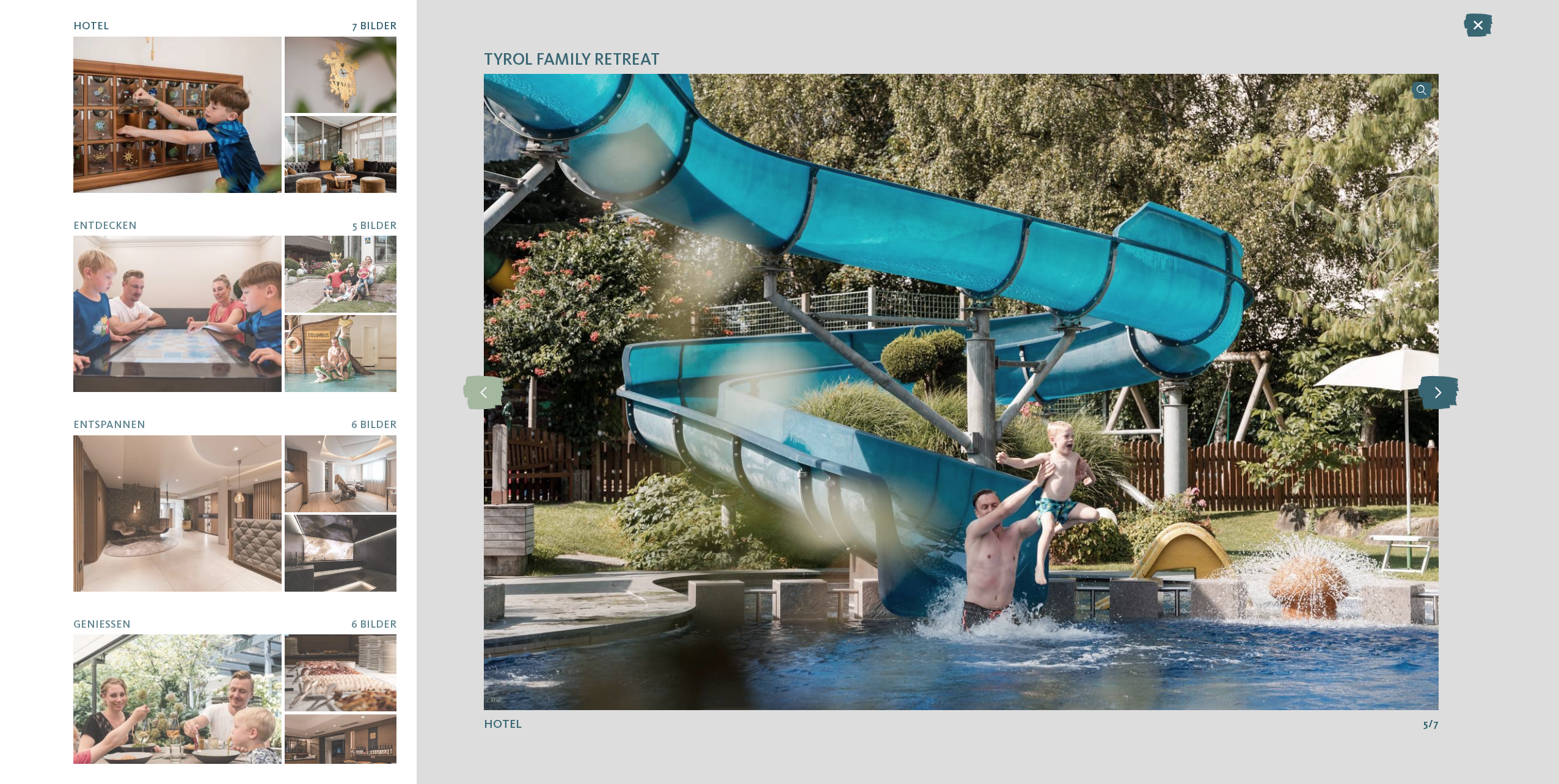
click at [1434, 401] on icon at bounding box center [1438, 391] width 41 height 34
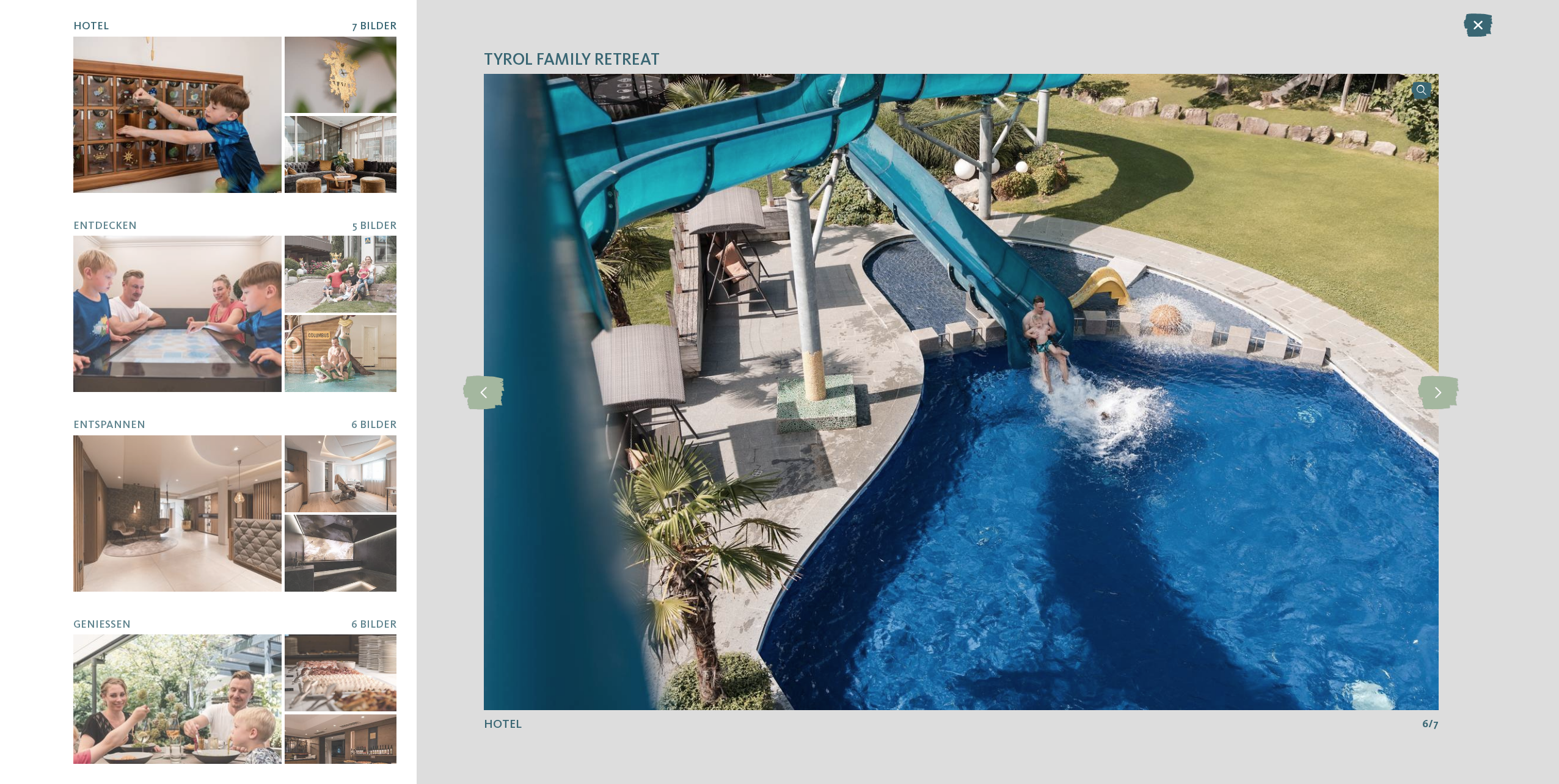
drag, startPoint x: 1475, startPoint y: 25, endPoint x: 1443, endPoint y: 52, distance: 41.9
click at [1475, 25] on icon at bounding box center [1478, 25] width 29 height 23
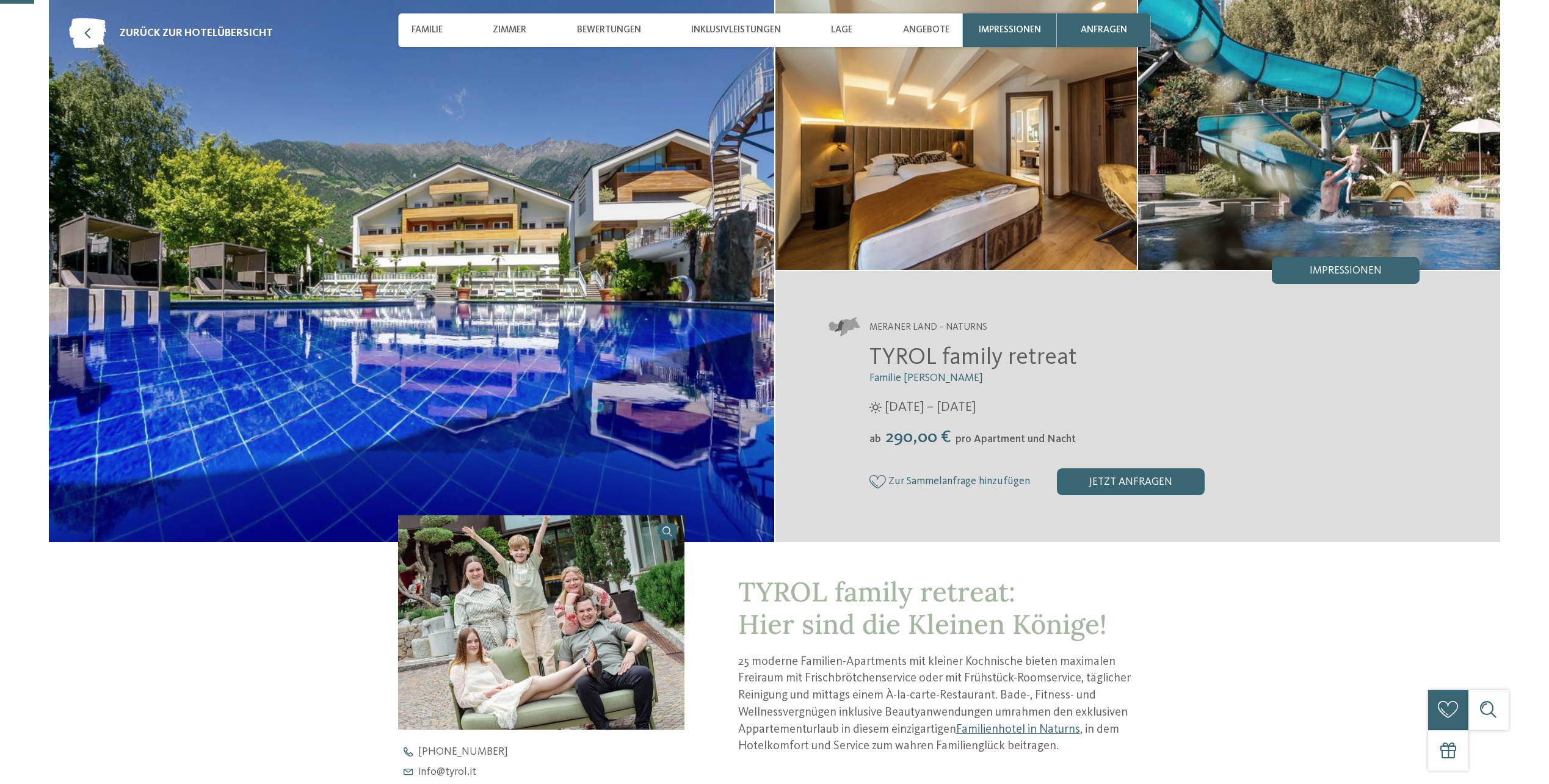
scroll to position [183, 0]
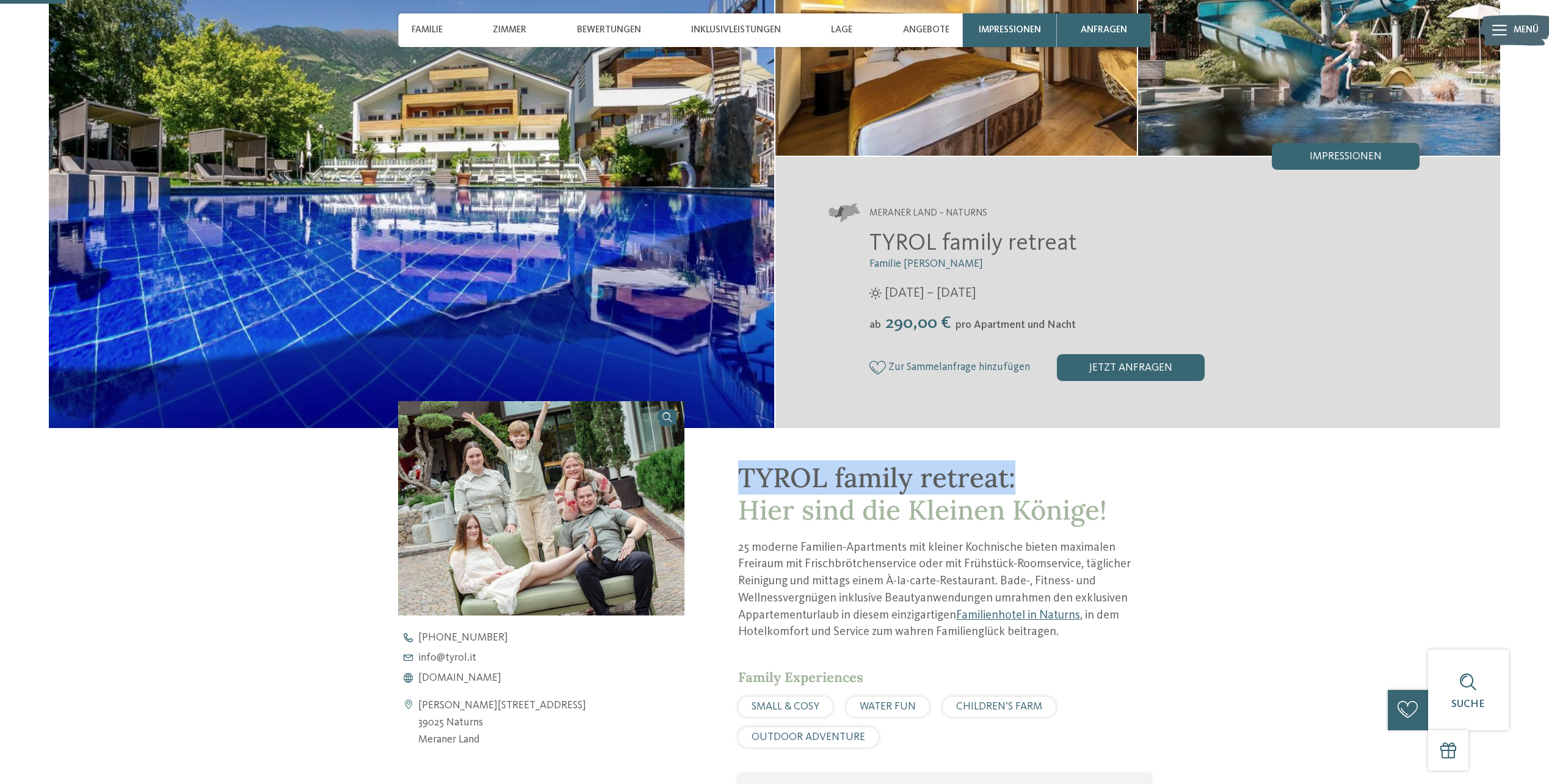
drag, startPoint x: 1010, startPoint y: 481, endPoint x: 736, endPoint y: 463, distance: 274.6
click at [736, 463] on div "TYROL family retreat: Hier sind die Kleinen Könige! 25 moderne Familien-Apartme…" at bounding box center [919, 731] width 467 height 608
drag, startPoint x: 736, startPoint y: 463, endPoint x: 829, endPoint y: 481, distance: 94.7
copy span "TYROL family retreat:"
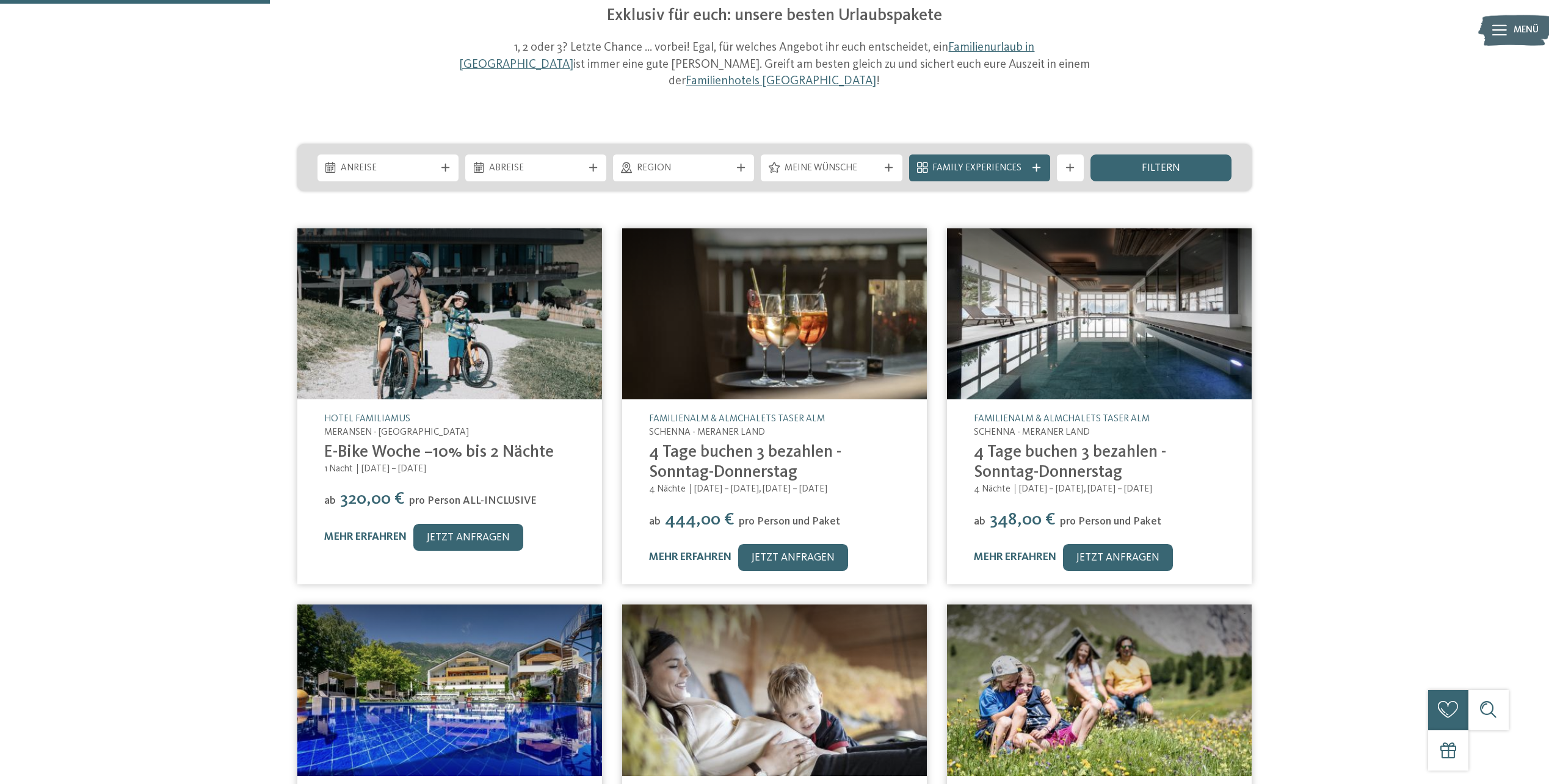
scroll to position [183, 0]
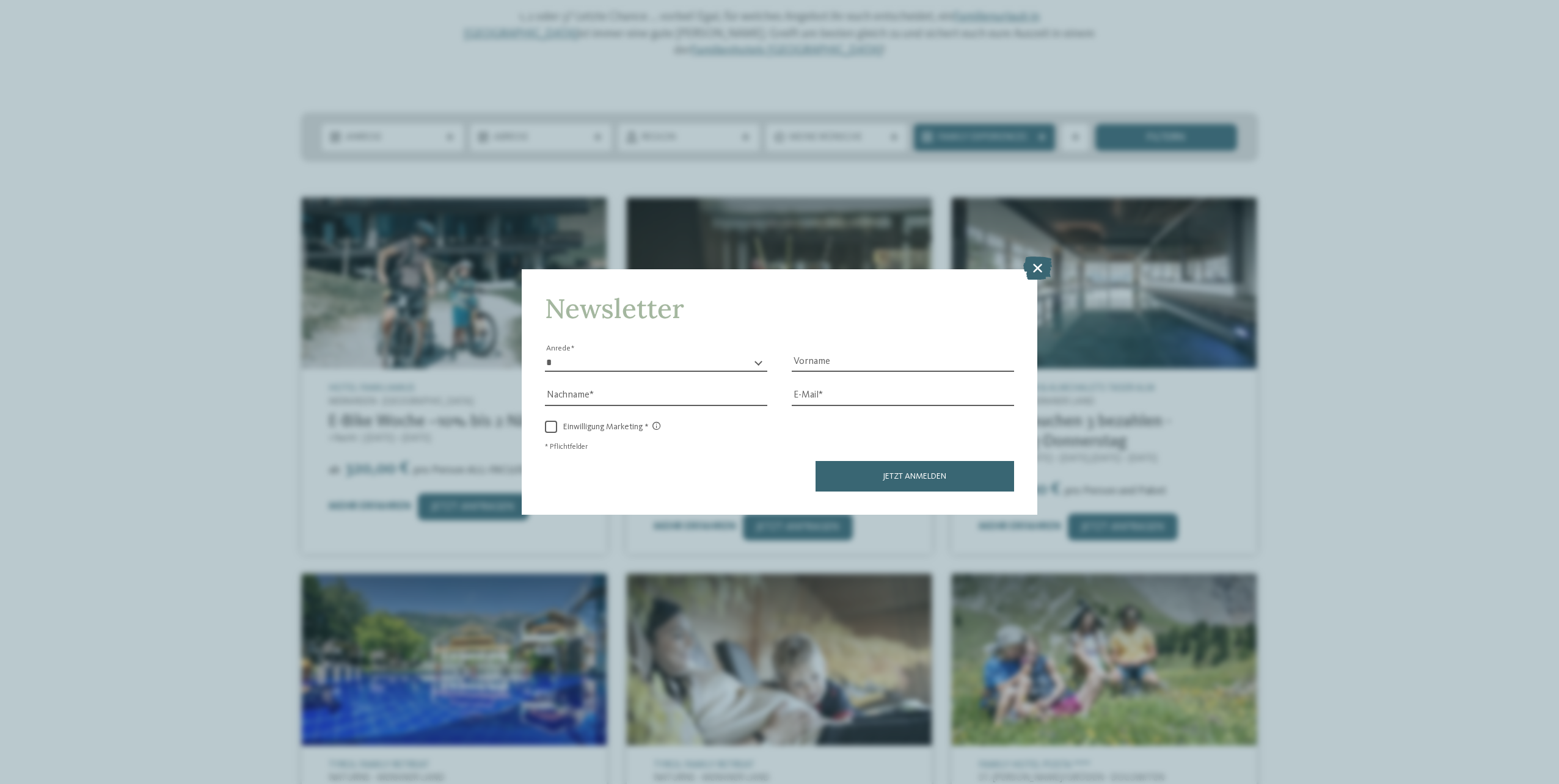
drag, startPoint x: 1037, startPoint y: 267, endPoint x: 853, endPoint y: 190, distance: 199.5
click at [1036, 267] on icon at bounding box center [1037, 268] width 29 height 23
